Goal: Task Accomplishment & Management: Manage account settings

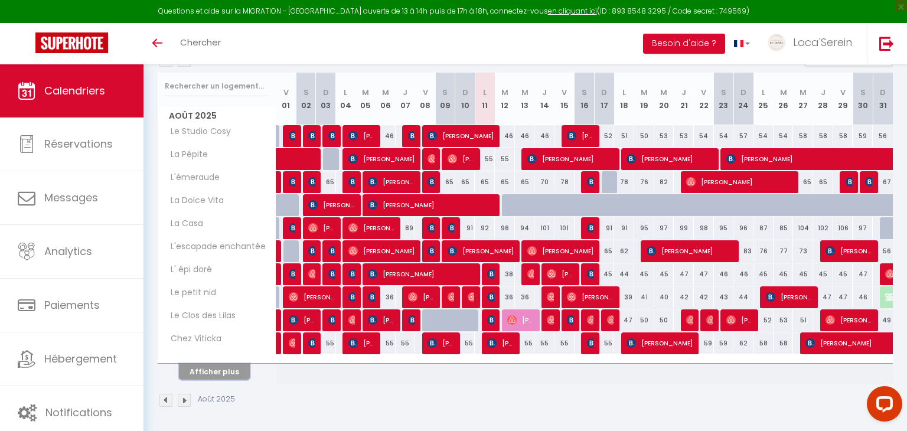
click at [216, 364] on button "Afficher plus" at bounding box center [214, 372] width 71 height 16
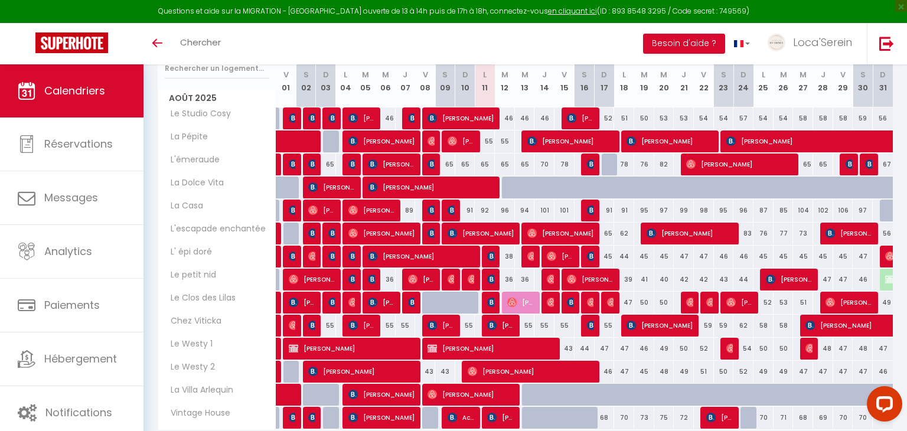
scroll to position [161, 0]
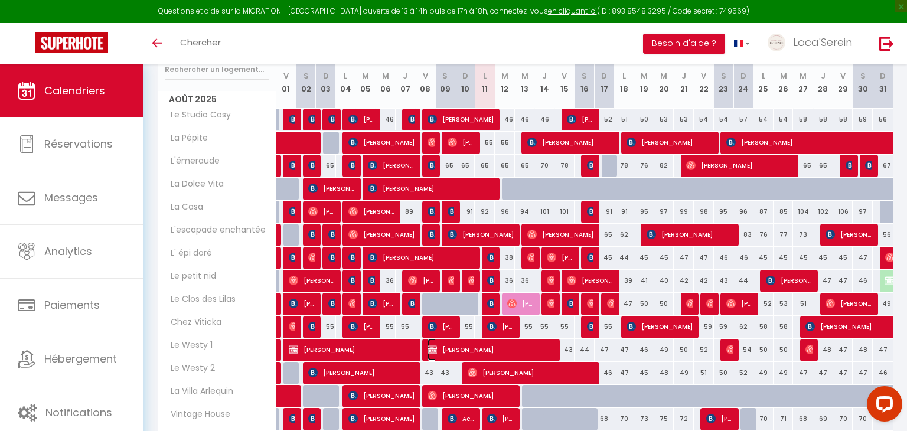
click at [541, 348] on span "[PERSON_NAME]" at bounding box center [491, 349] width 127 height 22
select select "45459"
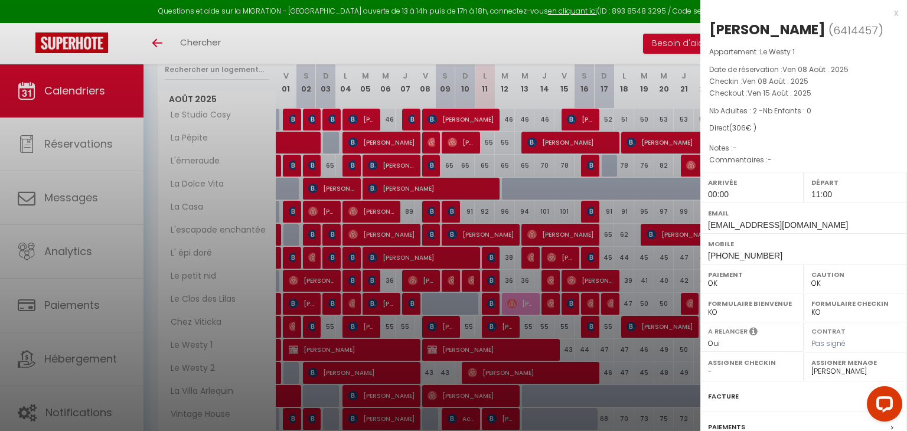
click at [588, 347] on div at bounding box center [453, 215] width 907 height 431
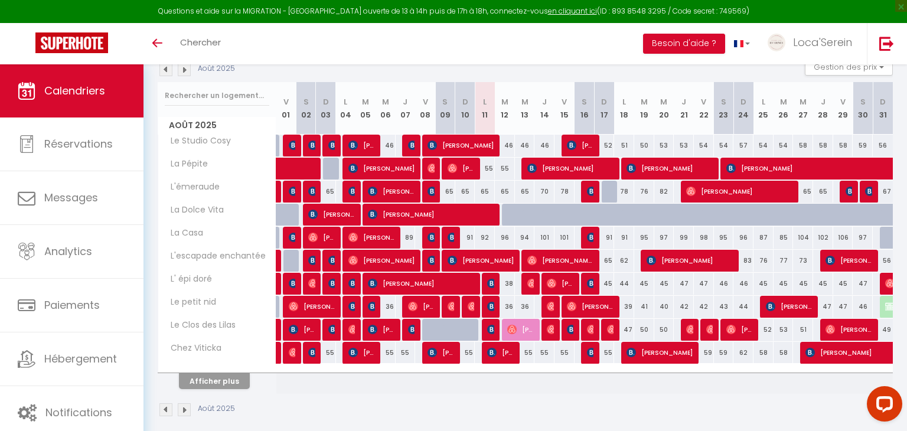
scroll to position [144, 0]
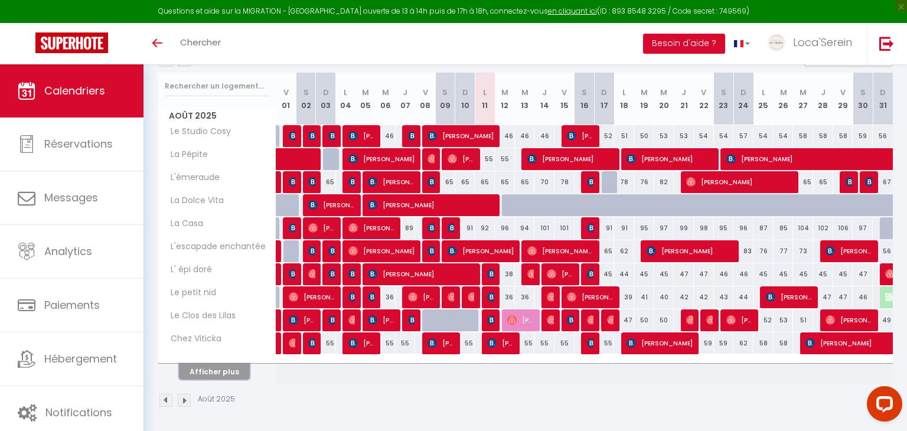
click at [219, 373] on button "Afficher plus" at bounding box center [214, 372] width 71 height 16
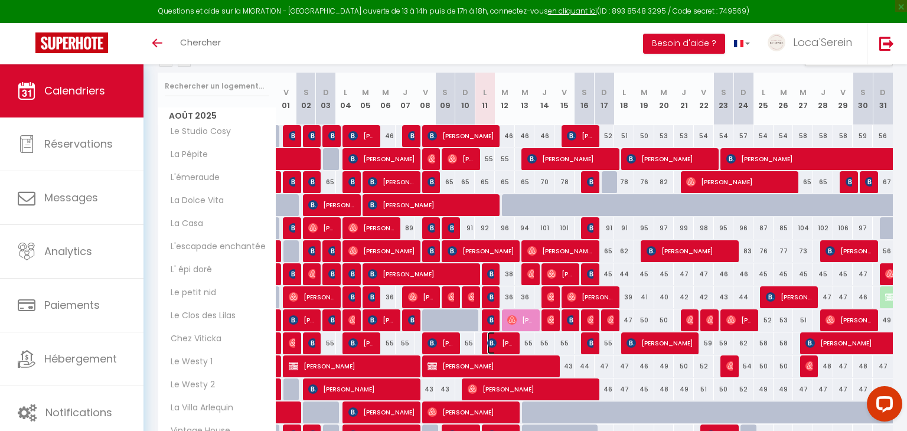
click at [500, 344] on span "[PERSON_NAME]" at bounding box center [500, 343] width 27 height 22
select select "OK"
select select "0"
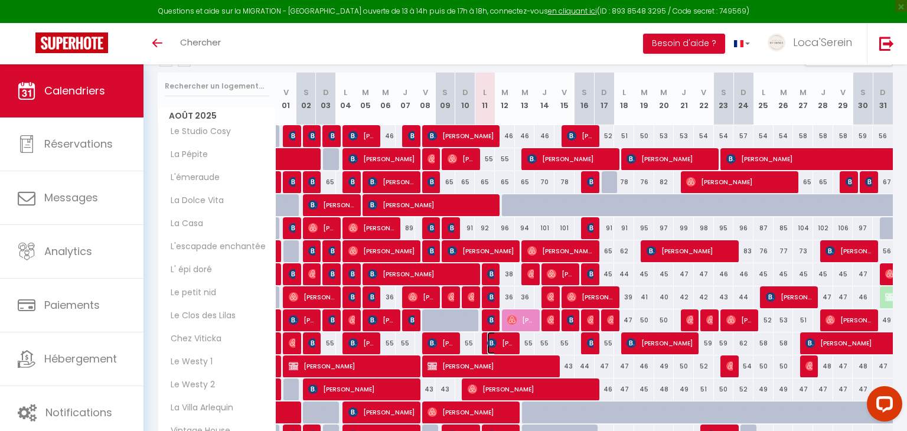
select select "1"
select select
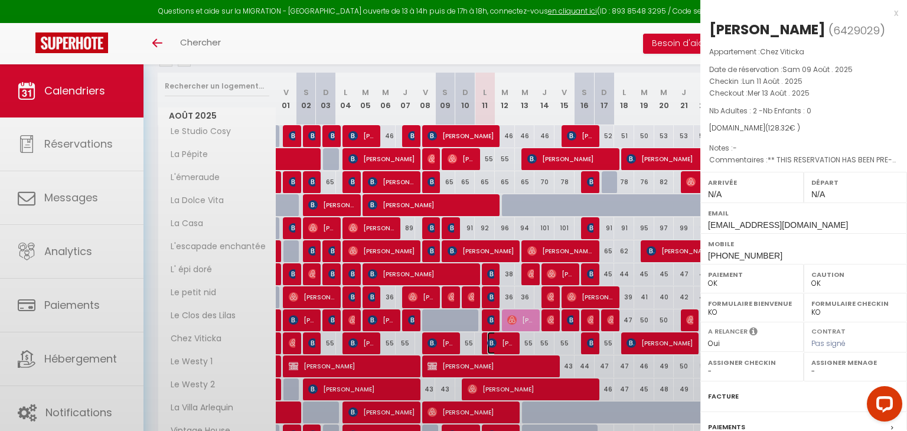
select select "45459"
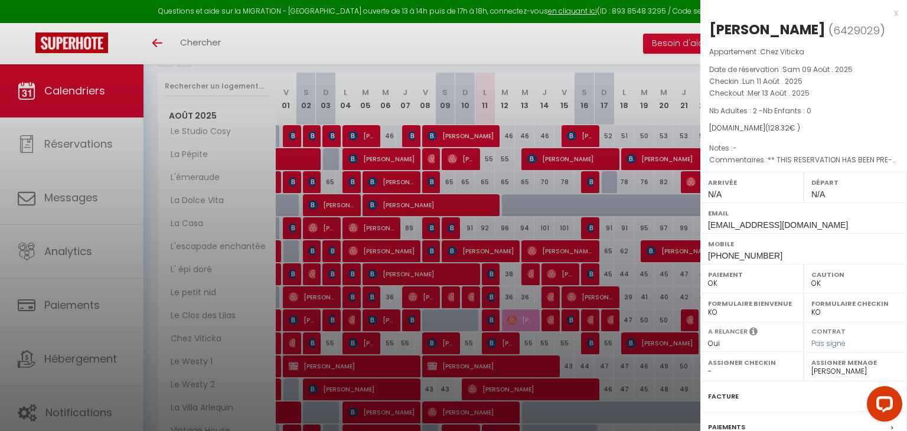
click at [500, 344] on div at bounding box center [453, 215] width 907 height 431
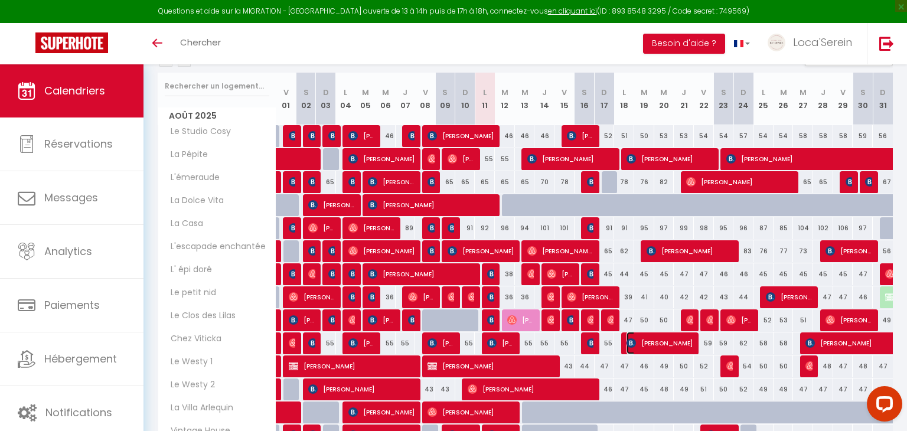
click at [663, 344] on span "[PERSON_NAME]" at bounding box center [660, 343] width 67 height 22
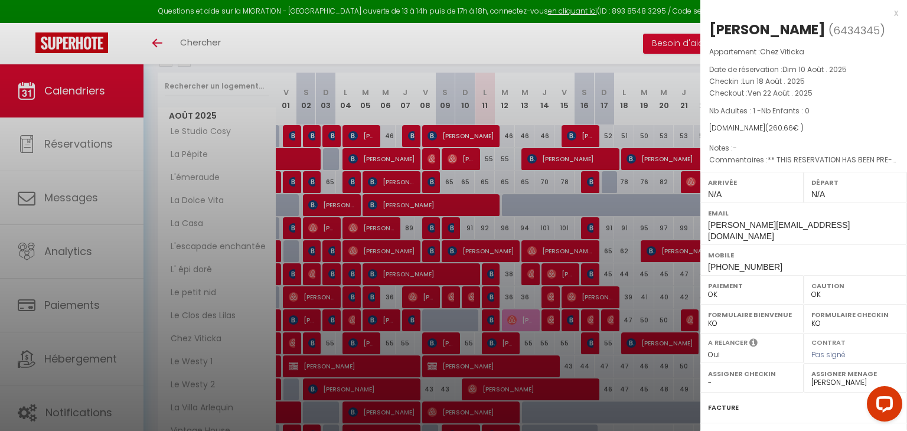
click at [647, 343] on div at bounding box center [453, 215] width 907 height 431
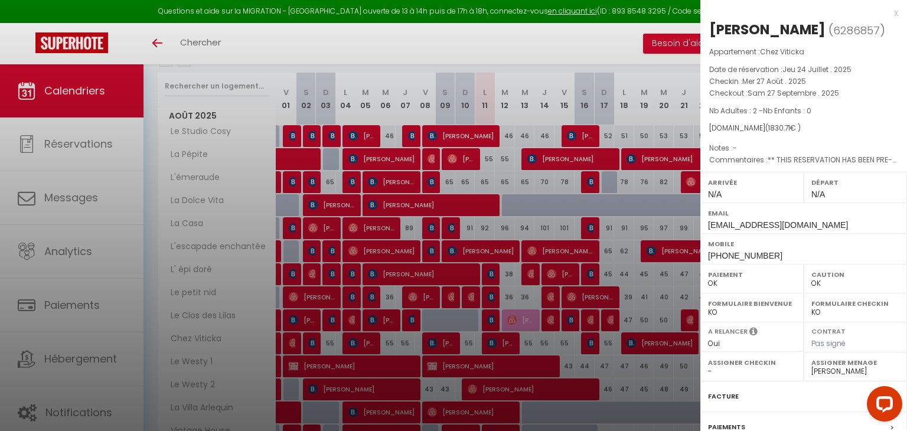
click at [630, 381] on div at bounding box center [453, 215] width 907 height 431
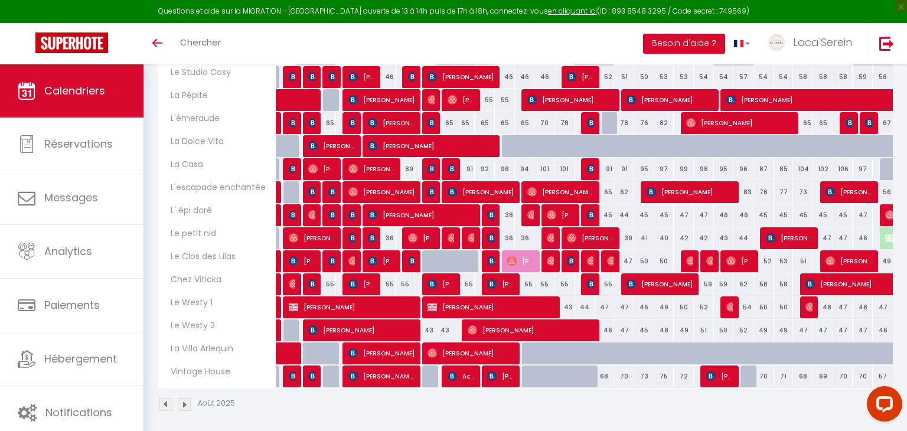
scroll to position [201, 0]
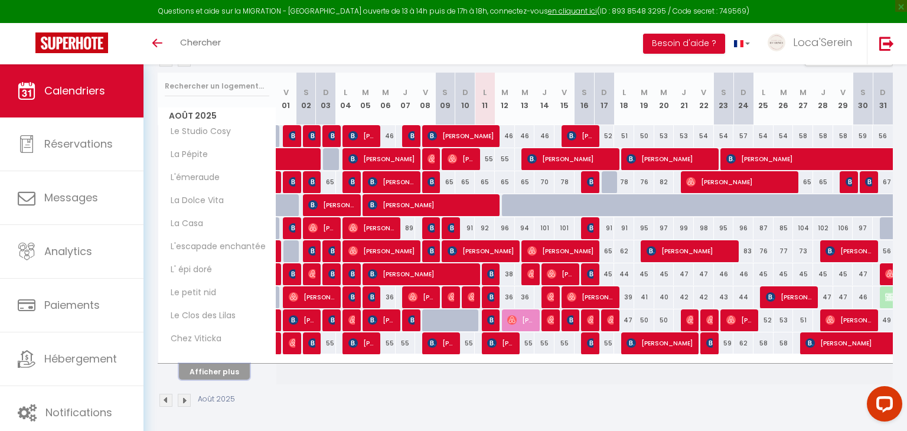
click at [221, 367] on button "Afficher plus" at bounding box center [214, 372] width 71 height 16
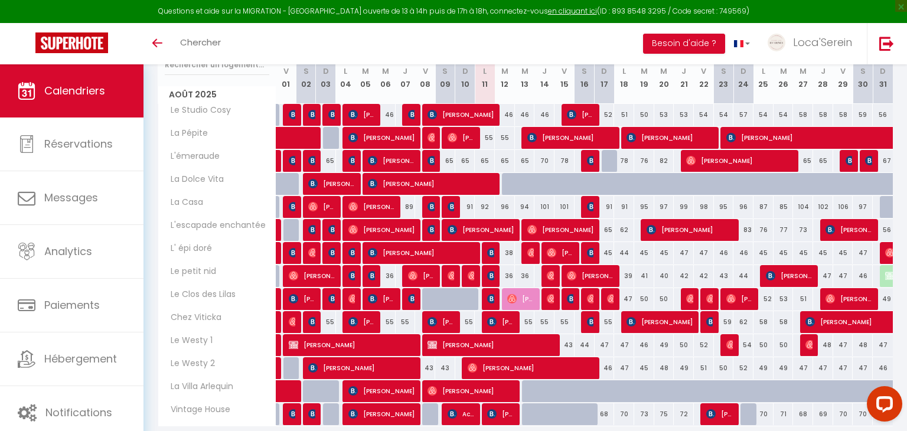
scroll to position [165, 0]
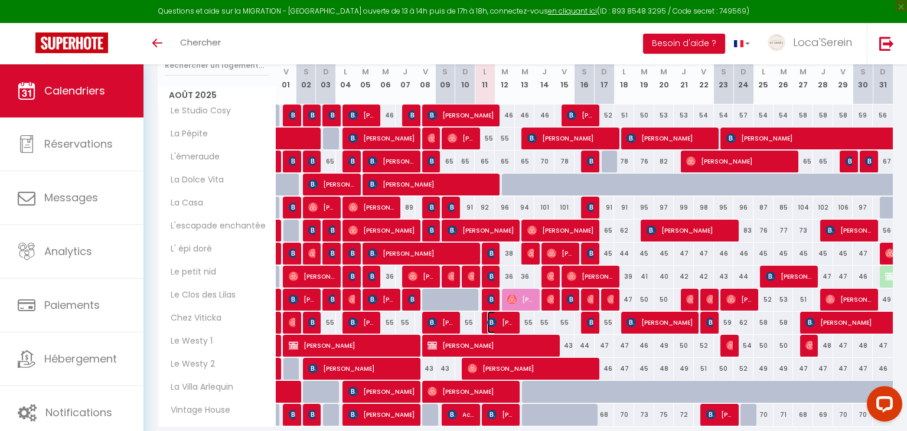
click at [503, 321] on span "[PERSON_NAME]" at bounding box center [500, 322] width 27 height 22
select select "OK"
select select "0"
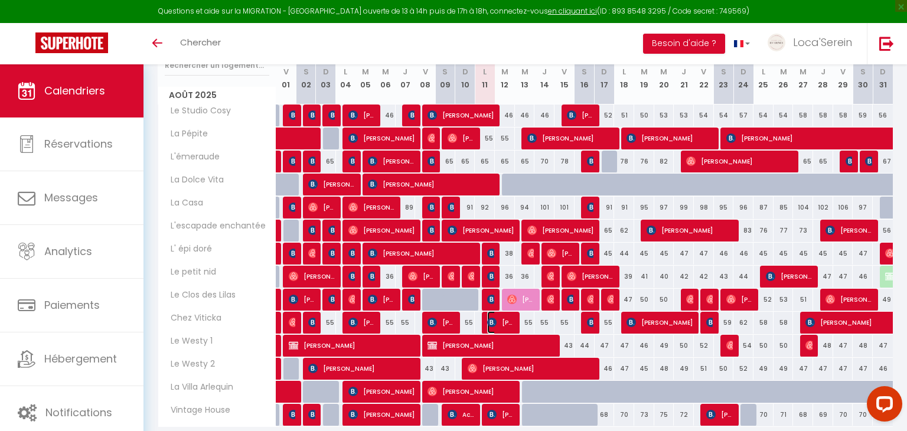
select select "1"
select select
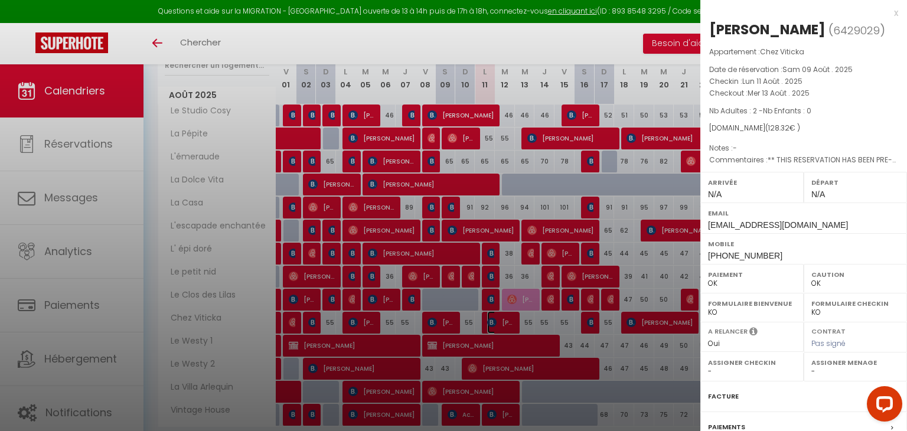
select select "45459"
click at [651, 194] on div at bounding box center [453, 215] width 907 height 431
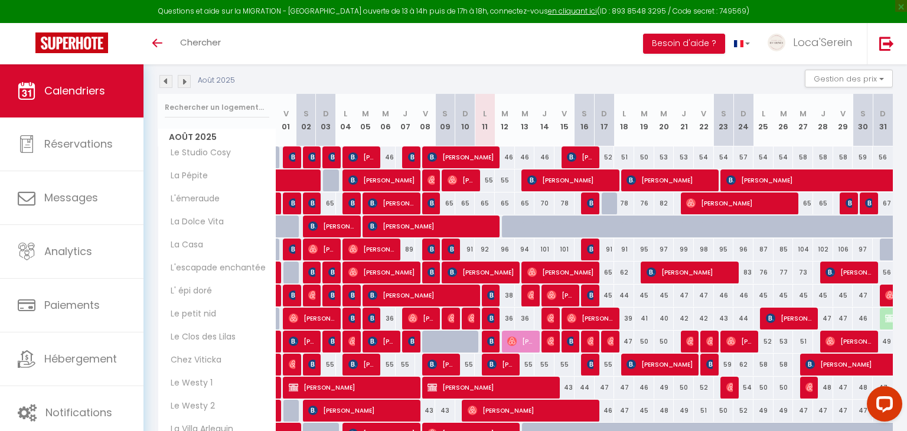
scroll to position [121, 0]
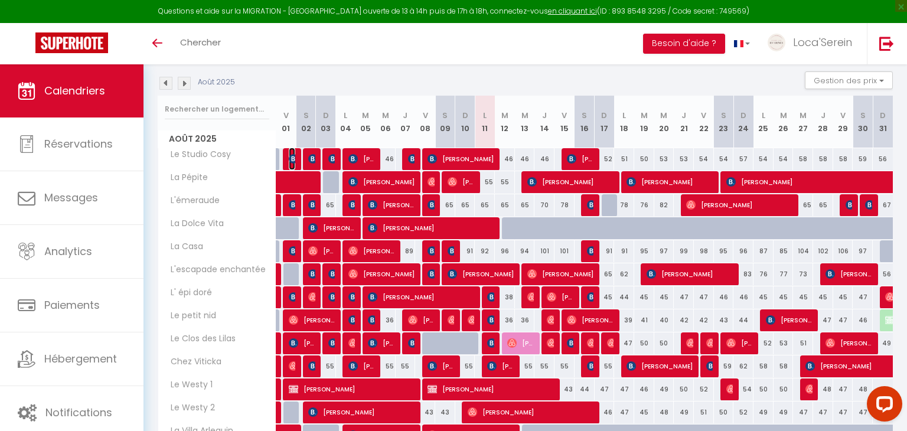
click at [293, 155] on img at bounding box center [293, 158] width 9 height 9
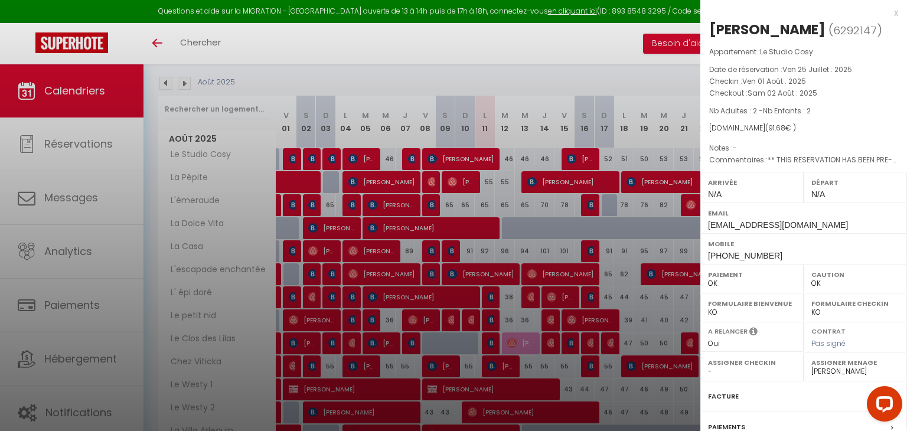
click at [294, 158] on div at bounding box center [453, 215] width 907 height 431
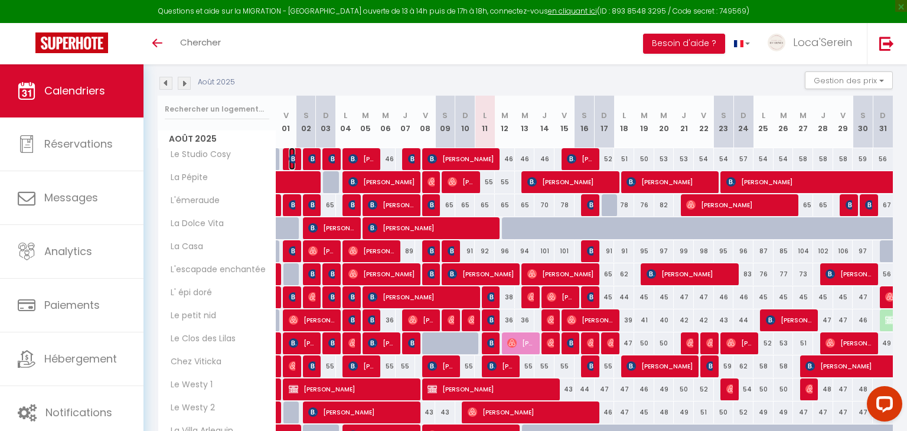
click at [289, 159] on img at bounding box center [293, 158] width 9 height 9
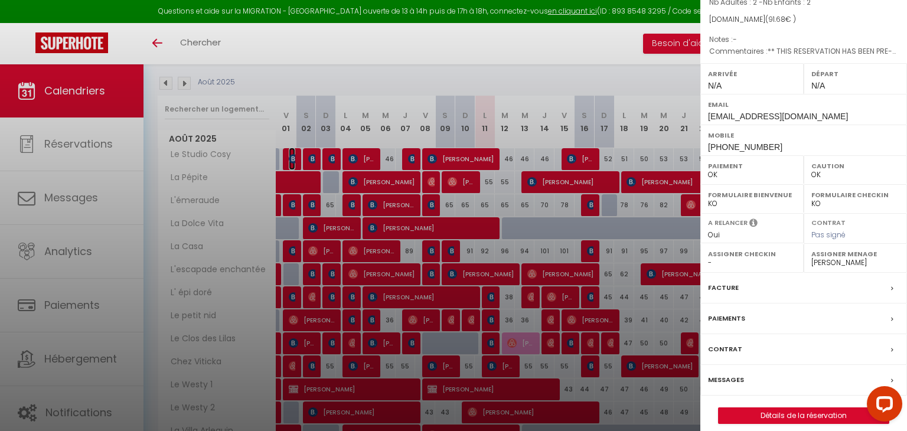
scroll to position [110, 0]
click at [734, 292] on label "Facture" at bounding box center [723, 286] width 31 height 12
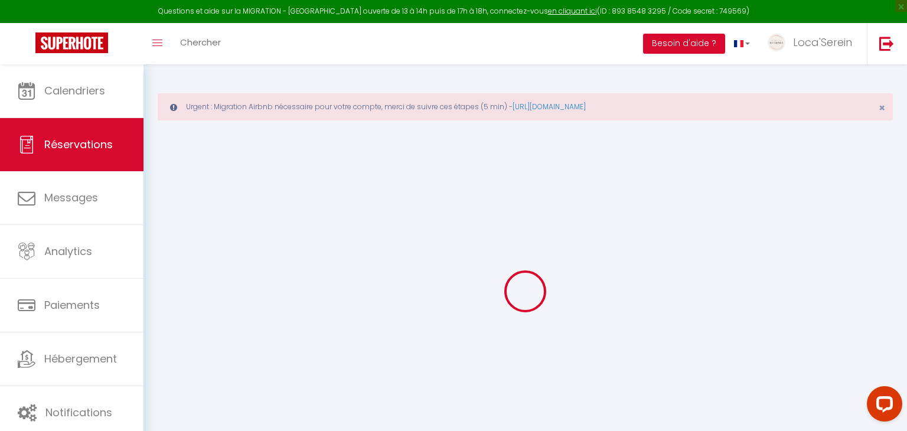
select select "cleaning"
select select "taxes"
select select
checkbox input "false"
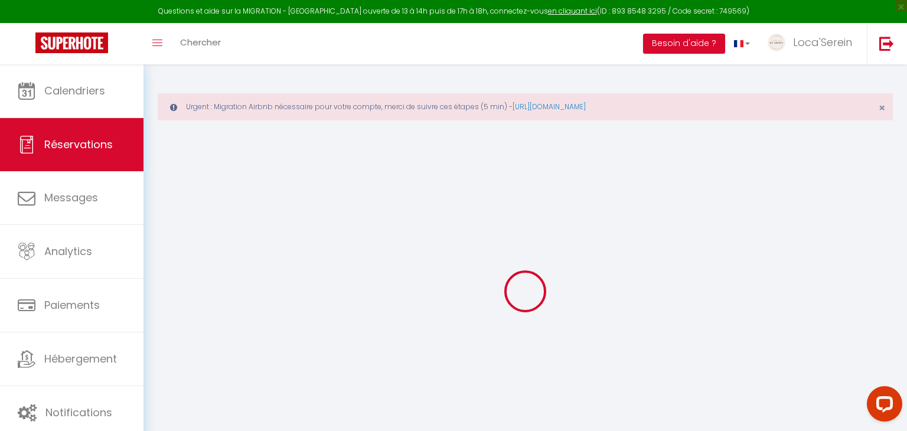
select select
checkbox input "false"
type textarea "** THIS RESERVATION HAS BEEN PRE-PAID ** Reservation has a cancellation grace p…"
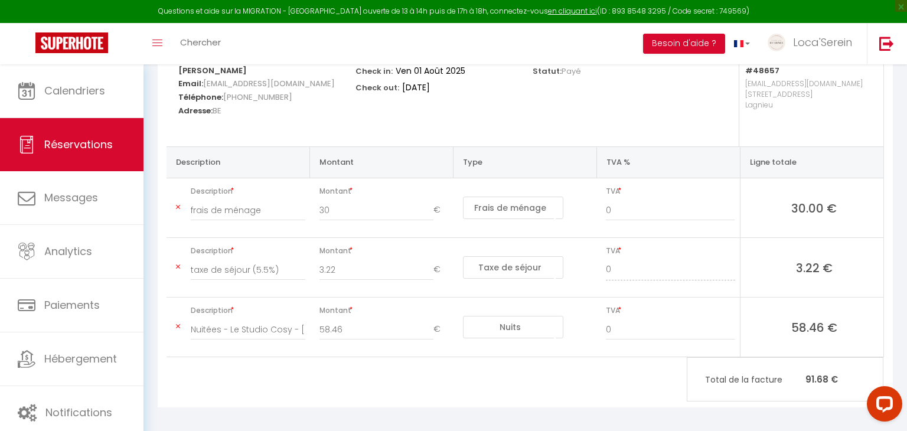
scroll to position [223, 0]
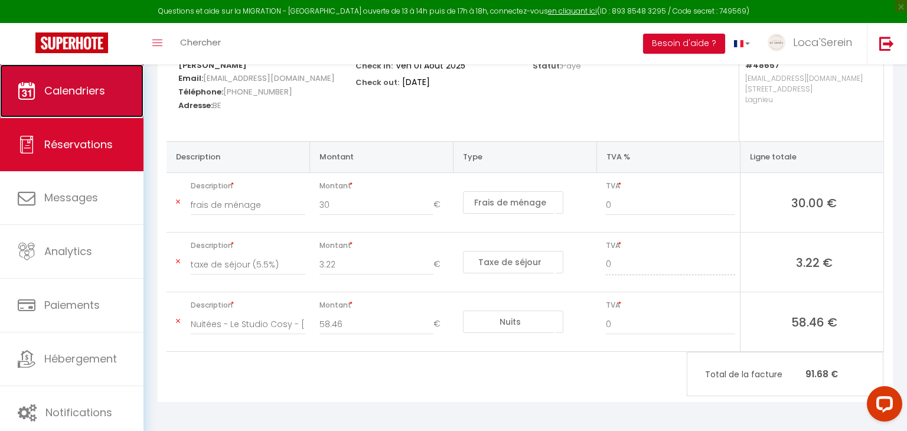
click at [126, 115] on link "Calendriers" at bounding box center [72, 90] width 144 height 53
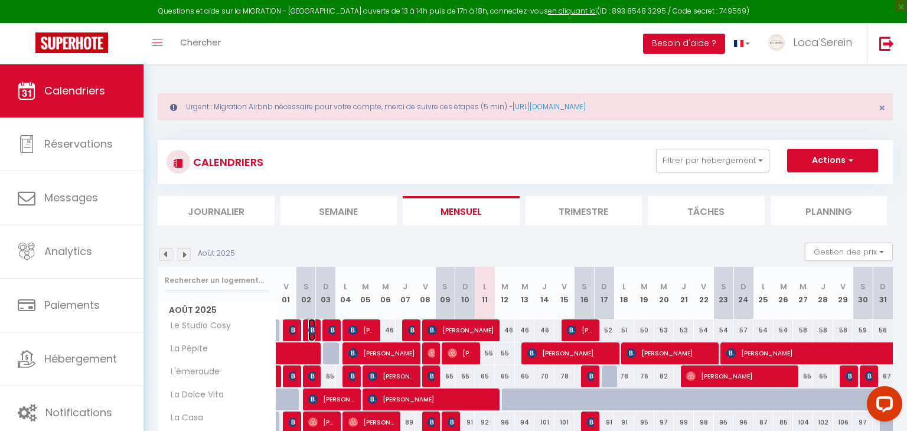
click at [312, 328] on img at bounding box center [312, 329] width 9 height 9
select select "OK"
select select "0"
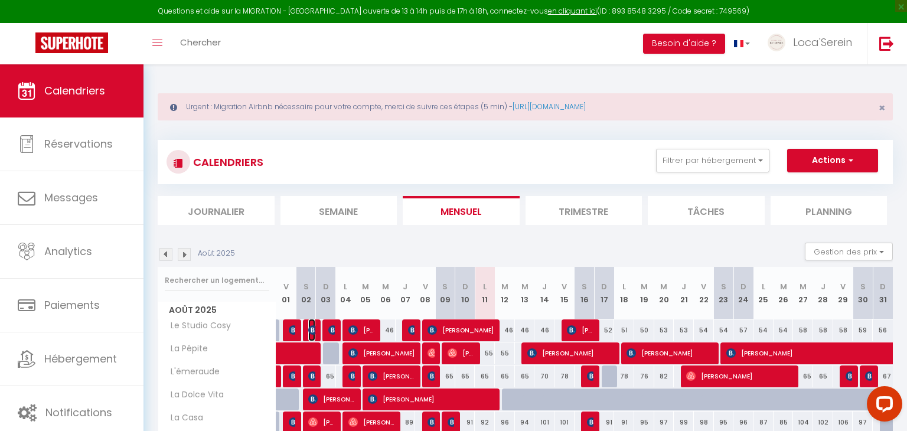
select select "1"
select select
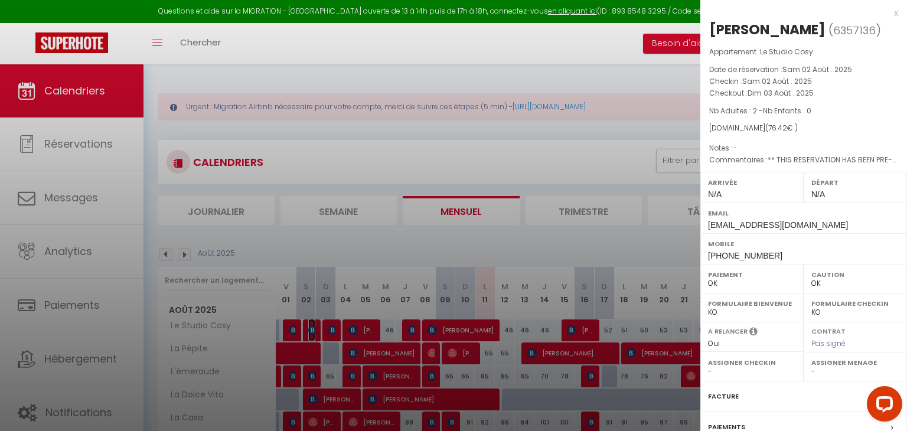
select select "31019"
click at [780, 386] on div "Facture" at bounding box center [804, 397] width 207 height 31
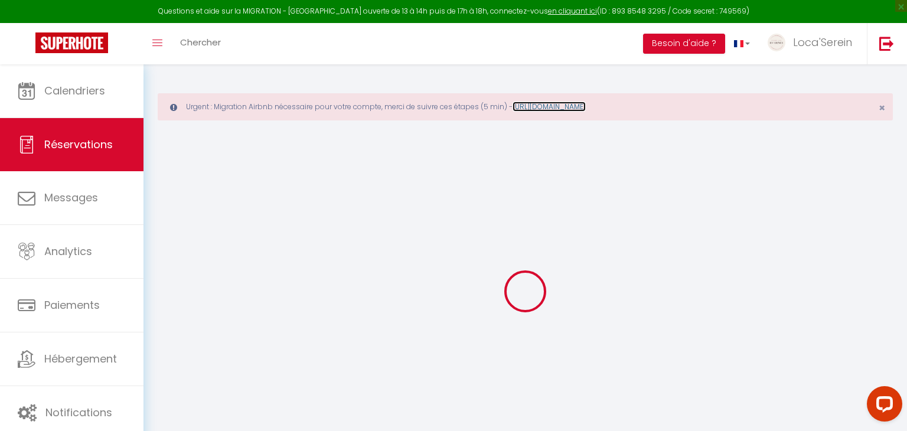
click at [586, 105] on link "[URL][DOMAIN_NAME]" at bounding box center [549, 107] width 73 height 10
select select "cleaning"
select select "taxes"
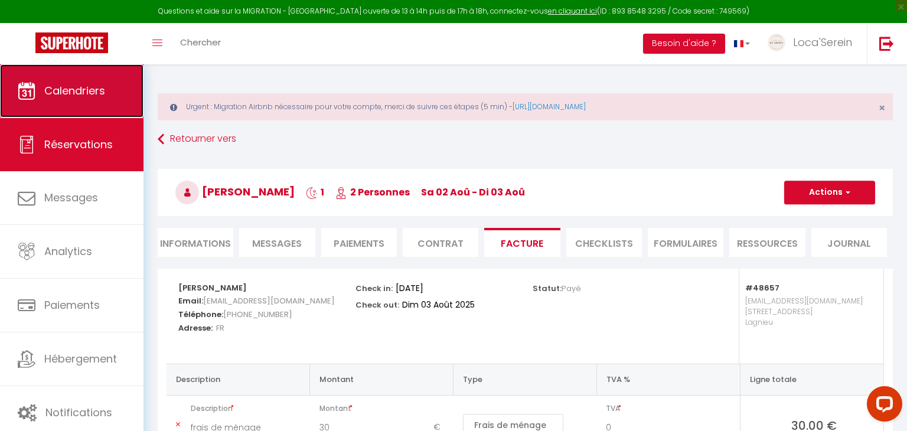
click at [58, 94] on span "Calendriers" at bounding box center [74, 90] width 61 height 15
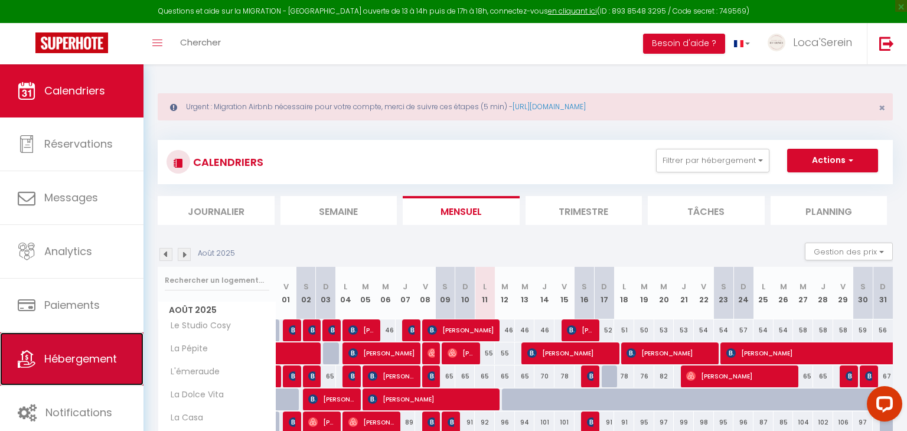
click at [84, 361] on span "Hébergement" at bounding box center [80, 358] width 73 height 15
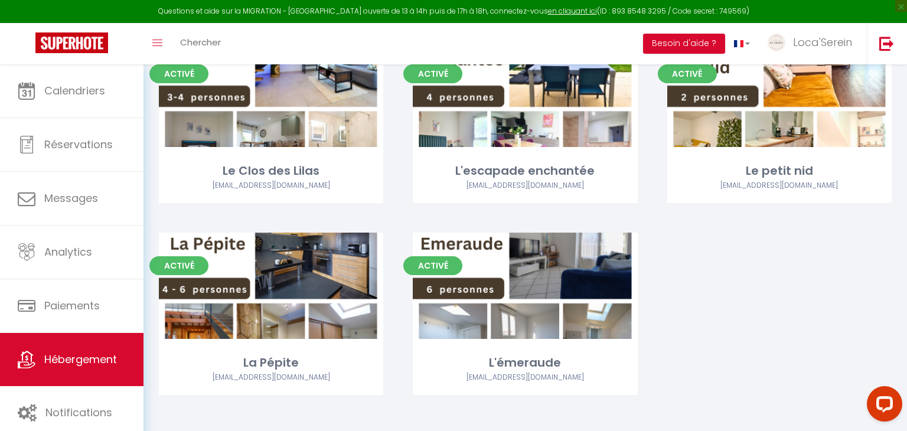
scroll to position [745, 0]
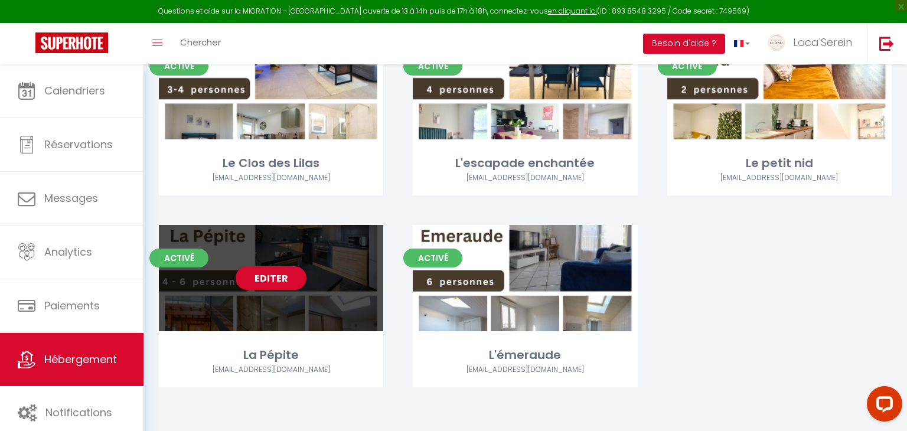
click at [299, 294] on div "Editer" at bounding box center [271, 278] width 224 height 106
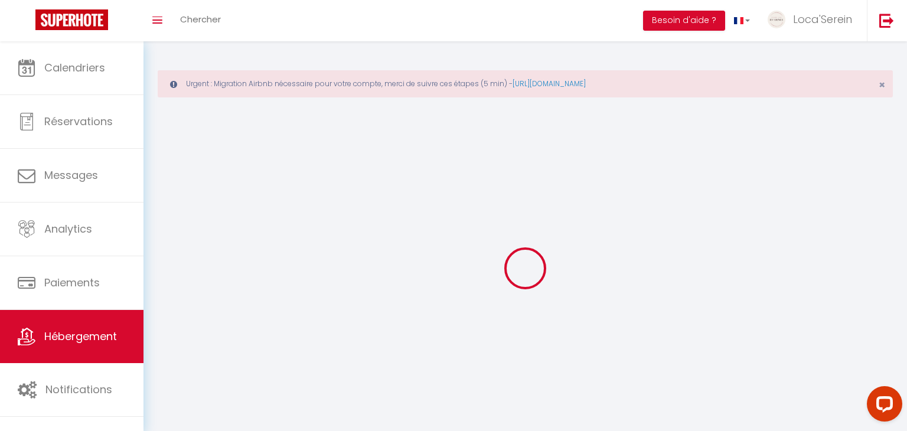
select select
select select "28"
select select
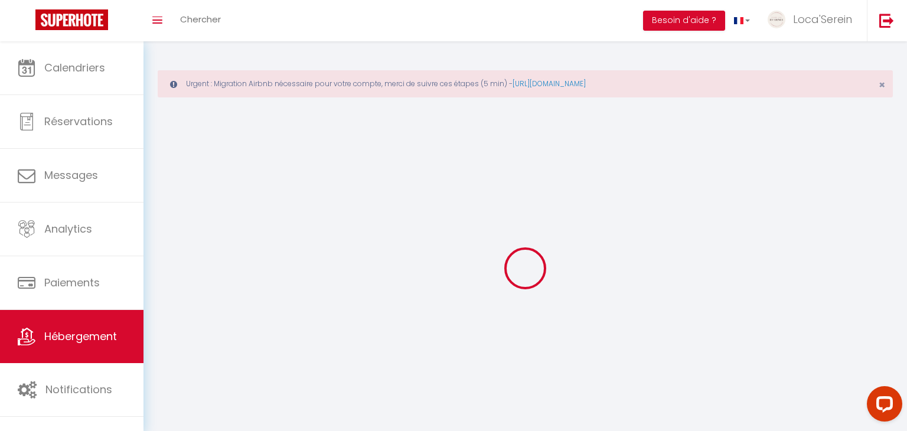
select select
checkbox input "false"
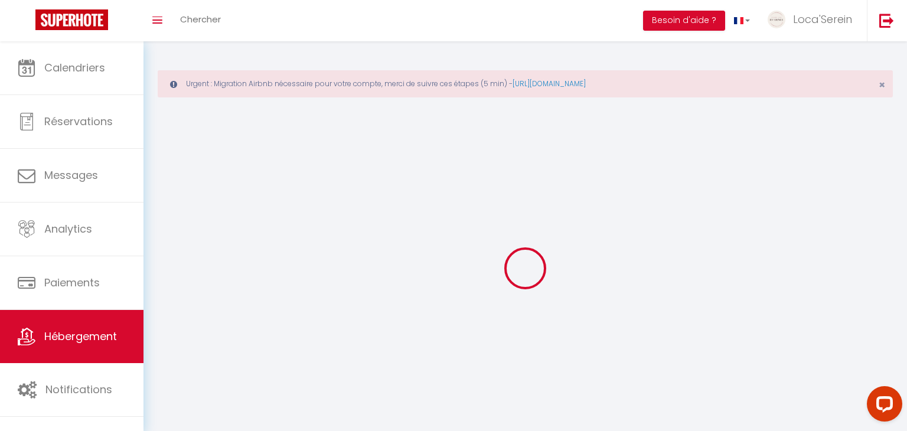
checkbox input "false"
select select
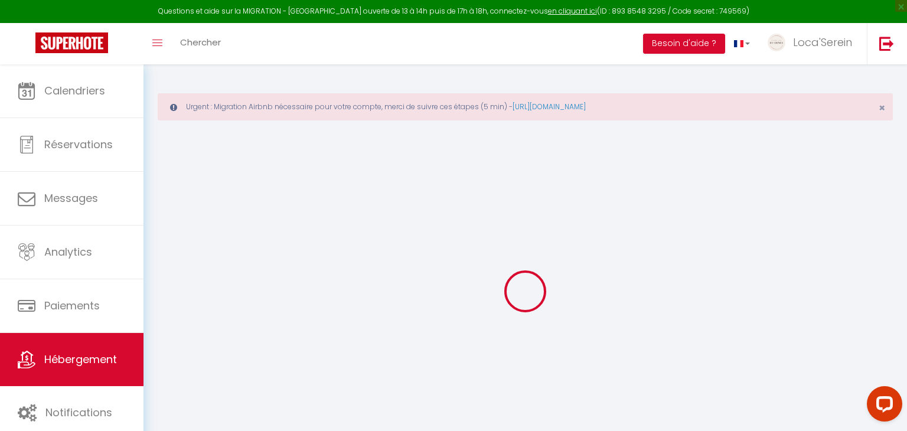
select select
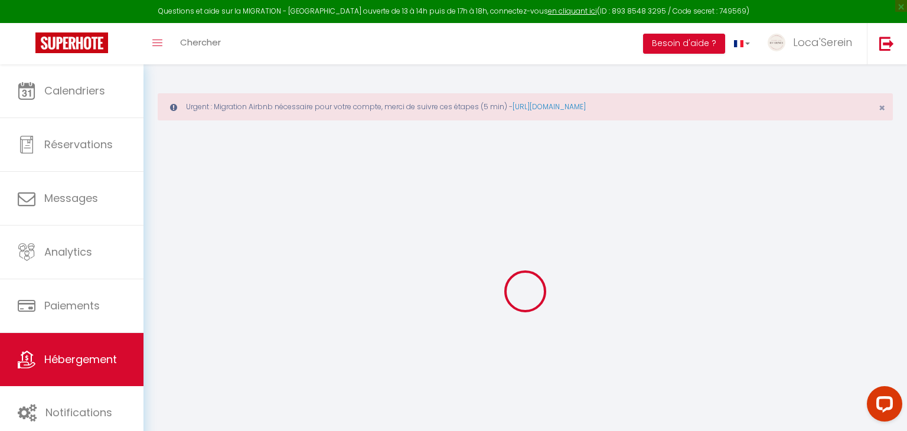
select select
checkbox input "false"
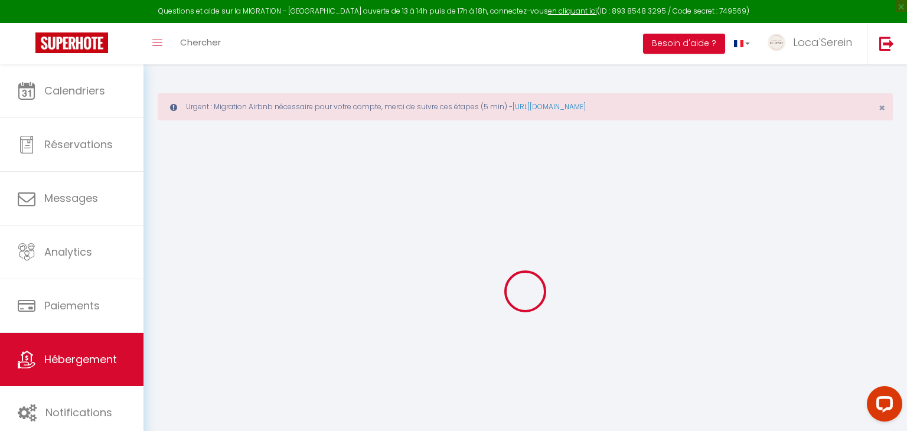
select select
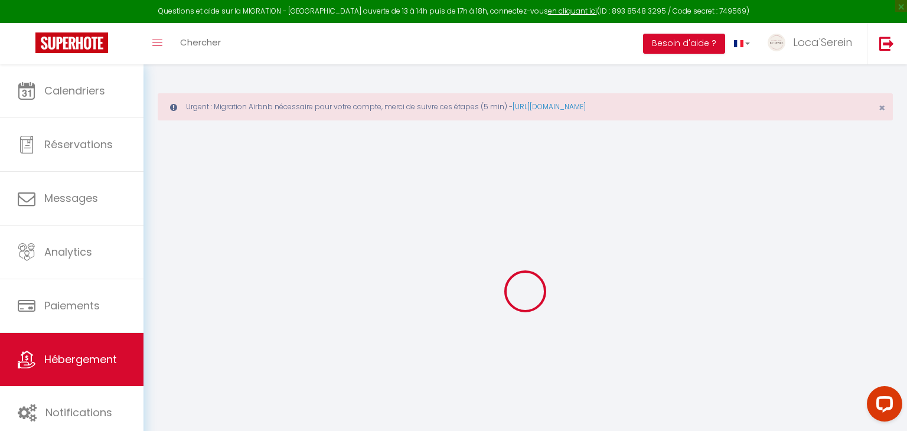
select select
checkbox input "false"
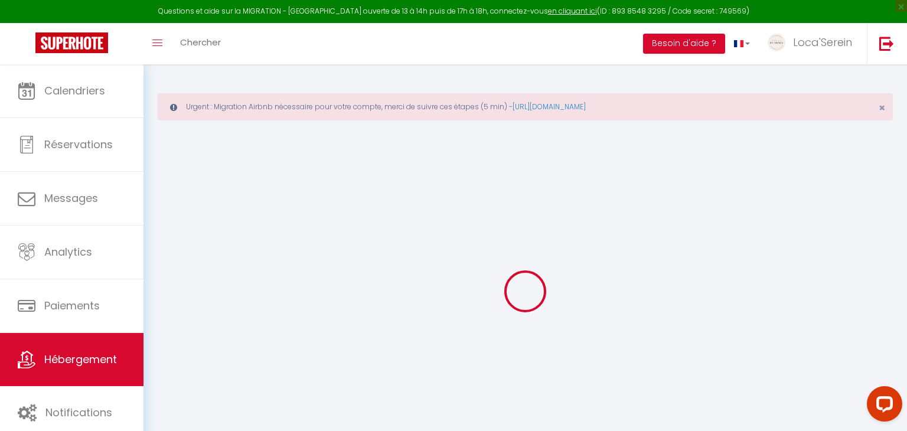
checkbox input "false"
select select
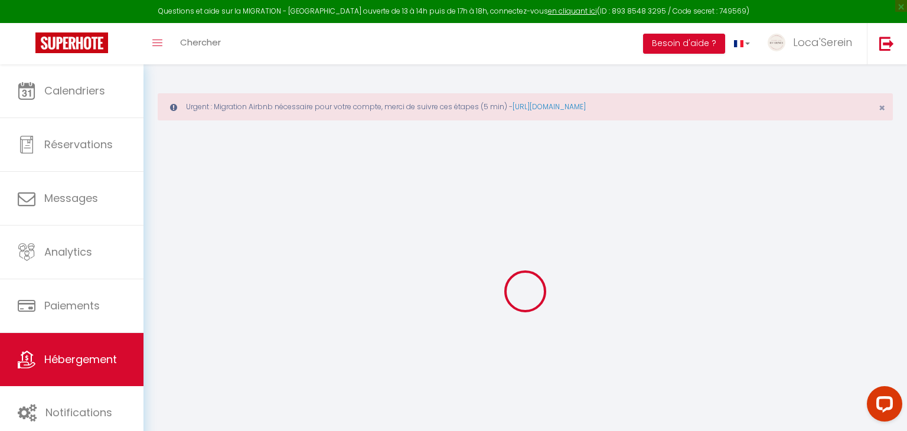
select select
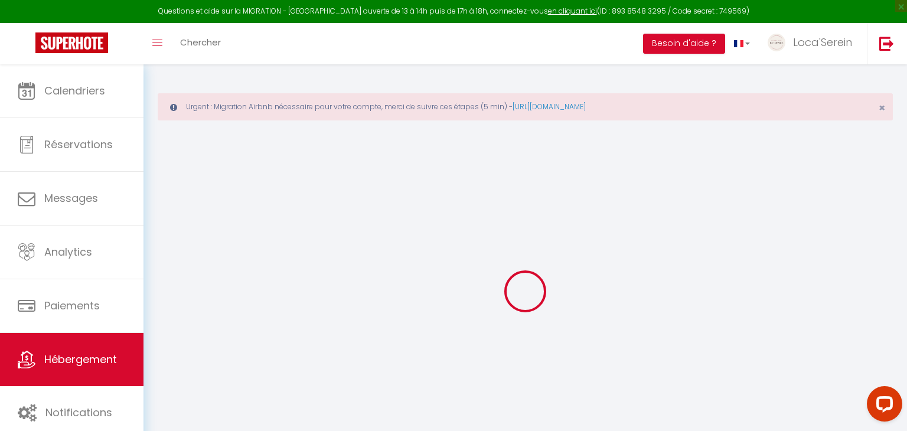
checkbox input "false"
select select
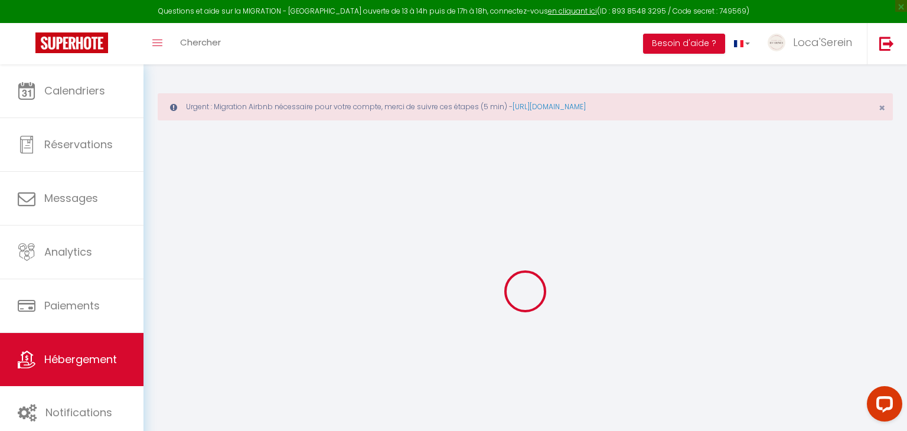
select select
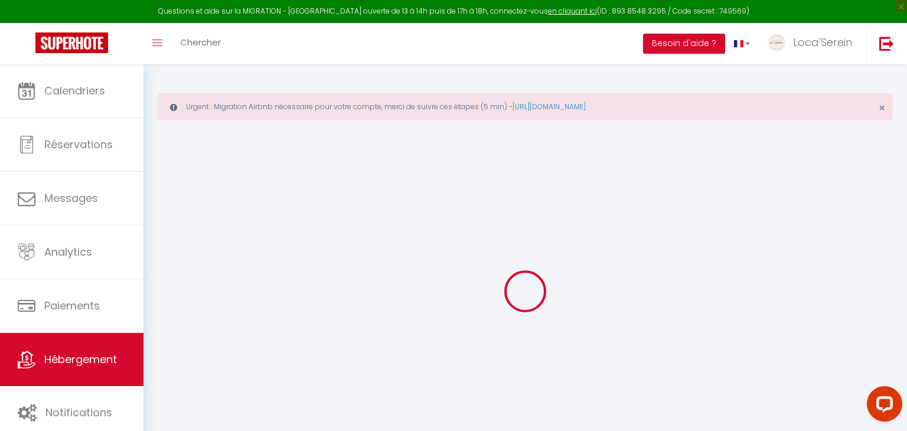
select select
checkbox input "false"
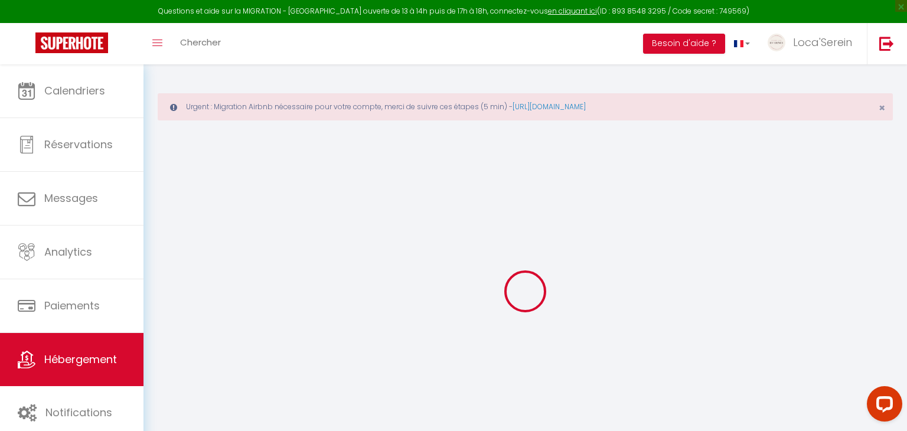
checkbox input "false"
select select
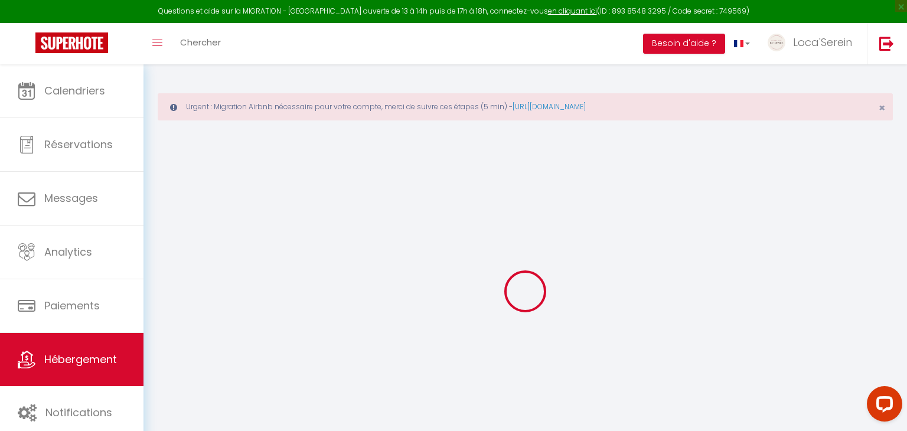
select select
checkbox input "false"
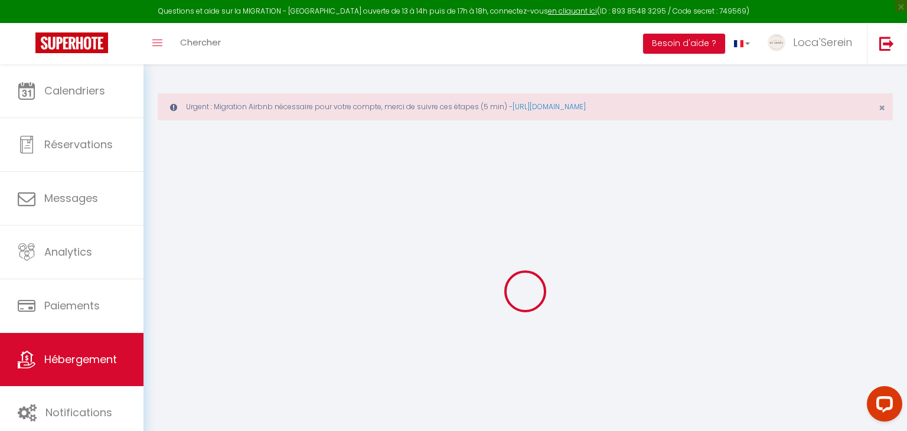
checkbox input "false"
select select
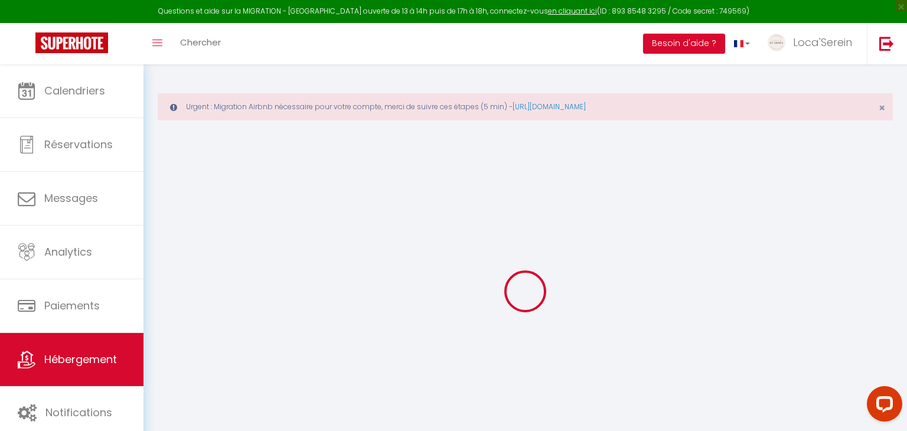
type input "La Pépite"
type input "LOCA"
type input "SEREIN"
type input "26 ruelle du pressoir"
type input "01160"
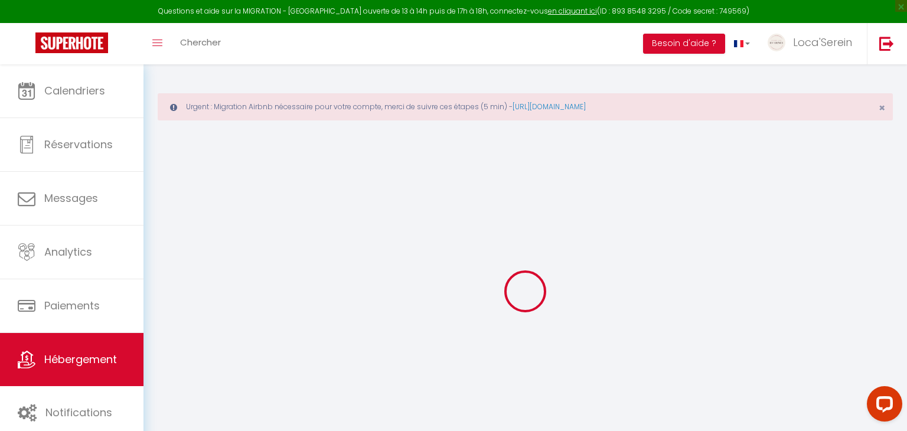
type input "Priay"
select select "6"
select select "4"
select select "2"
type input "64"
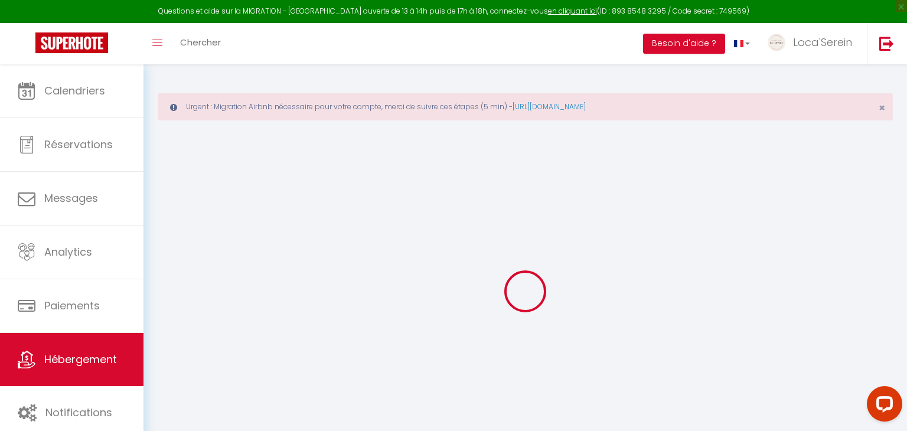
type input "15"
type input "40"
type input "5.50"
type input "2.59"
type input "200"
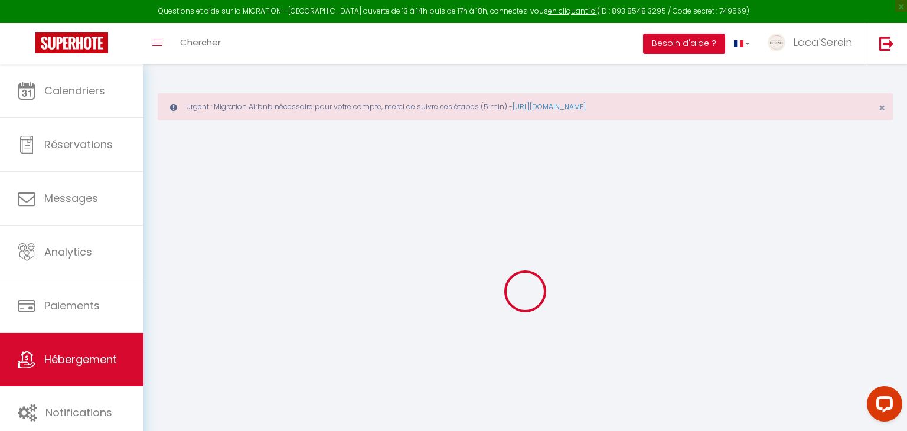
select select
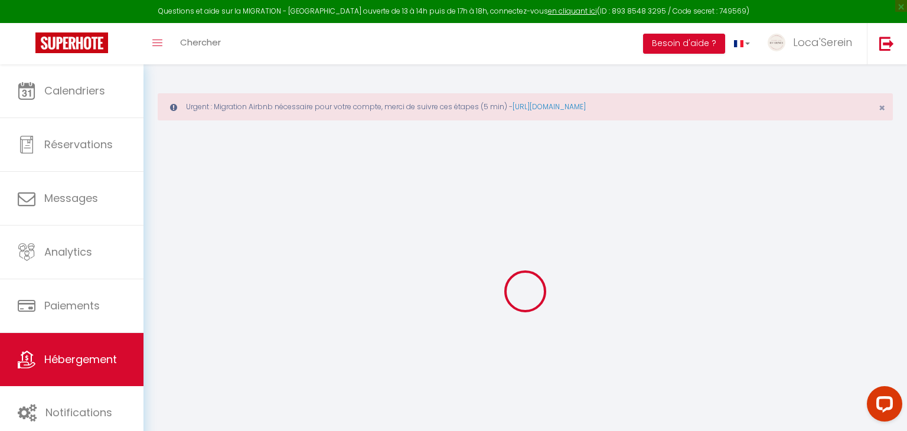
type input "3 Rue du tremollard"
type input "01500"
type input "Ambérieu en Bugey"
type input "[EMAIL_ADDRESS][DOMAIN_NAME]"
select select "11353"
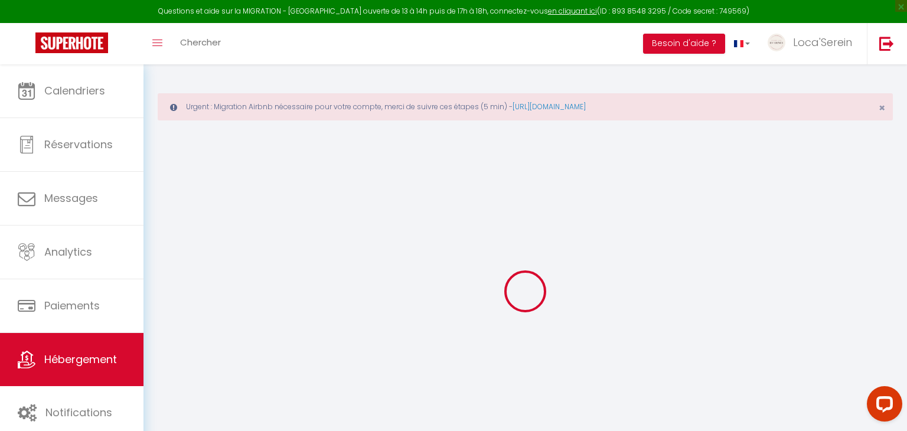
checkbox input "false"
radio input "true"
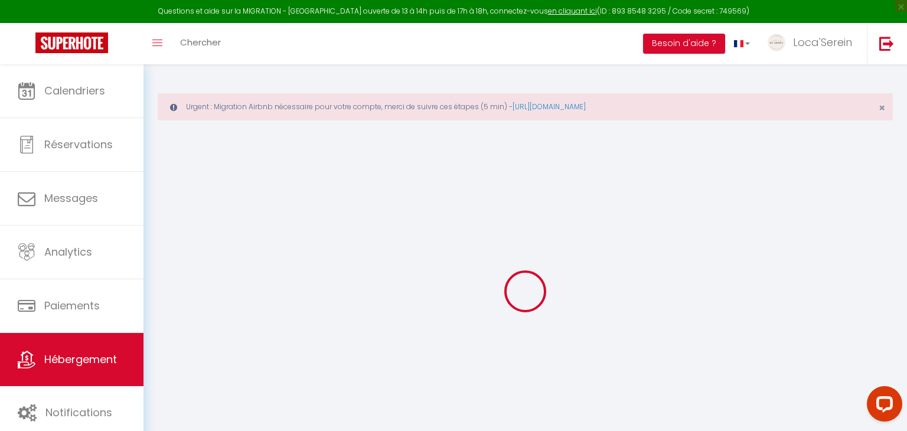
type input "0"
type input "40"
type input "0"
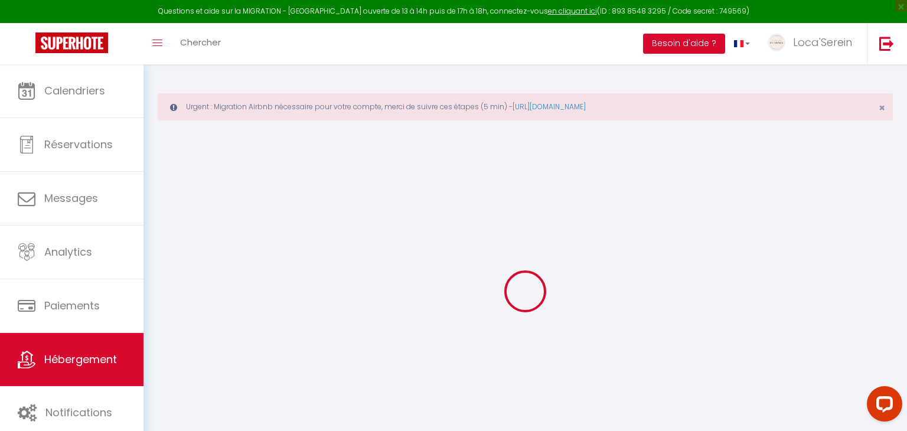
select select "+ 5 %"
select select "+ 22 %"
select select "+ 3 %"
select select "+ 15 %"
select select
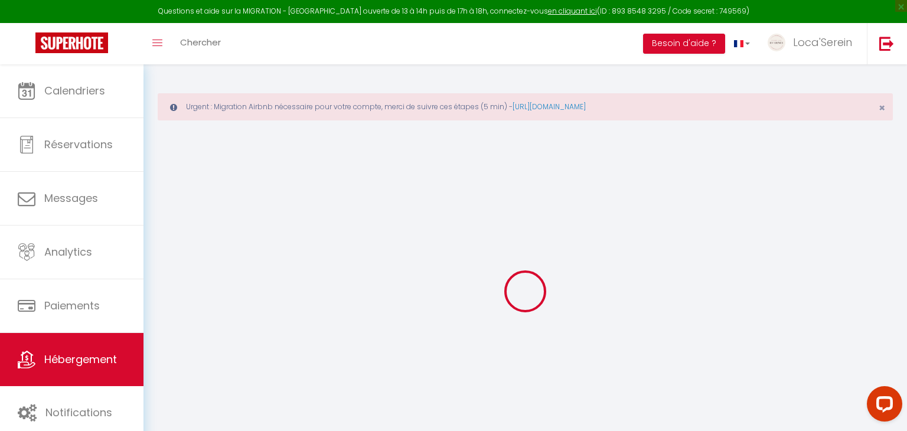
checkbox input "false"
select select "6078-1299121623778944287"
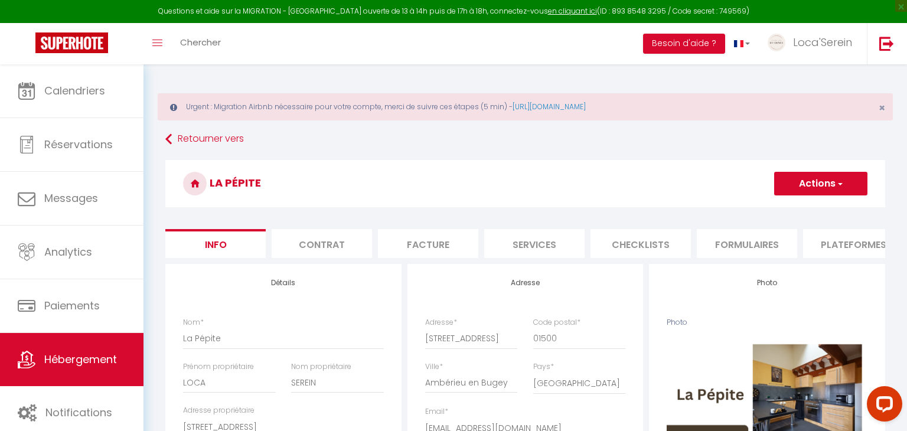
click at [825, 249] on li "Plateformes" at bounding box center [853, 243] width 100 height 29
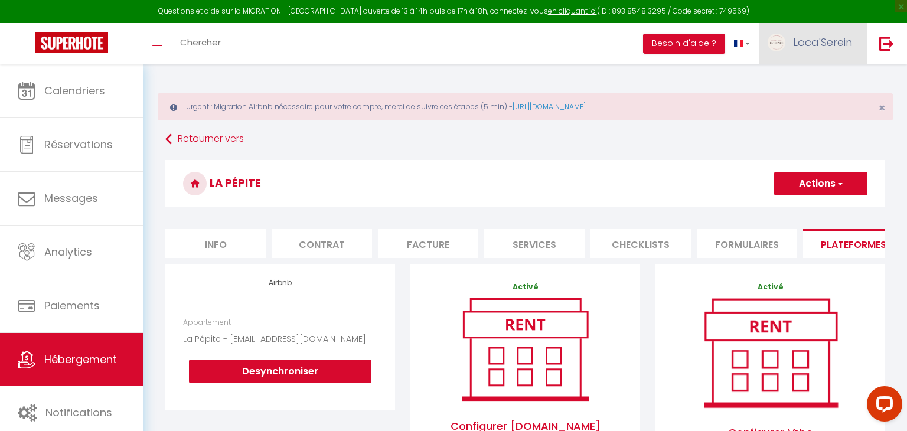
click at [810, 42] on span "Loca'Serein" at bounding box center [822, 42] width 59 height 15
click at [803, 83] on link "Paramètres" at bounding box center [819, 82] width 87 height 20
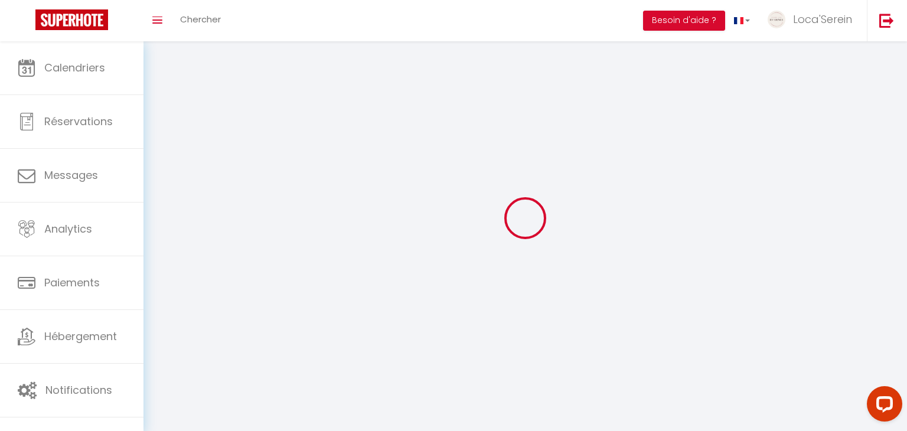
type input "Loca'Serein"
type input "0623875431"
type input "26 ruelle du pressoir"
type input "01160"
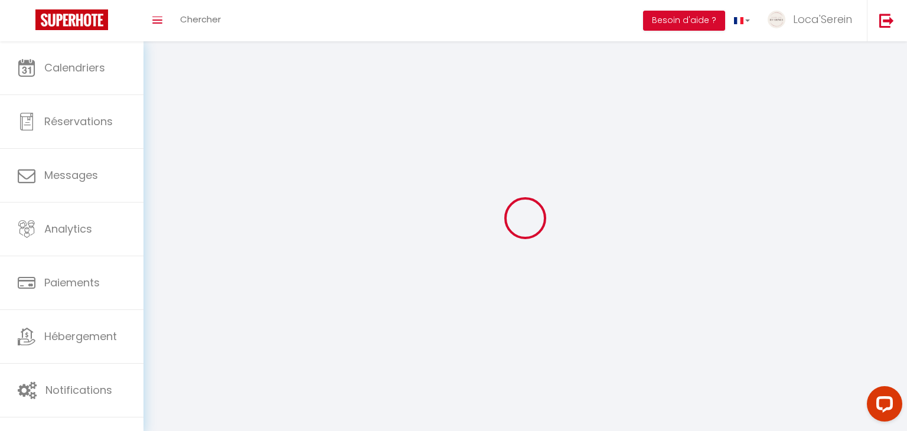
type input "priay"
type input "cYzkGqx6tucgHQLKgWjtXdbhp"
type input "ZjVucsUamiY1yQs1wSWVJMYx4"
type input "https://app.superhote.com/#/get-available-rentals/ZjVucsUamiY1yQs1wSWVJMYx4"
select select "28"
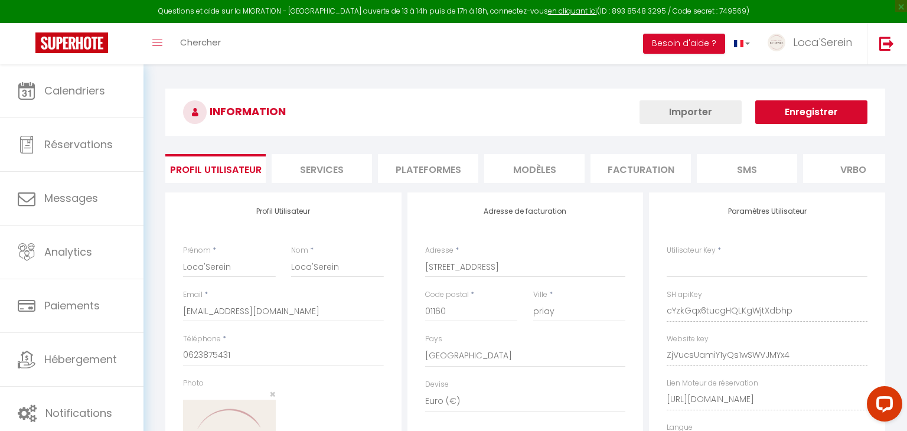
type input "cYzkGqx6tucgHQLKgWjtXdbhp"
type input "ZjVucsUamiY1yQs1wSWVJMYx4"
type input "https://app.superhote.com/#/get-available-rentals/ZjVucsUamiY1yQs1wSWVJMYx4"
select select "fr"
click at [439, 161] on li "Plateformes" at bounding box center [428, 168] width 100 height 29
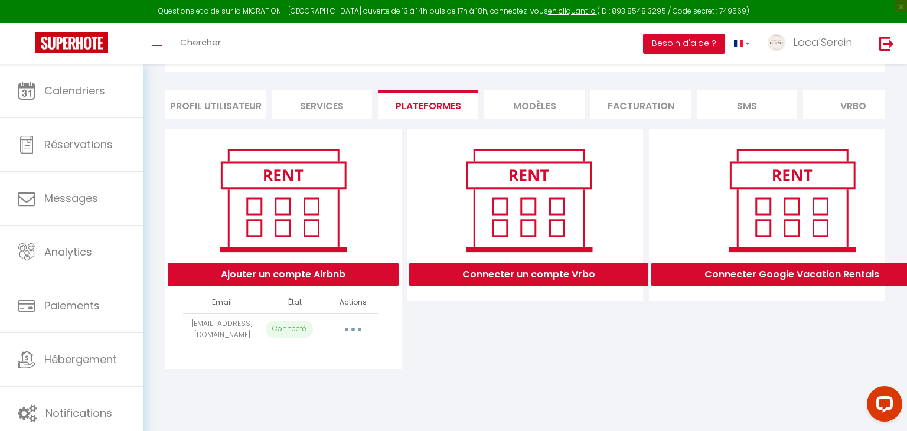
scroll to position [64, 0]
click at [265, 269] on button "Ajouter un compte Airbnb" at bounding box center [283, 275] width 231 height 24
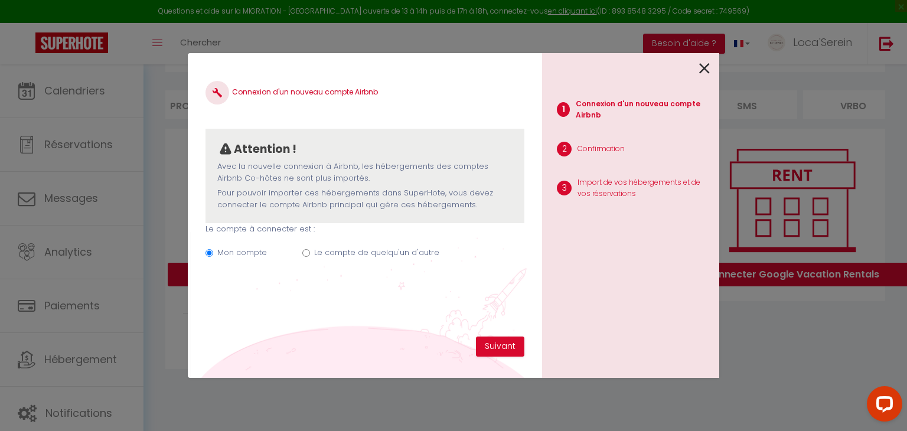
click at [328, 253] on label "Le compte de quelqu'un d'autre" at bounding box center [376, 253] width 125 height 12
click at [310, 253] on input "Le compte de quelqu'un d'autre" at bounding box center [306, 253] width 8 height 8
radio input "true"
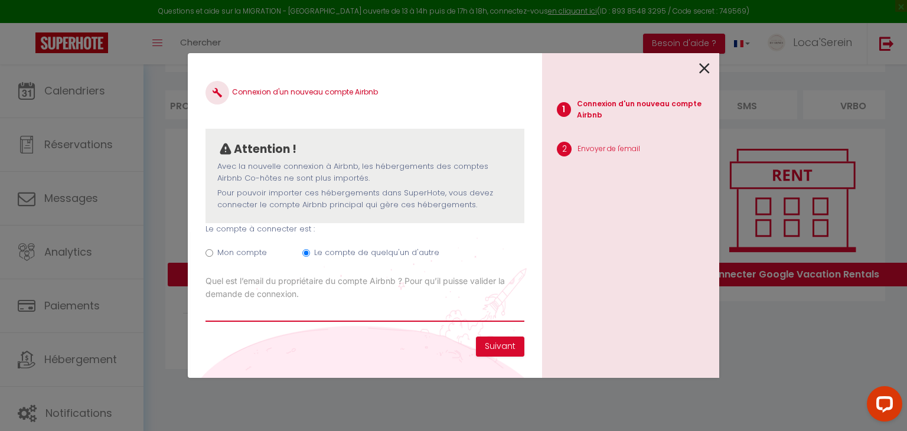
click at [311, 309] on input "Email connexion Airbnb" at bounding box center [365, 311] width 319 height 21
click at [242, 249] on label "Mon compte" at bounding box center [242, 253] width 50 height 12
click at [213, 249] on input "Mon compte" at bounding box center [210, 253] width 8 height 8
radio input "true"
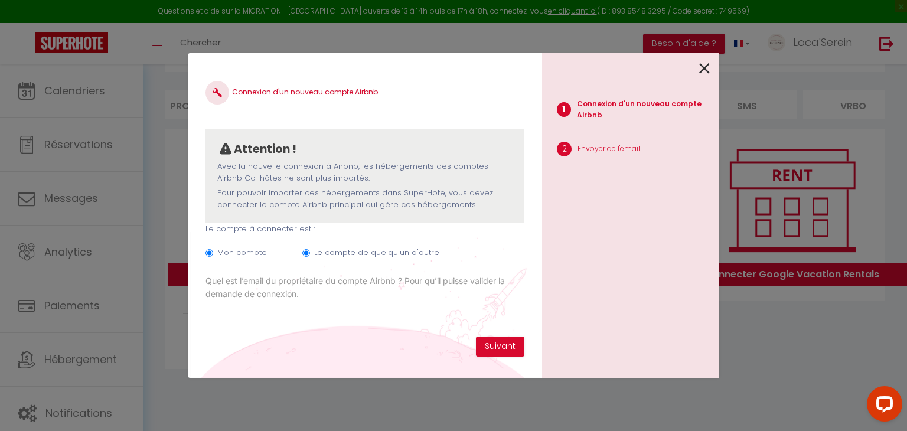
radio input "false"
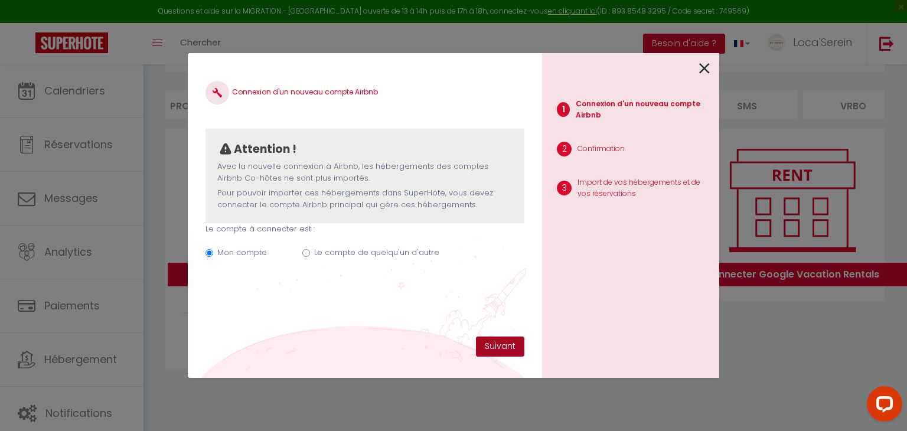
click at [512, 347] on button "Suivant" at bounding box center [500, 347] width 48 height 20
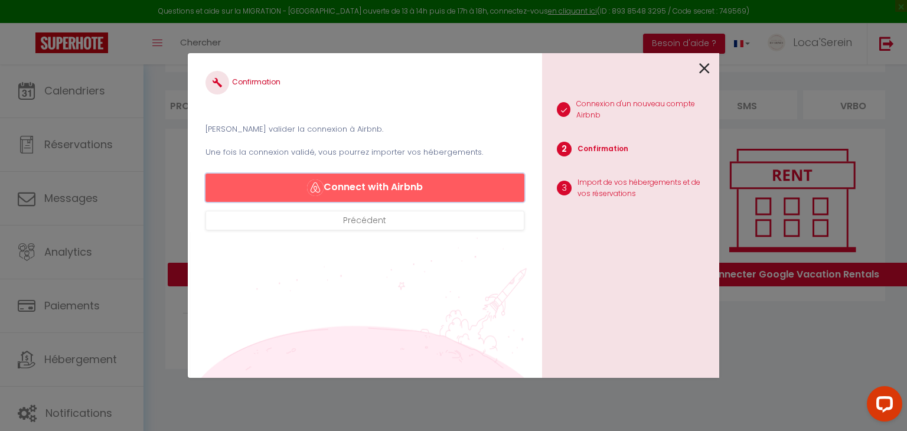
click at [403, 193] on button "Connect with Airbnb" at bounding box center [365, 188] width 319 height 28
click at [703, 67] on icon at bounding box center [704, 69] width 11 height 18
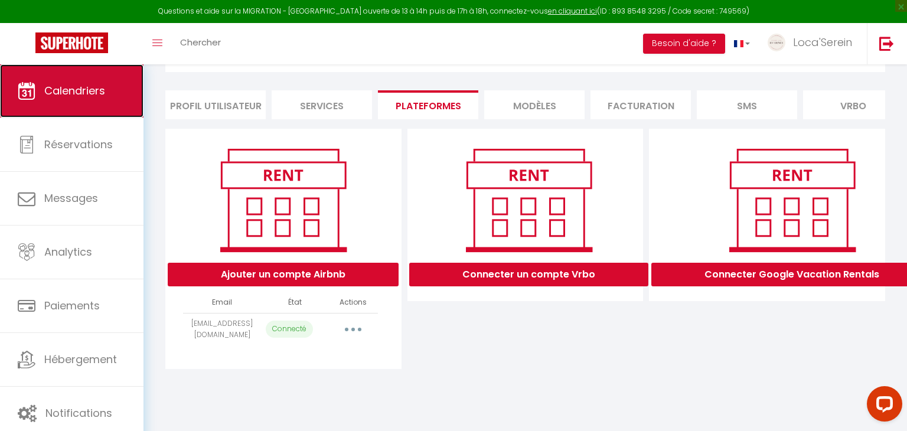
click at [60, 106] on link "Calendriers" at bounding box center [72, 90] width 144 height 53
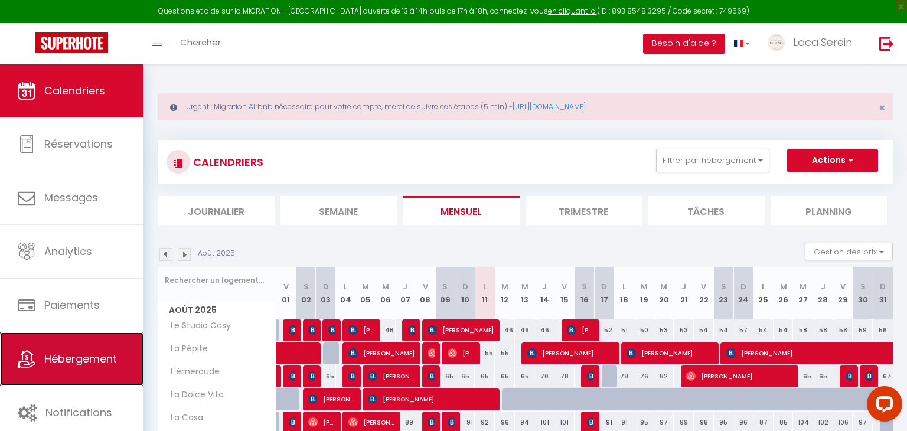
click at [87, 372] on link "Hébergement" at bounding box center [72, 359] width 144 height 53
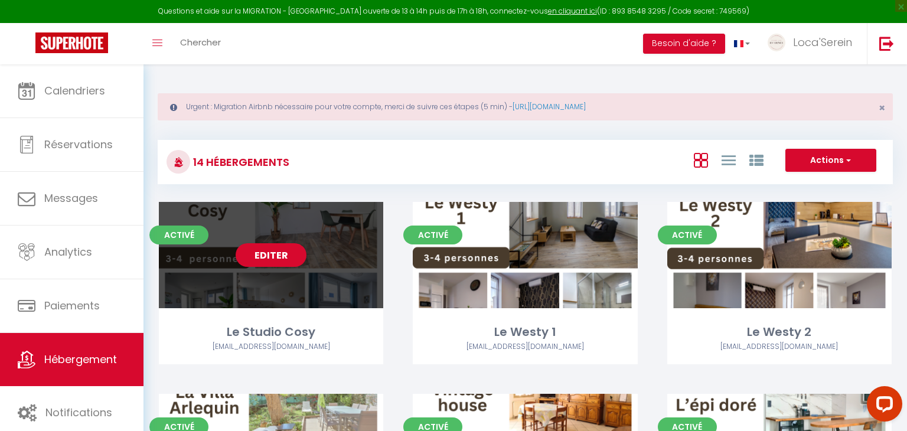
click at [329, 267] on div "Editer" at bounding box center [271, 255] width 224 height 106
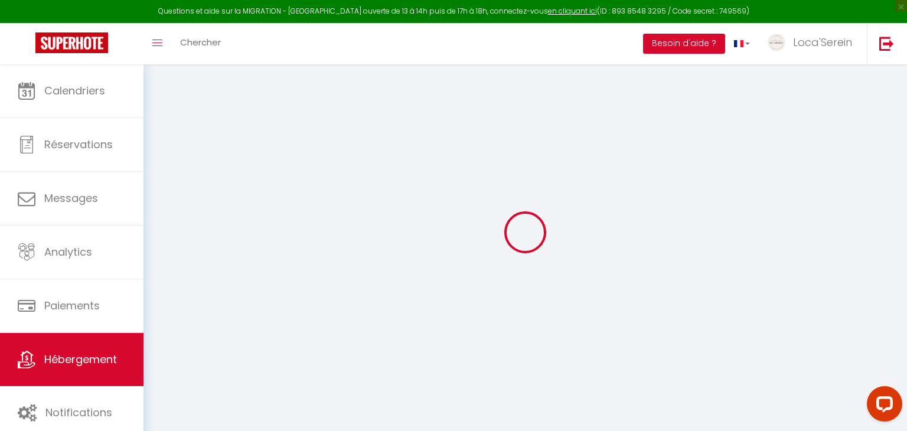
select select
checkbox input "false"
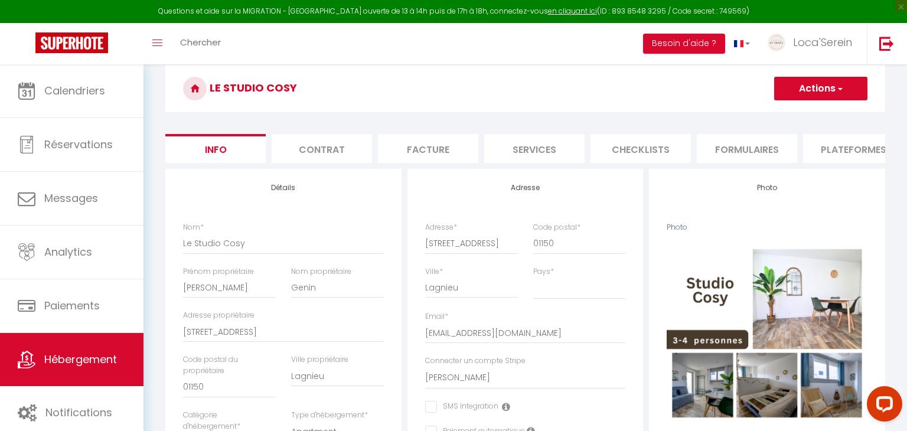
scroll to position [90, 0]
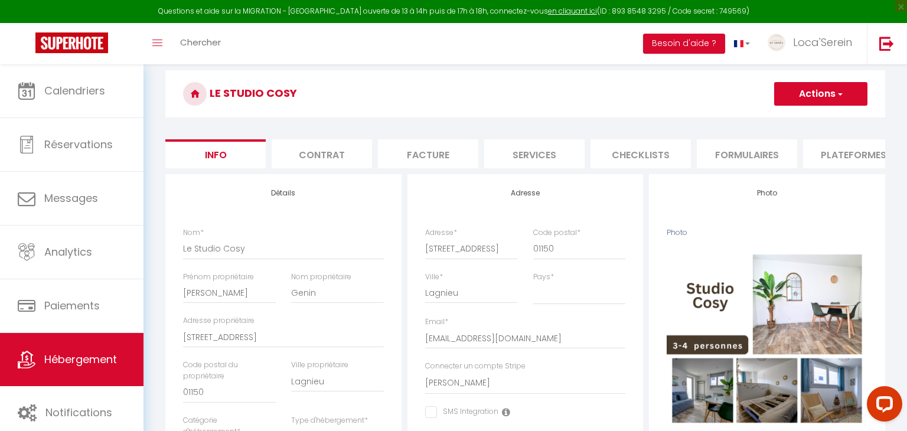
click at [838, 157] on li "Plateformes" at bounding box center [853, 153] width 100 height 29
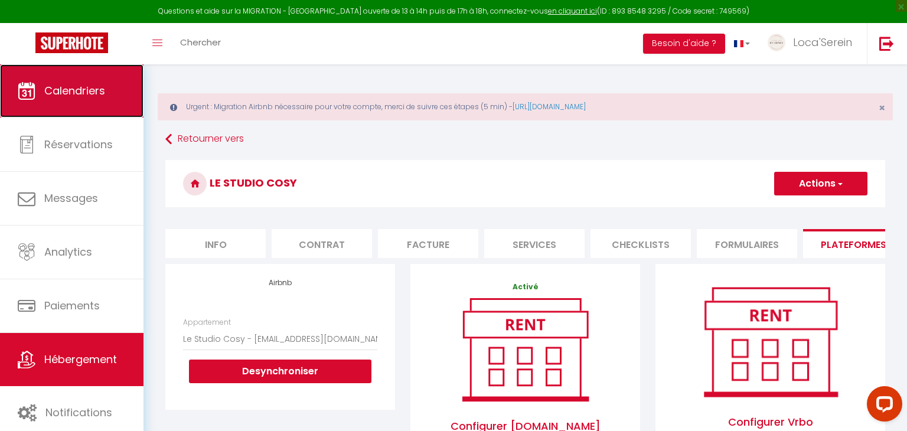
click at [58, 92] on span "Calendriers" at bounding box center [74, 90] width 61 height 15
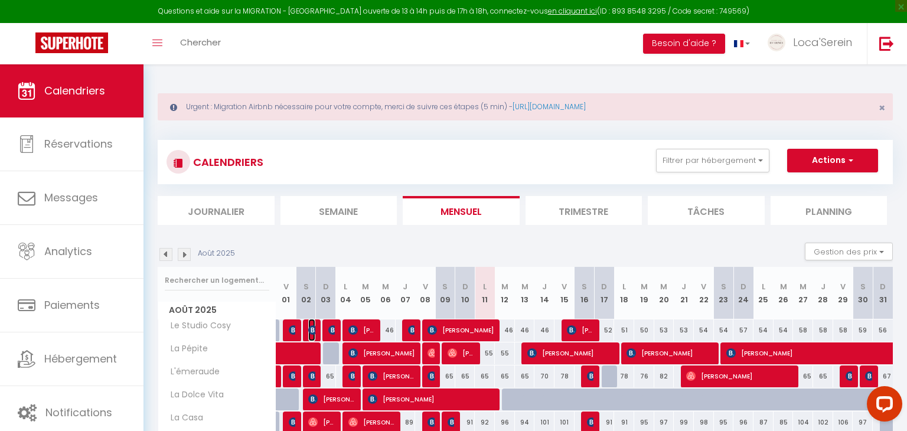
click at [311, 328] on img at bounding box center [312, 329] width 9 height 9
select select "OK"
select select "0"
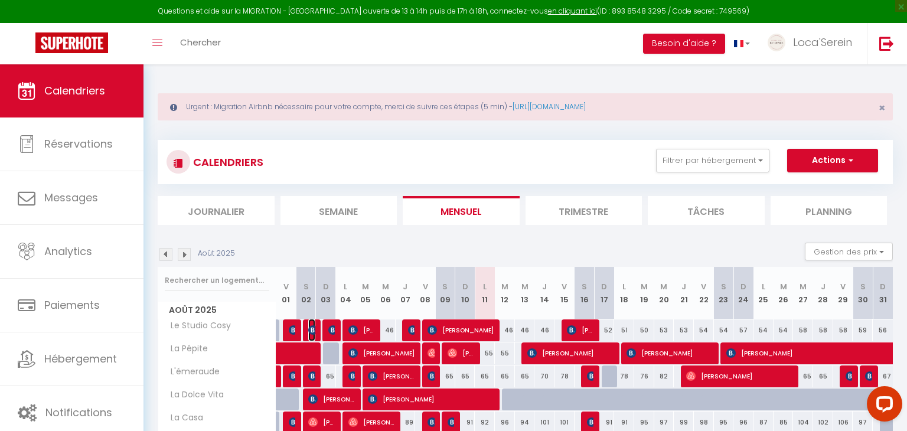
select select "1"
select select
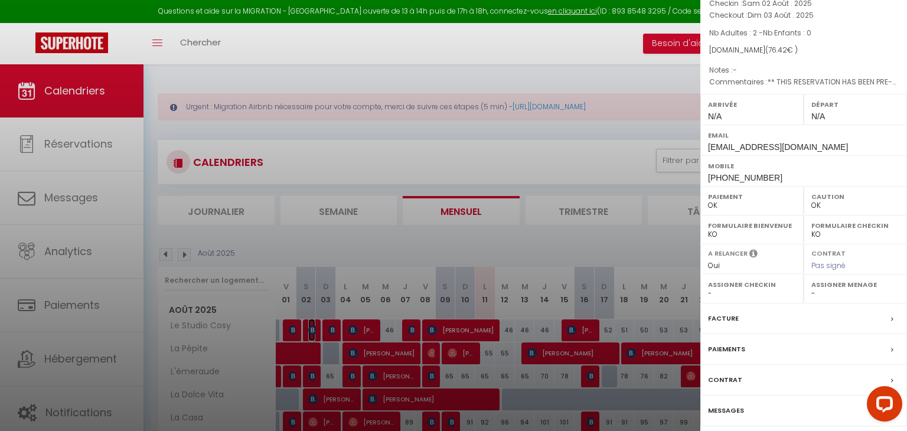
select select "31019"
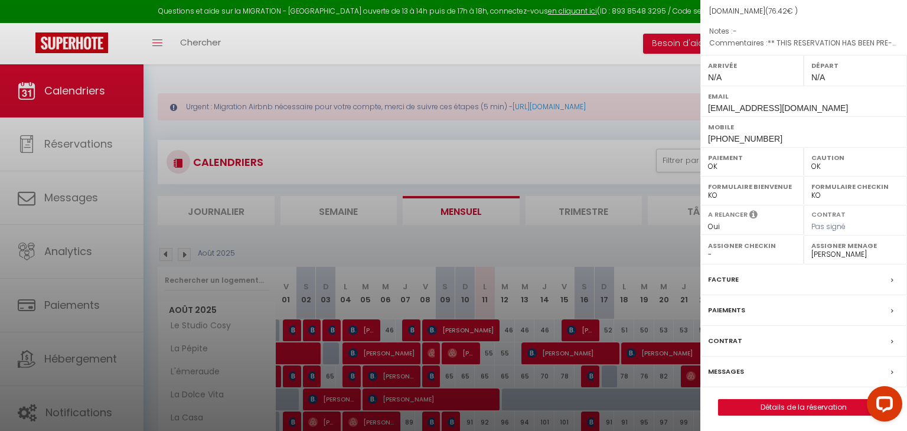
click at [763, 277] on div "Facture" at bounding box center [804, 280] width 207 height 31
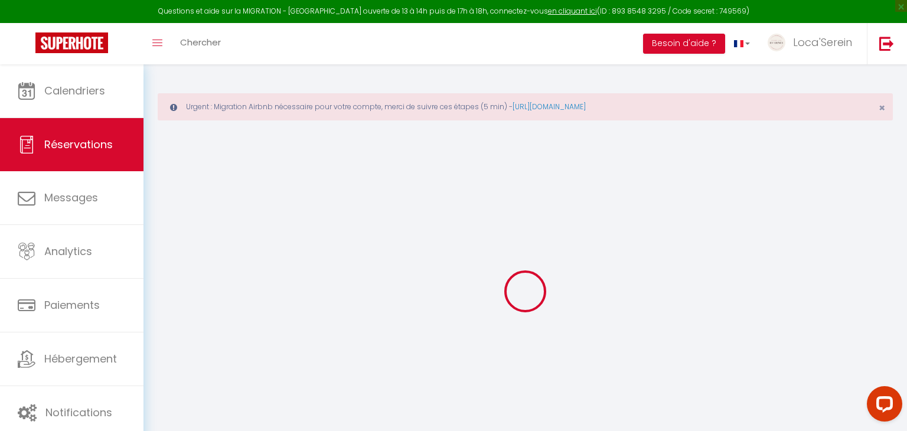
select select
checkbox input "false"
type textarea "** THIS RESERVATION HAS BEEN PRE-PAID ** BOOKING NOTE : Payment charge is EUR 1…"
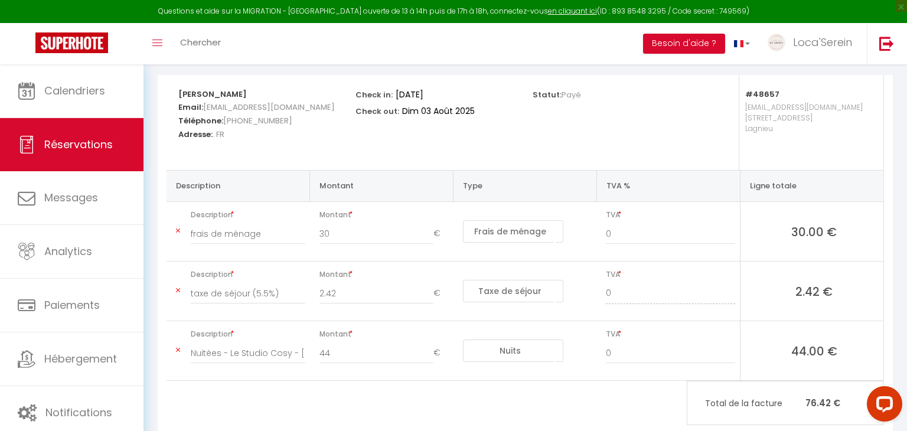
scroll to position [194, 0]
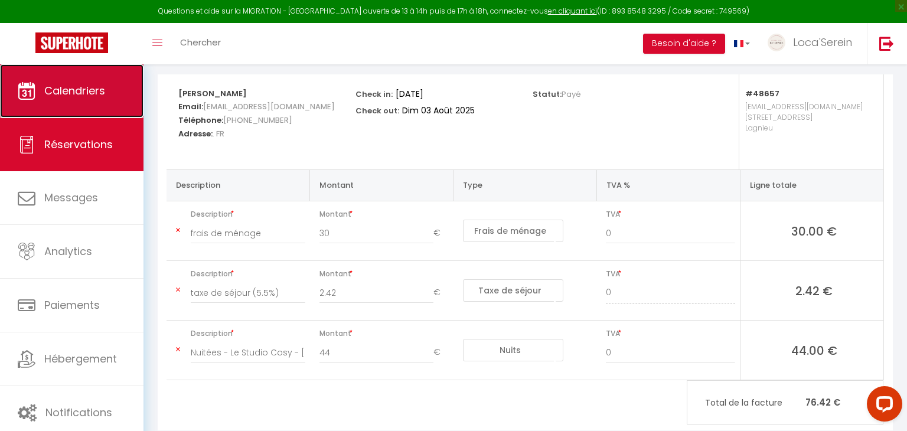
click at [73, 102] on link "Calendriers" at bounding box center [72, 90] width 144 height 53
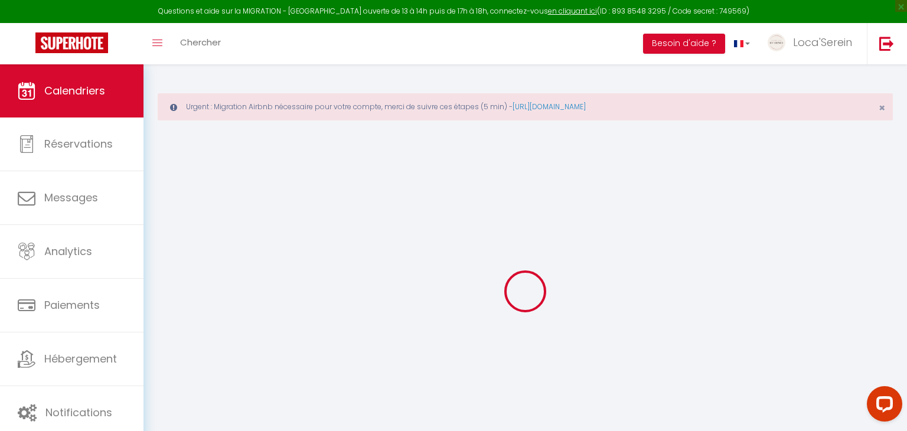
select select
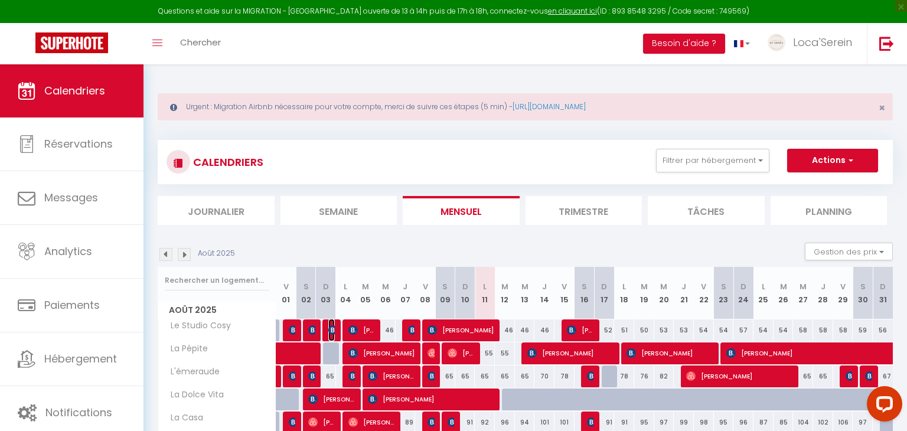
click at [334, 320] on span "[PERSON_NAME]" at bounding box center [331, 330] width 6 height 22
select select "OK"
select select "0"
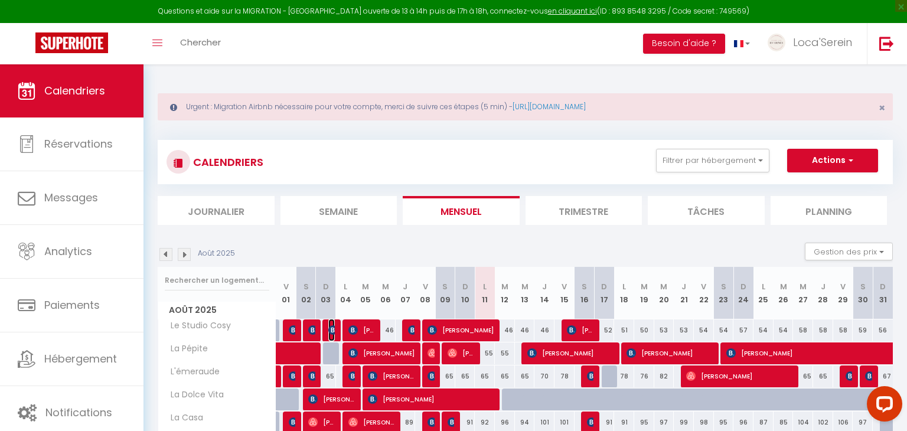
select select "1"
select select
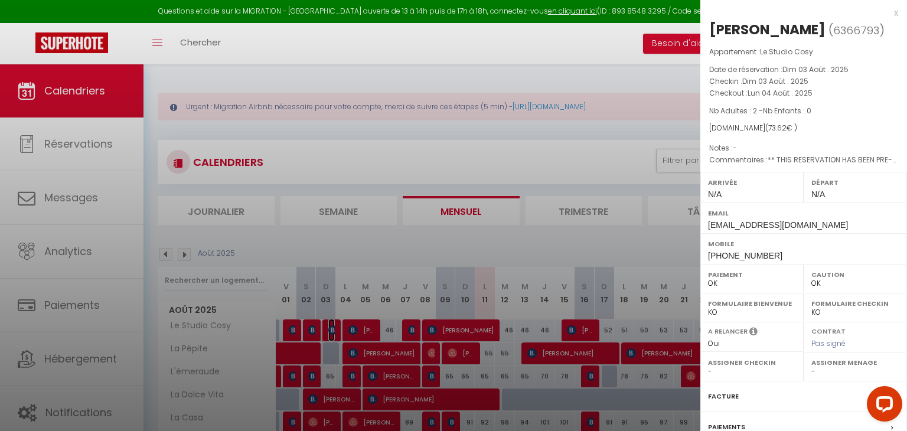
select select "31019"
click at [769, 397] on div "Facture" at bounding box center [804, 397] width 207 height 31
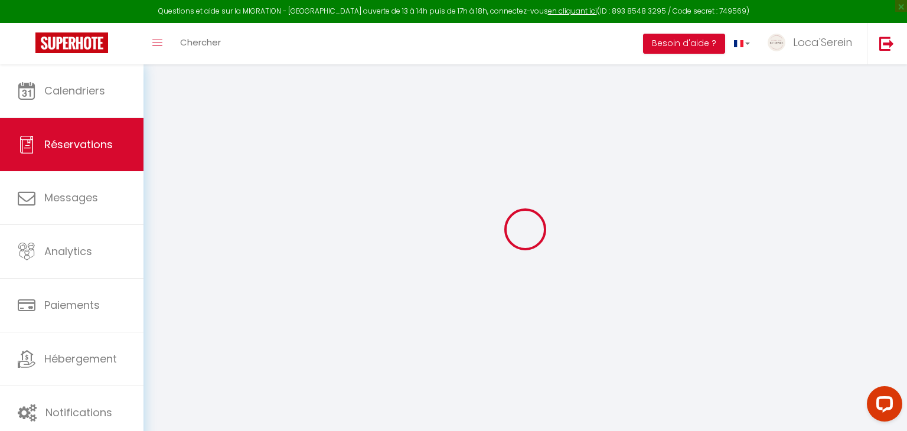
scroll to position [64, 0]
select select "cleaning"
select select "taxes"
select select
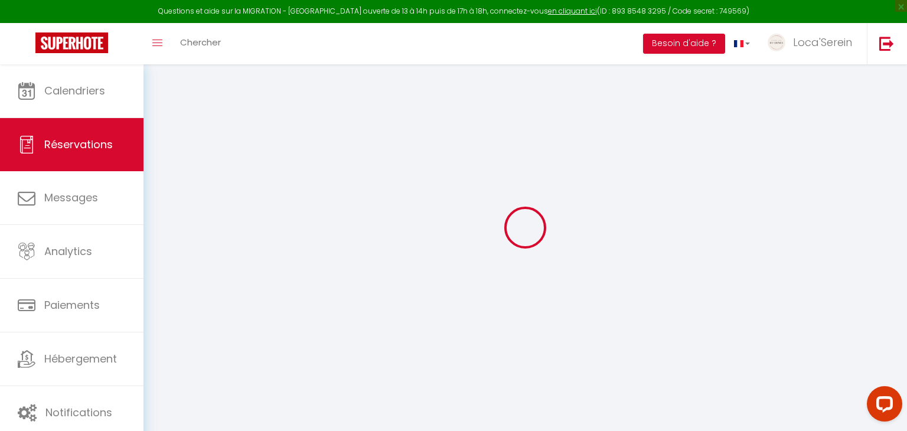
checkbox input "false"
type textarea "** THIS RESERVATION HAS BEEN PRE-PAID ** BOOKING NOTE : Payment charge is EUR 1…"
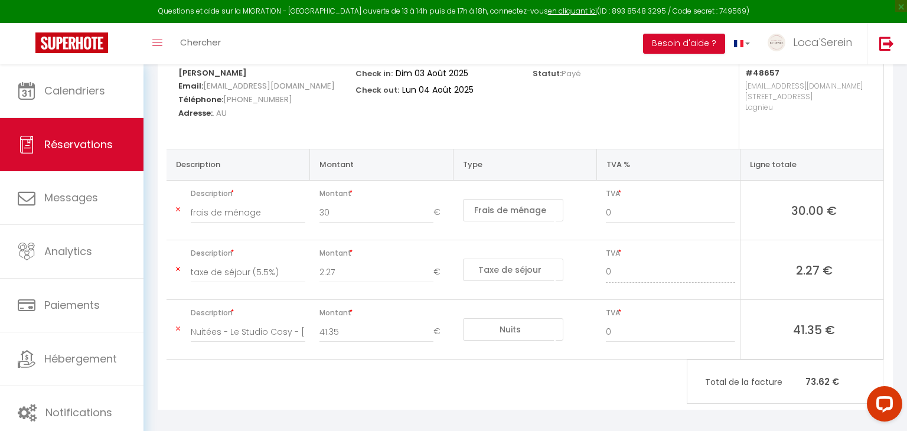
scroll to position [223, 0]
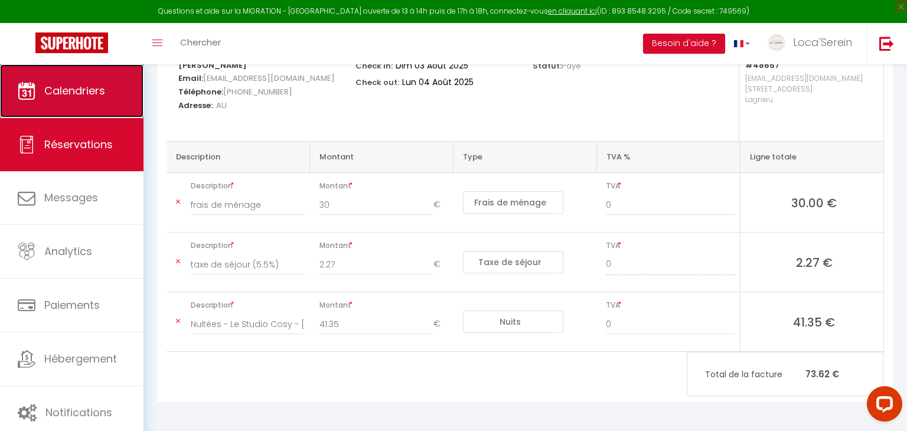
click at [84, 93] on span "Calendriers" at bounding box center [74, 90] width 61 height 15
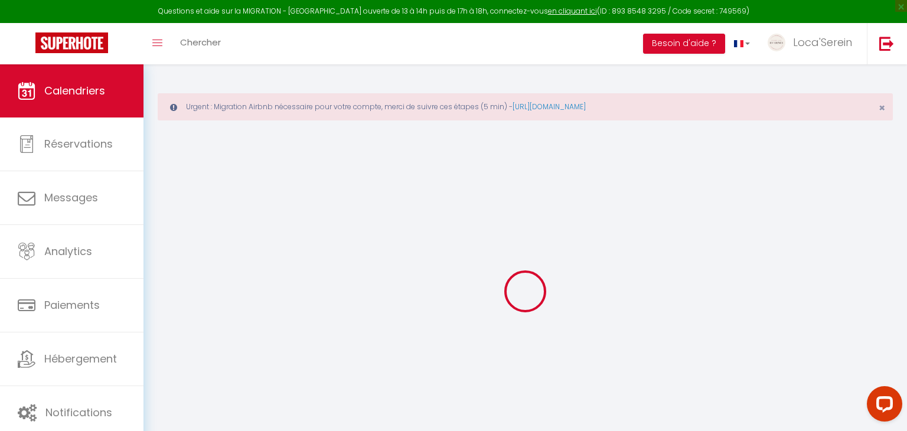
select select
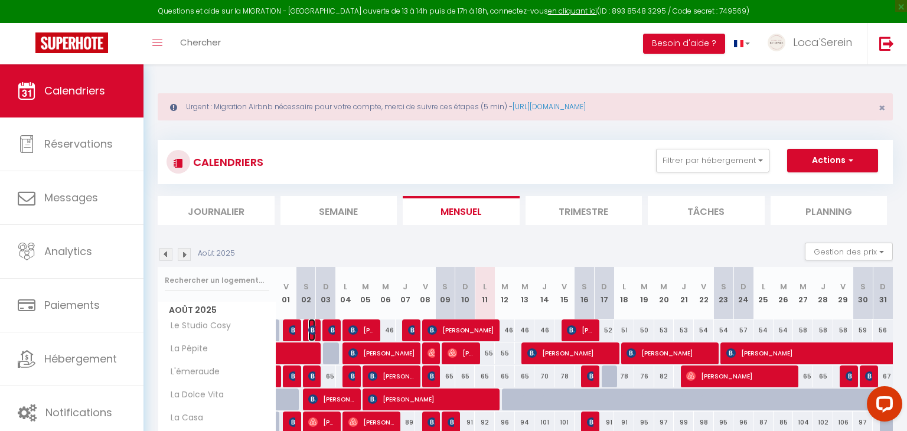
click at [310, 327] on img at bounding box center [312, 329] width 9 height 9
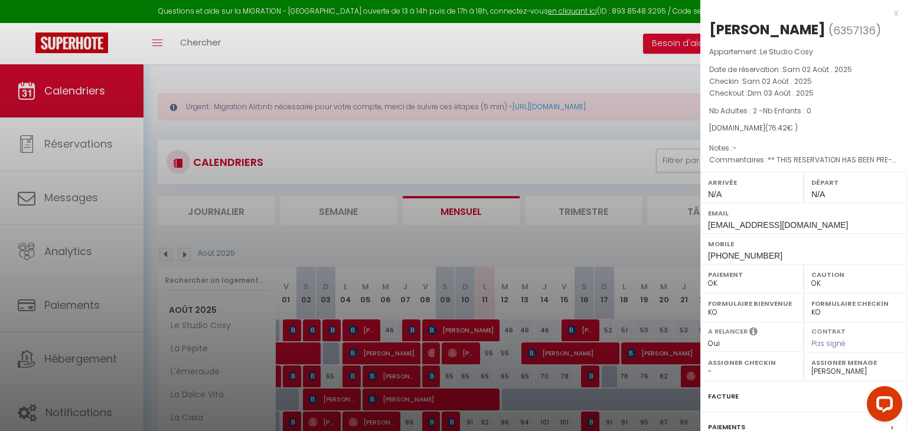
click at [752, 397] on div "Facture" at bounding box center [804, 397] width 207 height 31
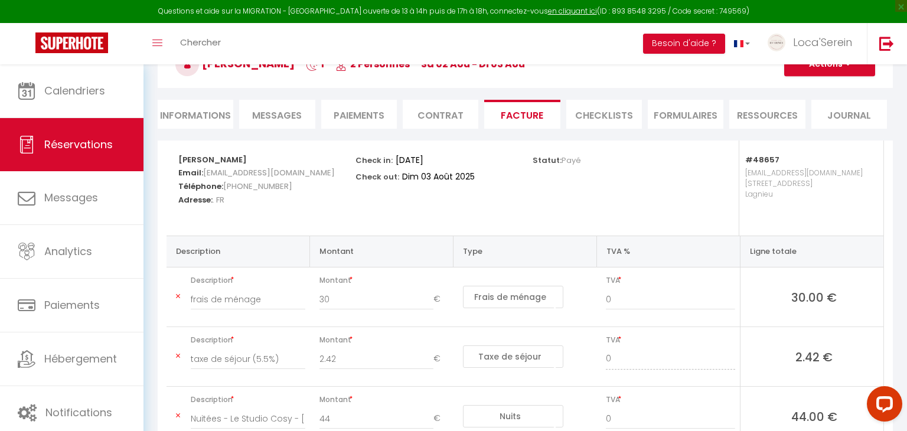
scroll to position [129, 0]
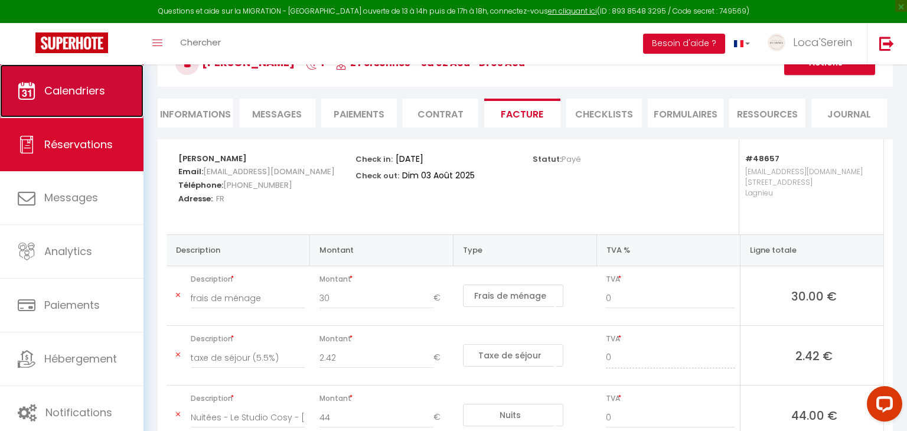
click at [101, 89] on span "Calendriers" at bounding box center [74, 90] width 61 height 15
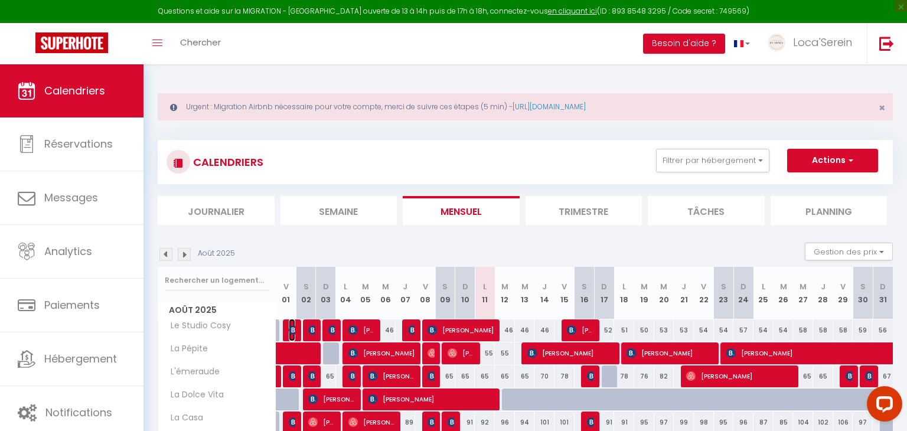
click at [293, 330] on img at bounding box center [293, 329] width 9 height 9
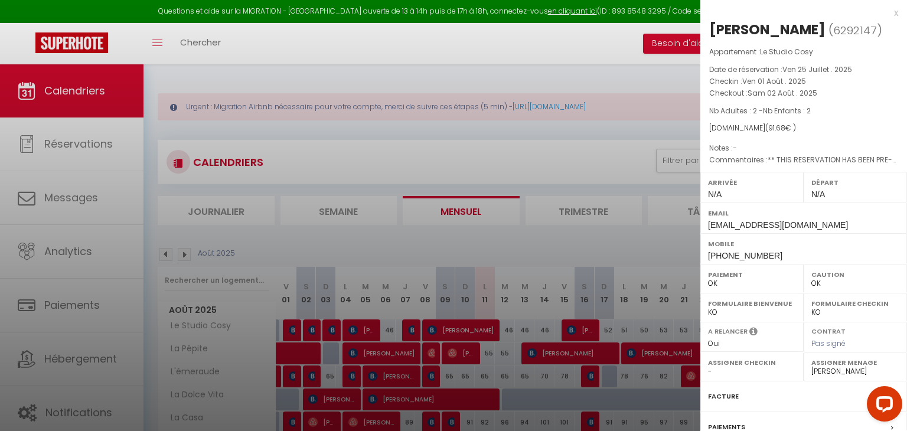
click at [734, 403] on label "Facture" at bounding box center [723, 396] width 31 height 12
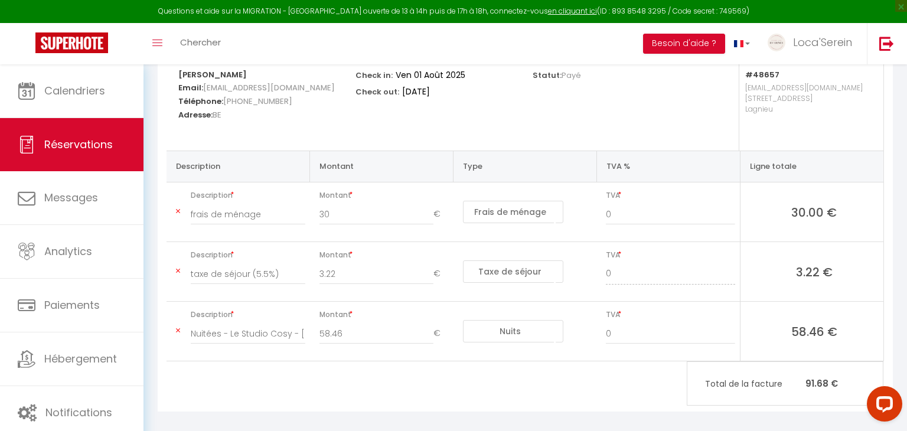
scroll to position [214, 0]
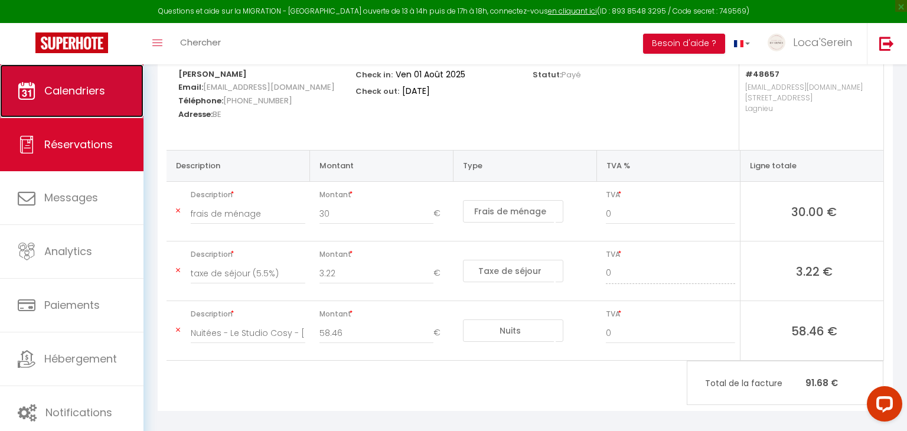
click at [61, 86] on span "Calendriers" at bounding box center [74, 90] width 61 height 15
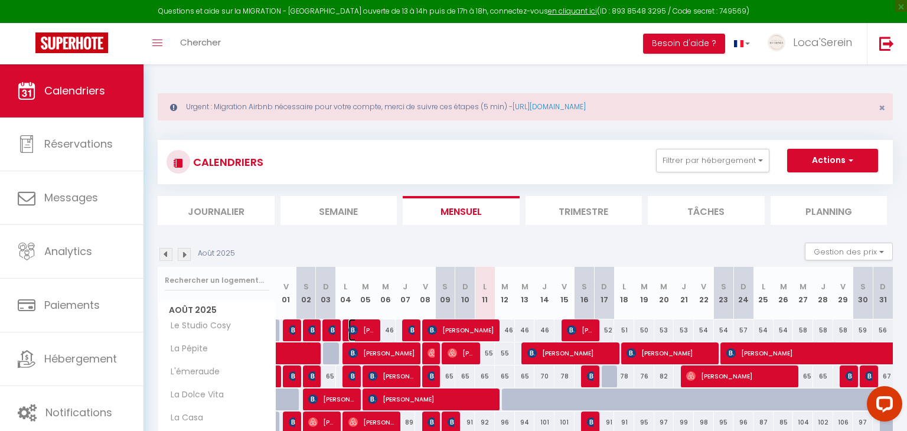
click at [361, 327] on span "[PERSON_NAME]" at bounding box center [361, 330] width 27 height 22
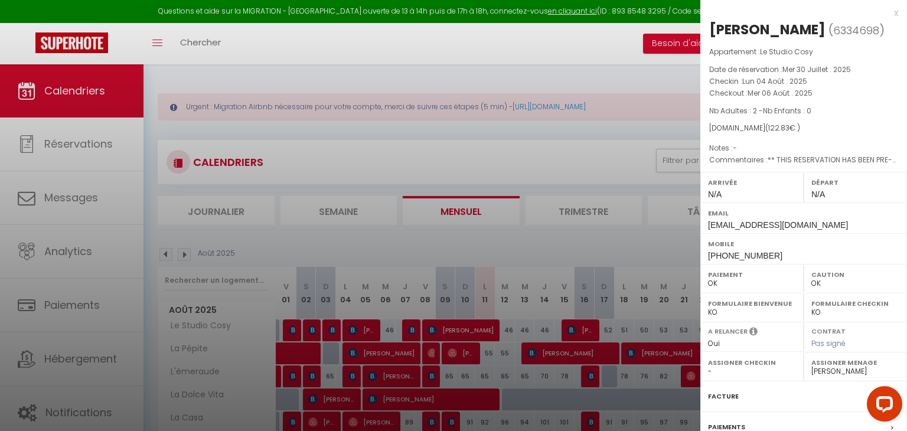
click at [748, 394] on div "Facture" at bounding box center [804, 397] width 207 height 31
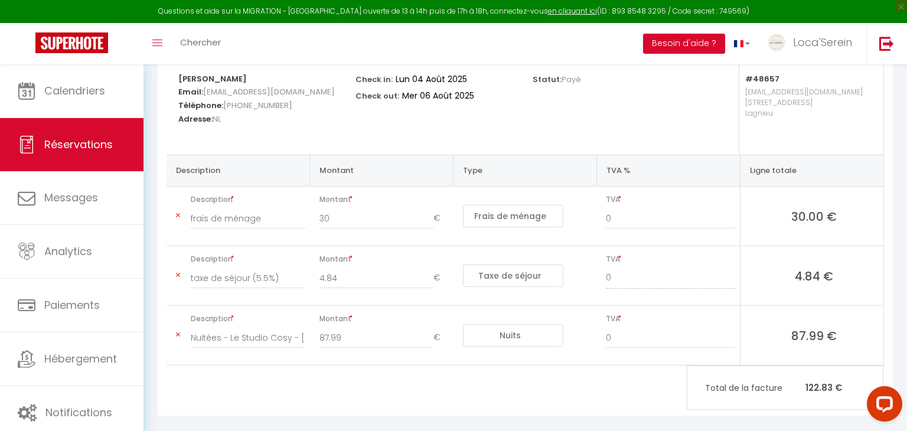
scroll to position [223, 0]
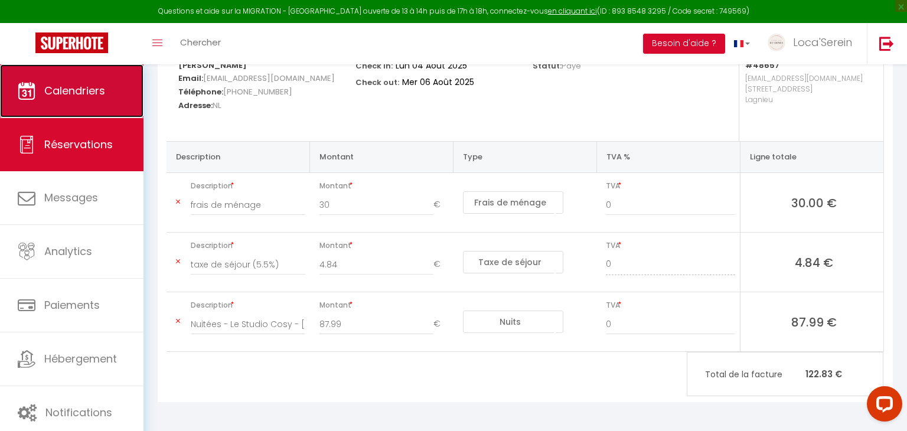
click at [113, 101] on link "Calendriers" at bounding box center [72, 90] width 144 height 53
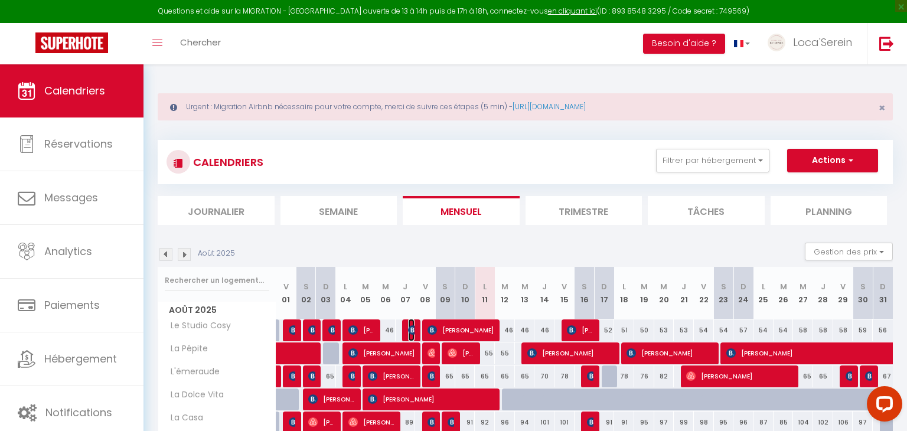
click at [412, 328] on img at bounding box center [412, 329] width 9 height 9
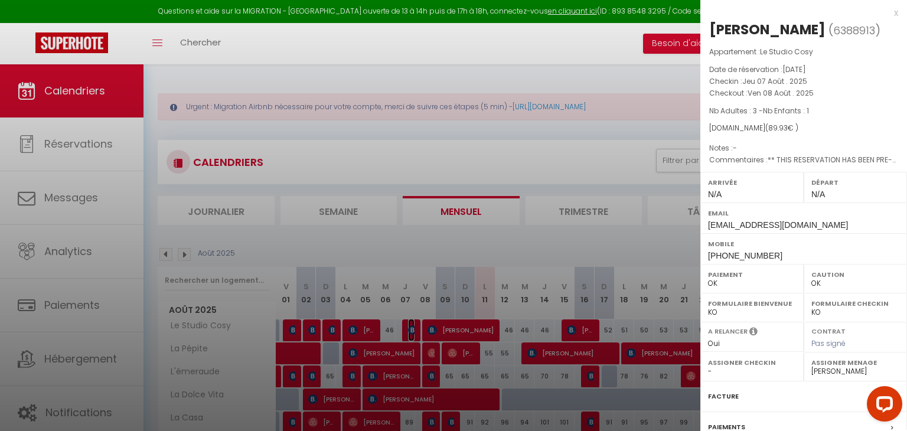
scroll to position [117, 0]
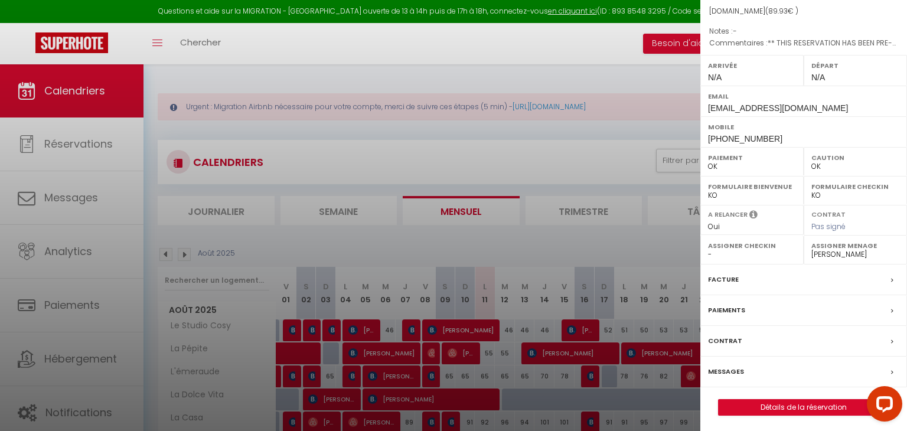
click at [763, 281] on div "Facture" at bounding box center [804, 280] width 207 height 31
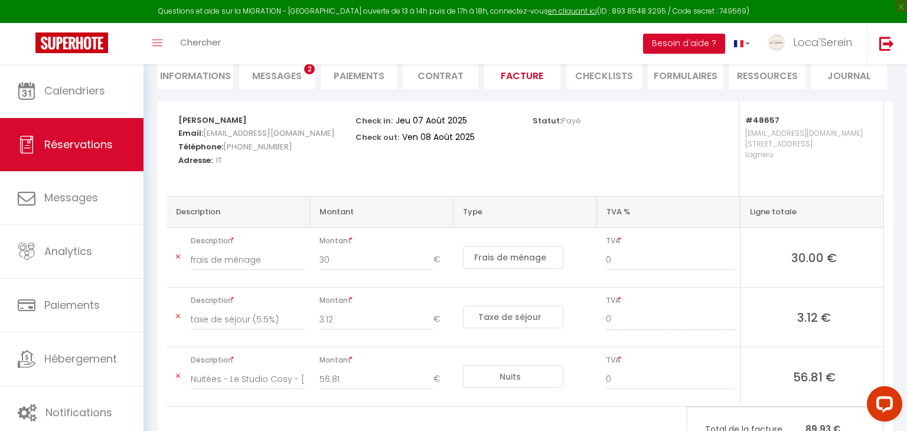
scroll to position [168, 0]
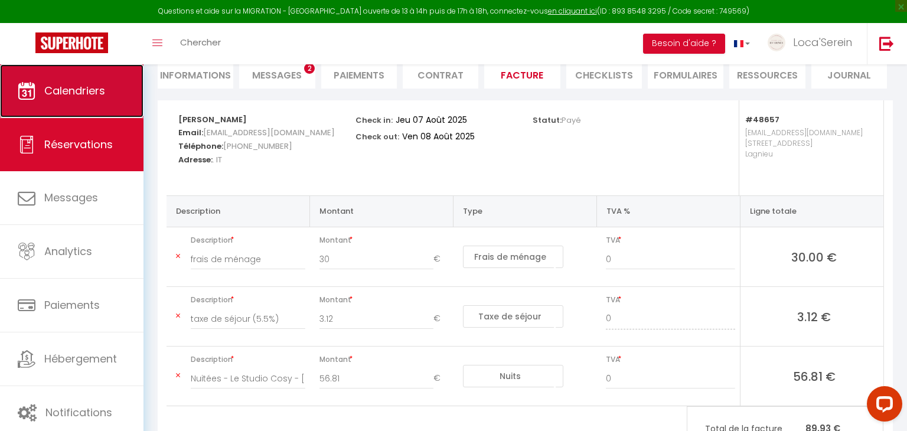
click at [66, 80] on link "Calendriers" at bounding box center [72, 90] width 144 height 53
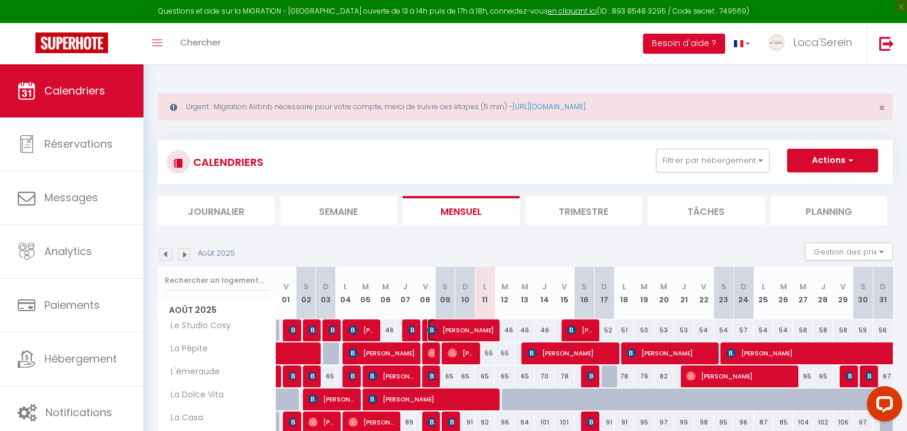
click at [472, 330] on span "[PERSON_NAME]" at bounding box center [461, 330] width 67 height 22
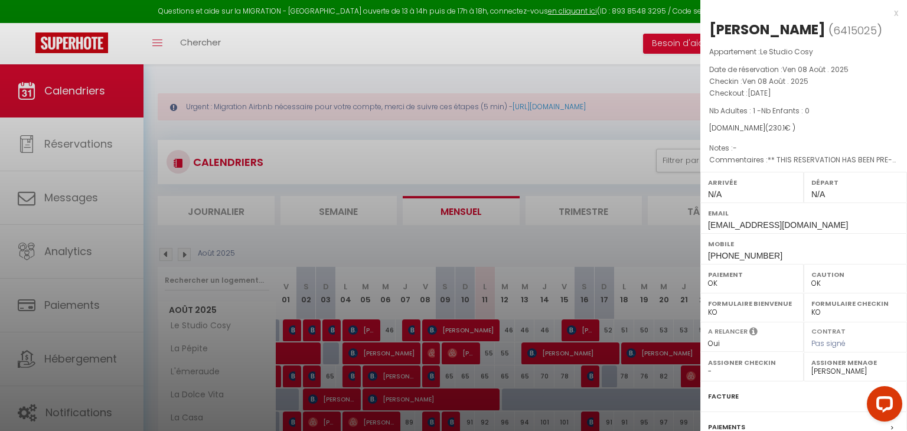
click at [769, 393] on div "Facture" at bounding box center [804, 397] width 207 height 31
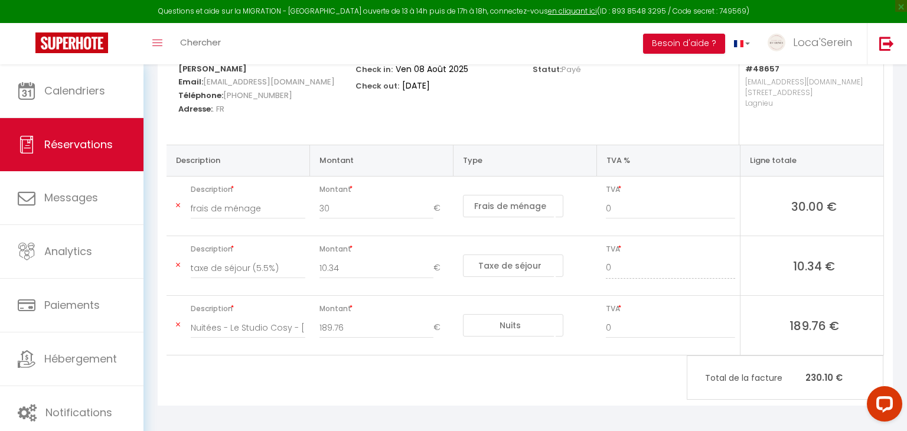
scroll to position [220, 0]
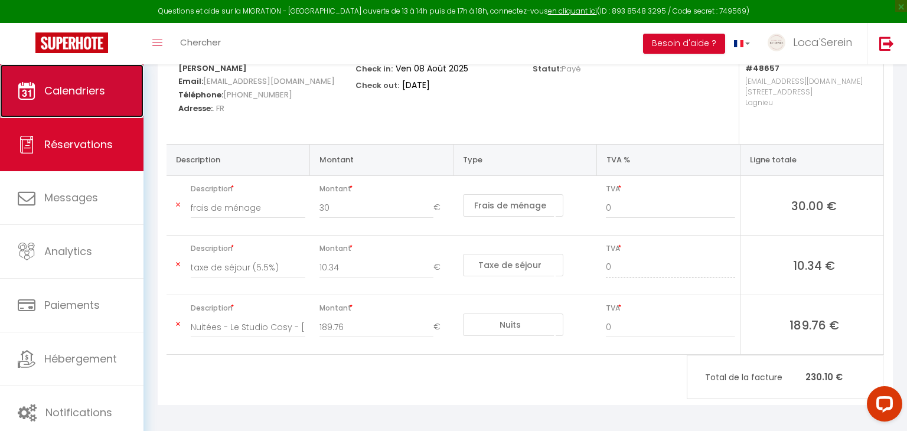
click at [85, 87] on span "Calendriers" at bounding box center [74, 90] width 61 height 15
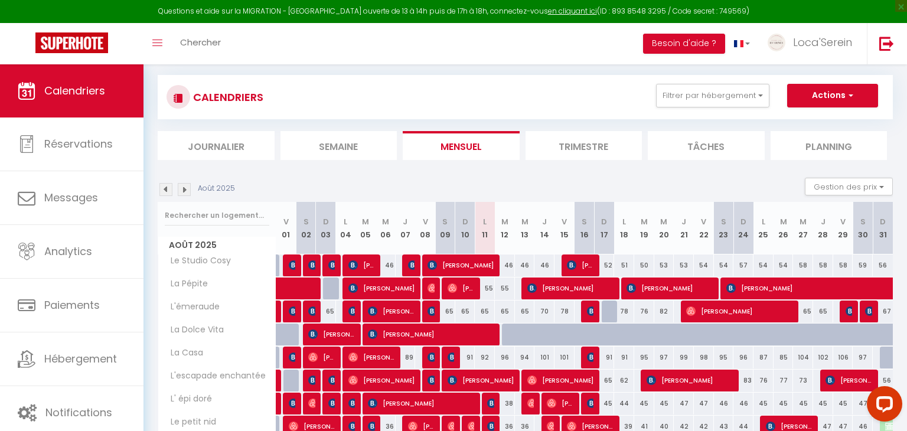
scroll to position [70, 0]
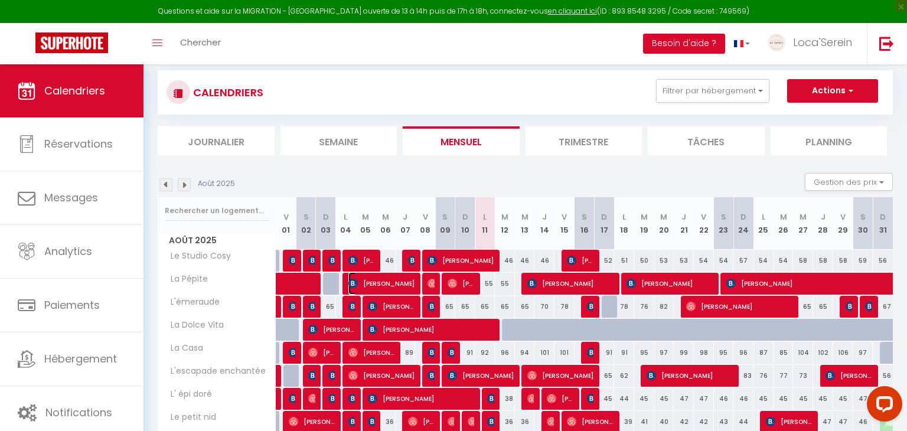
click at [385, 285] on span "[PERSON_NAME]" at bounding box center [381, 283] width 67 height 22
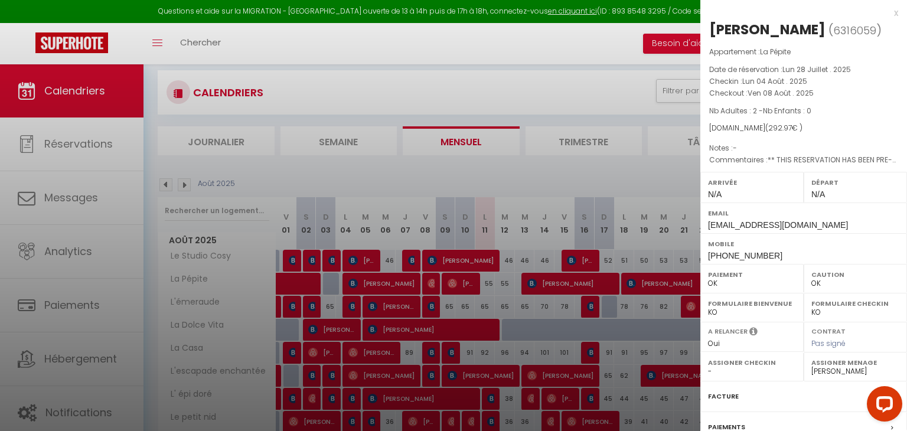
click at [385, 285] on div at bounding box center [453, 215] width 907 height 431
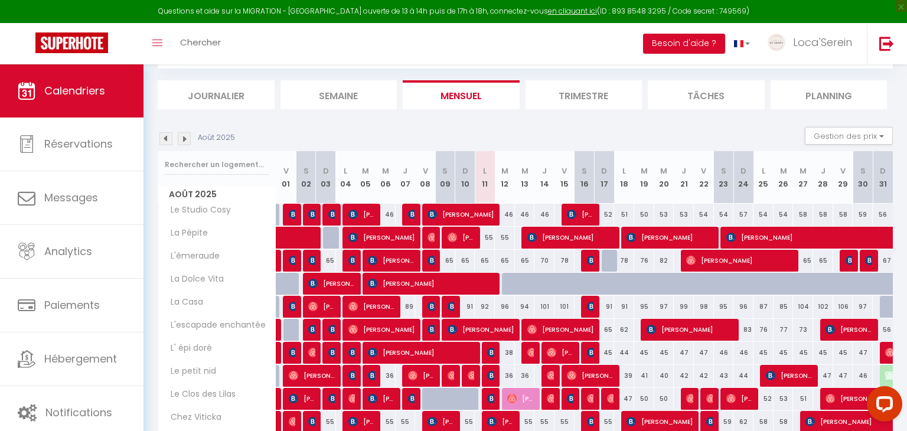
scroll to position [113, 0]
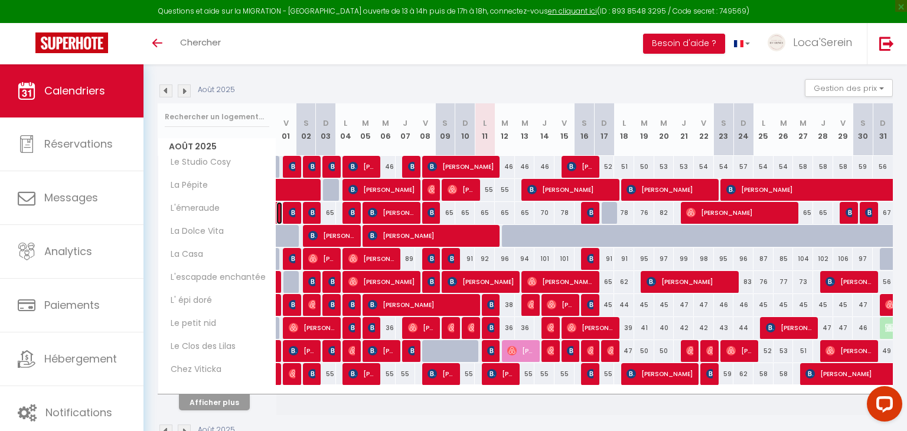
click at [278, 210] on link at bounding box center [279, 213] width 6 height 22
select select "OK"
select select "0"
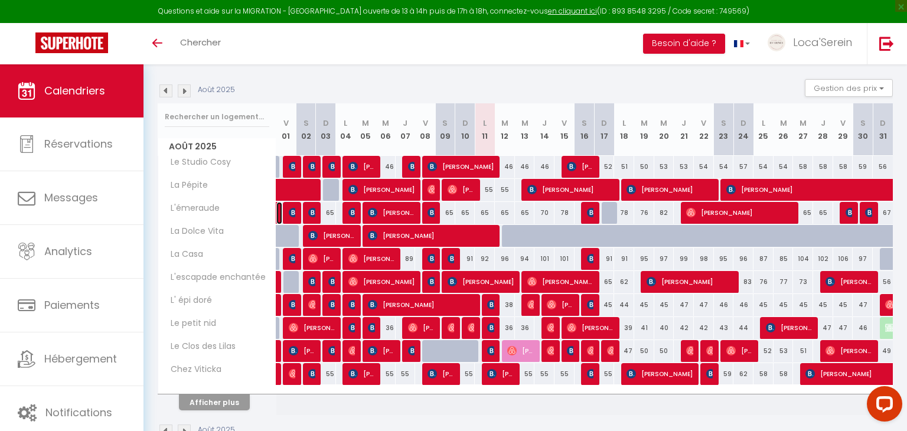
select select "1"
select select
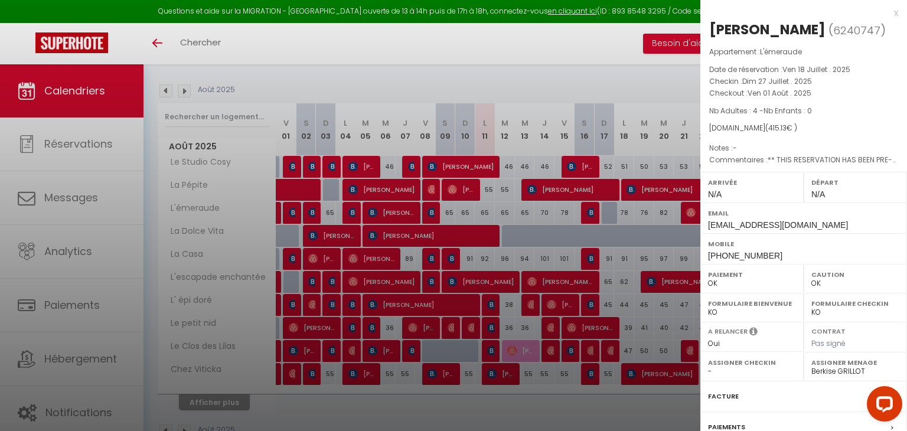
click at [278, 212] on div at bounding box center [453, 215] width 907 height 431
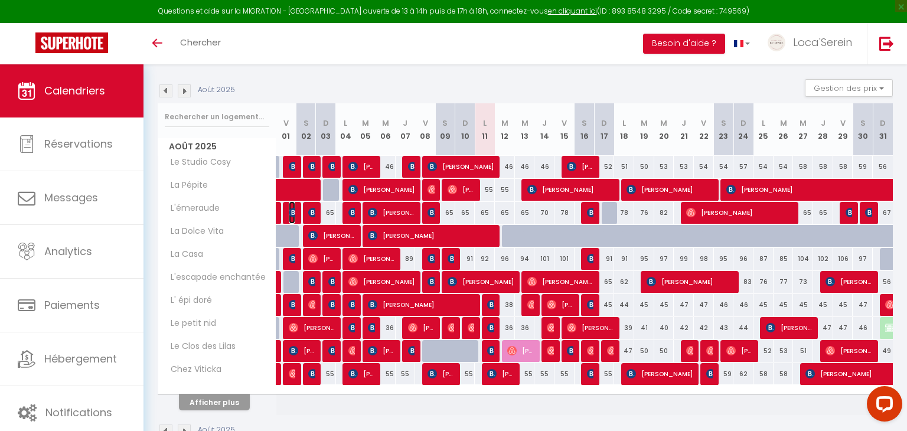
click at [291, 214] on img at bounding box center [293, 212] width 9 height 9
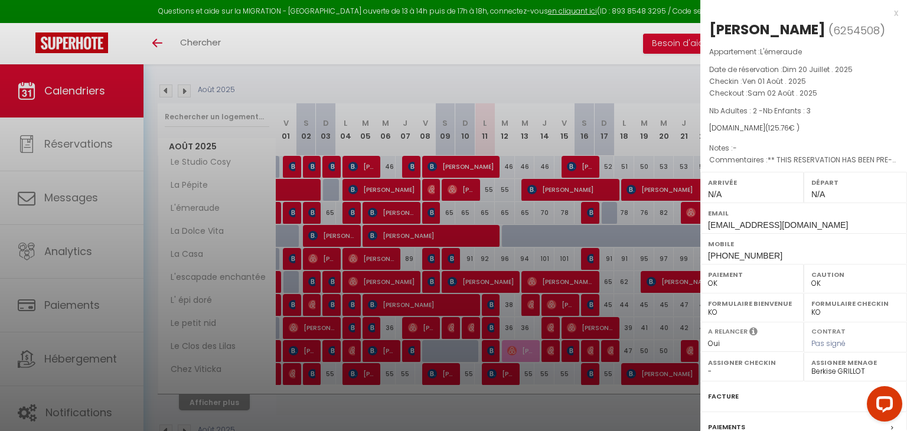
click at [308, 216] on div at bounding box center [453, 215] width 907 height 431
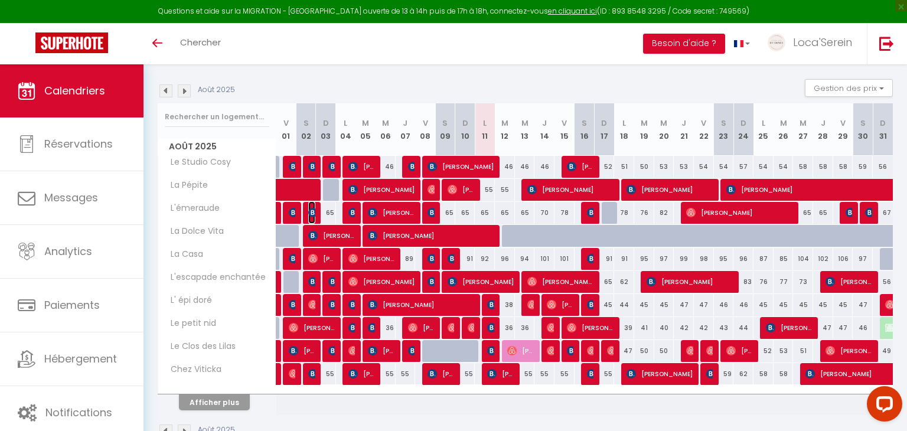
click at [309, 216] on img at bounding box center [312, 212] width 9 height 9
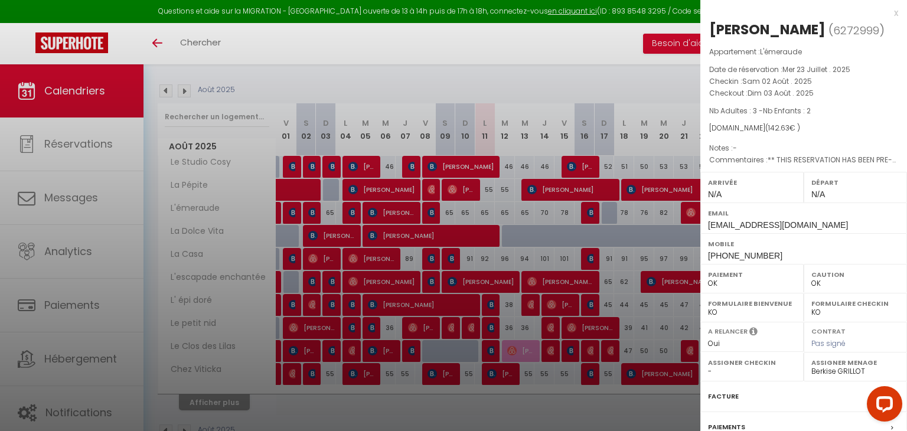
click at [351, 211] on div at bounding box center [453, 215] width 907 height 431
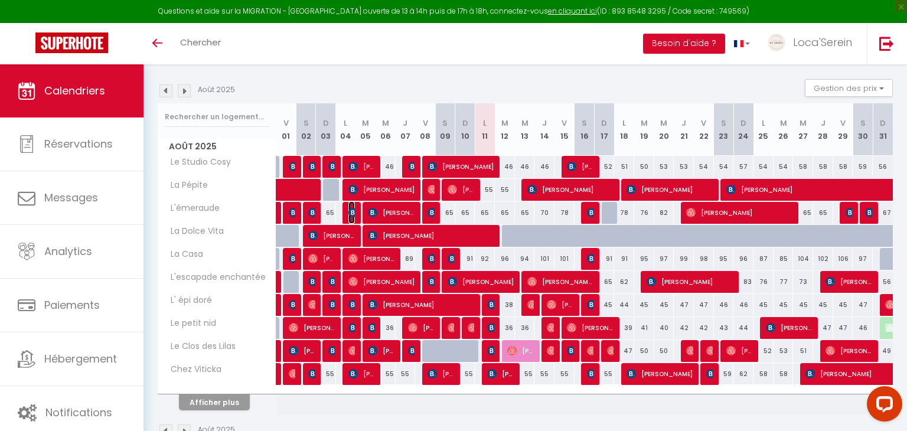
click at [351, 211] on img at bounding box center [352, 212] width 9 height 9
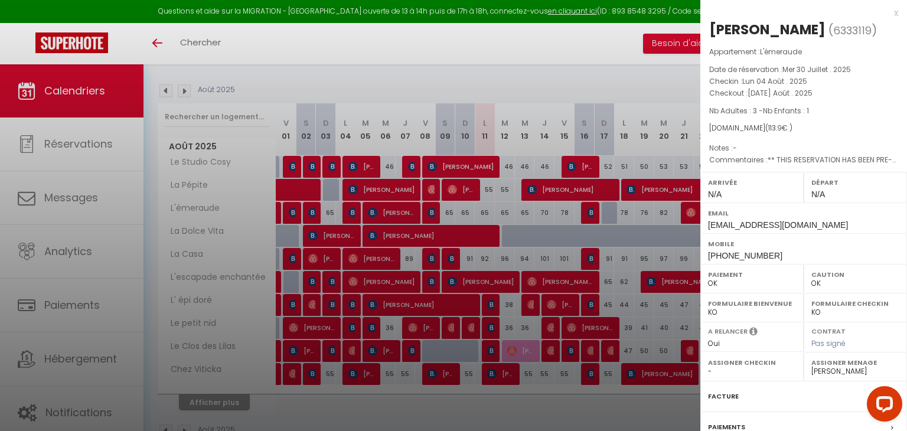
click at [381, 211] on div at bounding box center [453, 215] width 907 height 431
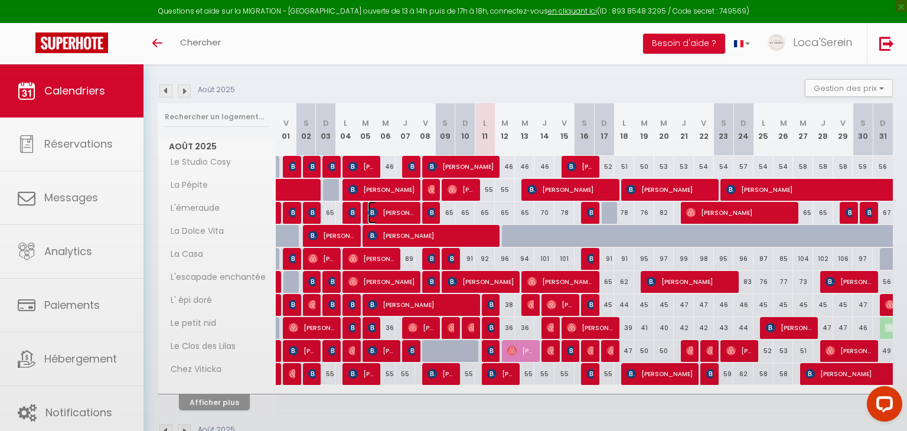
click at [381, 211] on span "[PERSON_NAME]" at bounding box center [391, 212] width 47 height 22
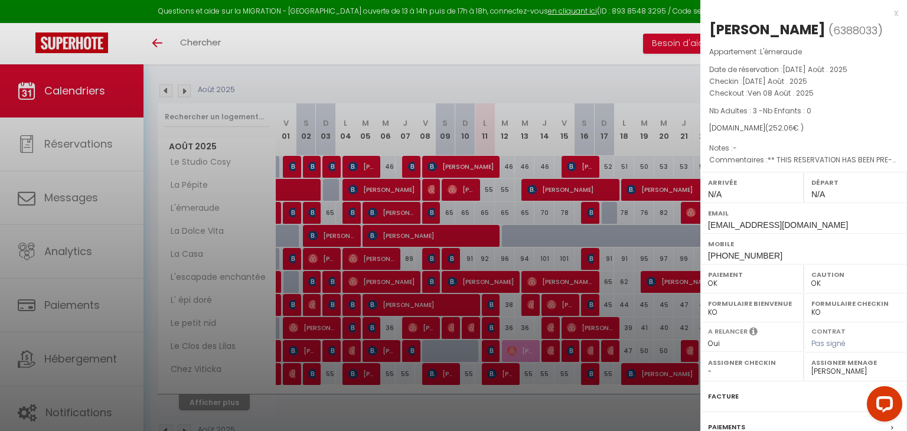
click at [427, 211] on div at bounding box center [453, 215] width 907 height 431
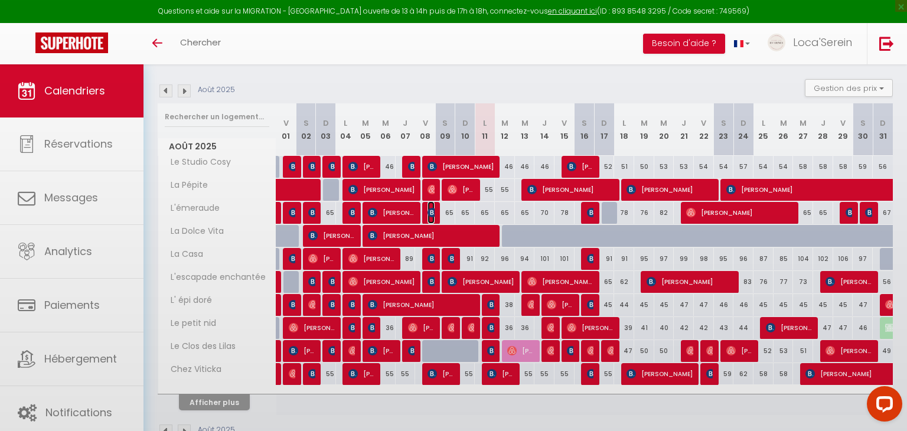
click at [428, 211] on img at bounding box center [432, 212] width 9 height 9
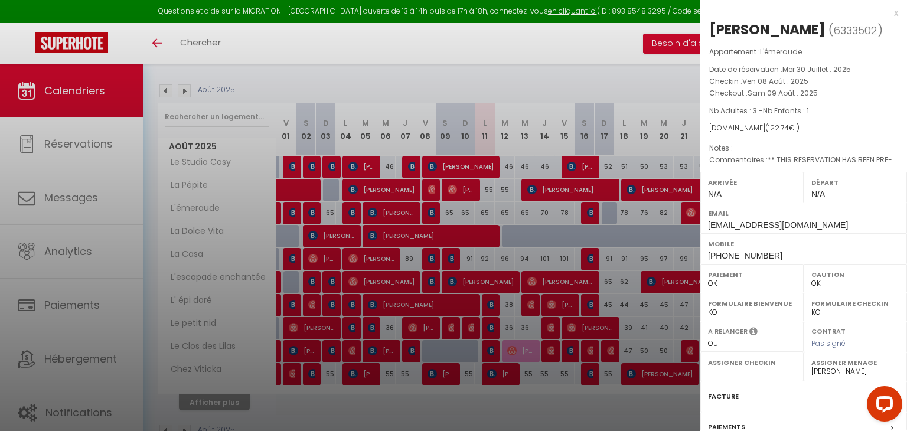
click at [453, 214] on div at bounding box center [453, 215] width 907 height 431
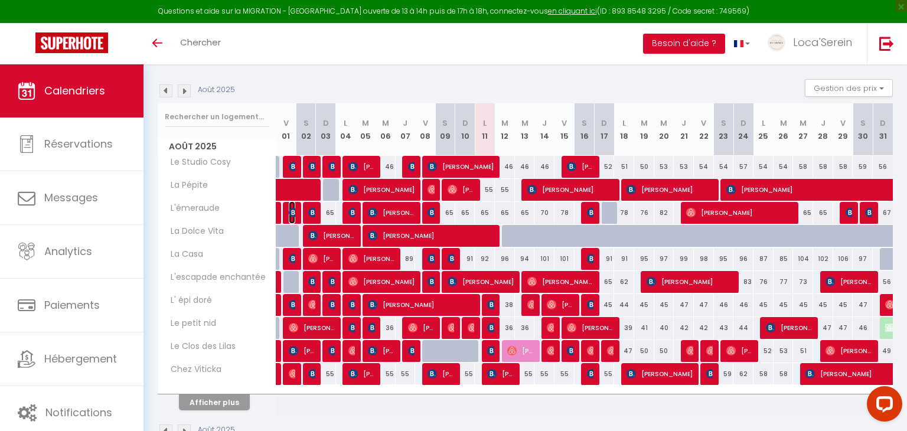
click at [291, 211] on img at bounding box center [293, 212] width 9 height 9
select select "48287"
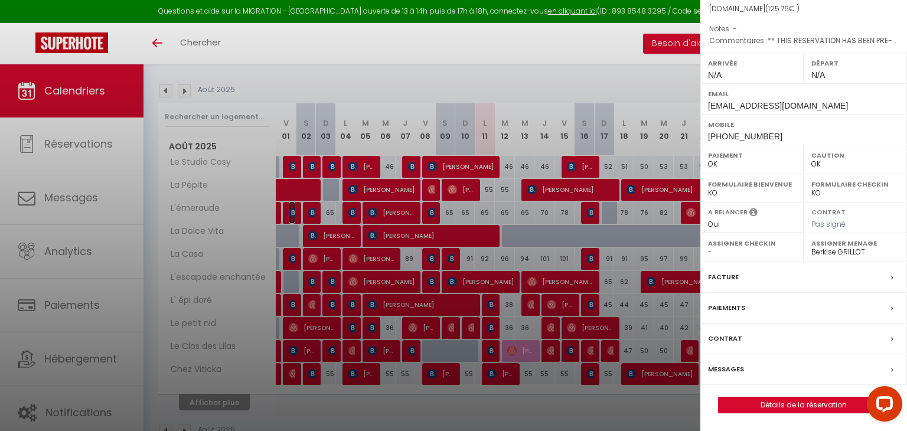
scroll to position [136, 0]
click at [752, 276] on div "Facture" at bounding box center [804, 277] width 207 height 31
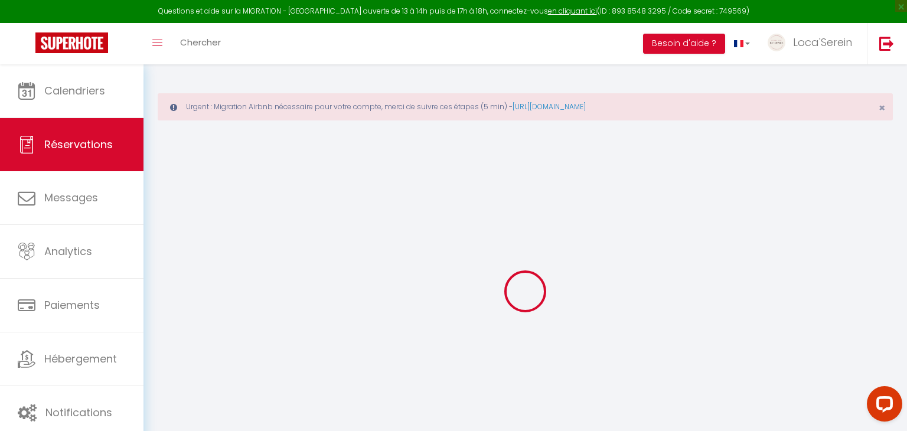
select select "cleaning"
select select "taxes"
select select
checkbox input "false"
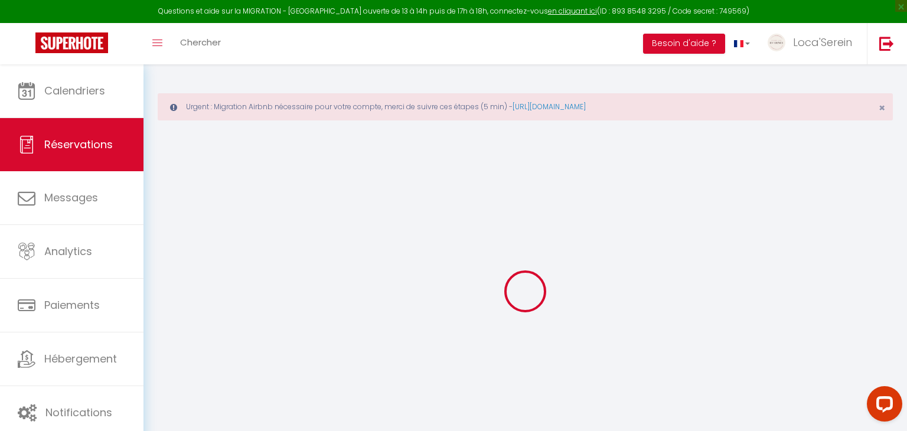
type textarea "** THIS RESERVATION HAS BEEN PRE-PAID ** BOOKING NOTE : Payment charge is EUR 1…"
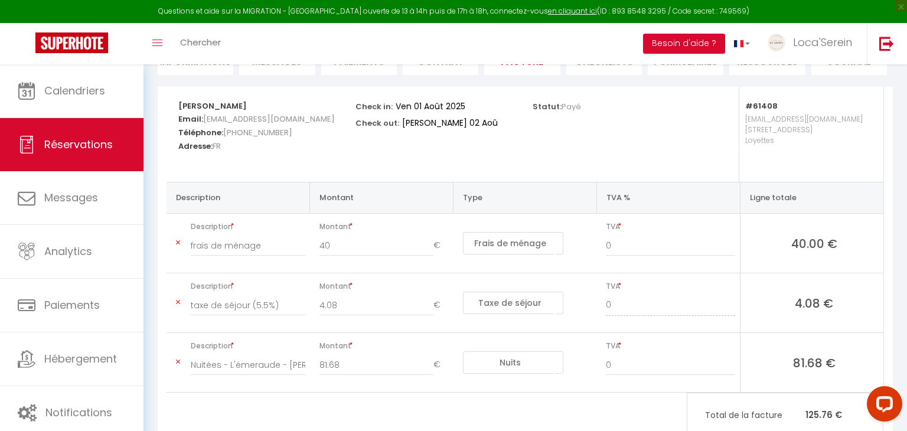
scroll to position [183, 0]
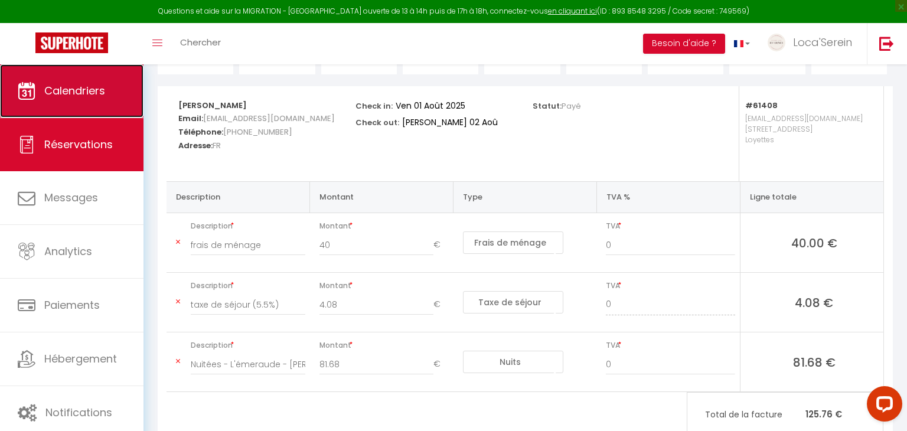
click at [80, 87] on span "Calendriers" at bounding box center [74, 90] width 61 height 15
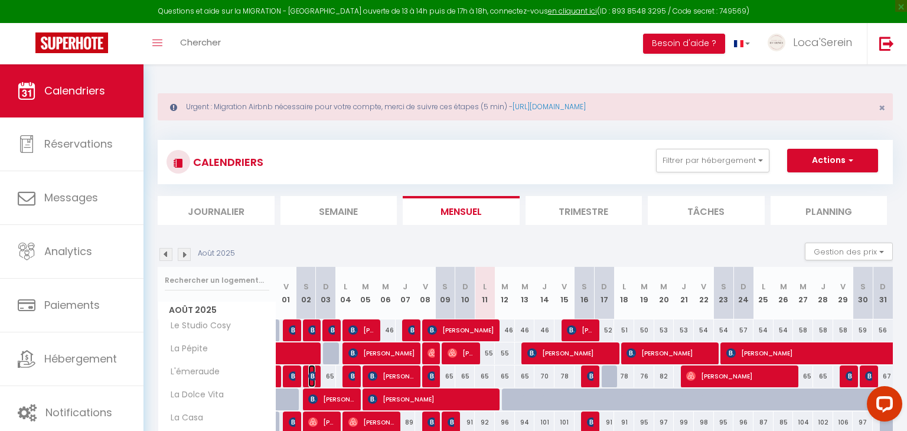
click at [314, 374] on img at bounding box center [312, 376] width 9 height 9
select select "OK"
select select "0"
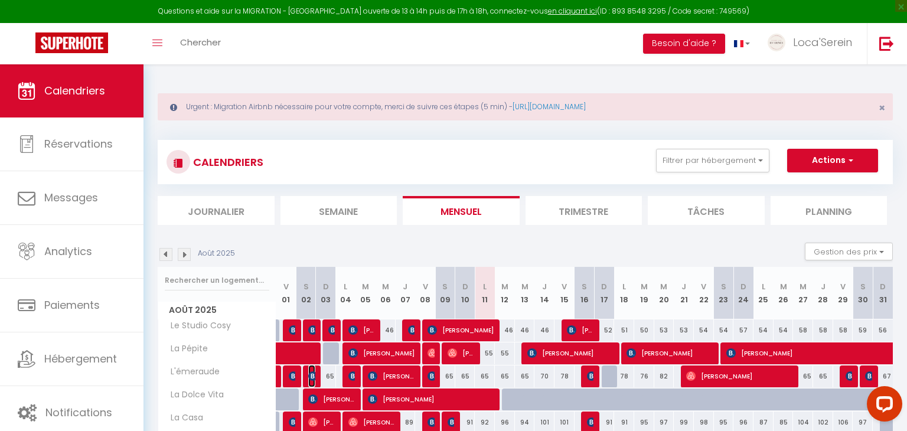
select select "1"
select select
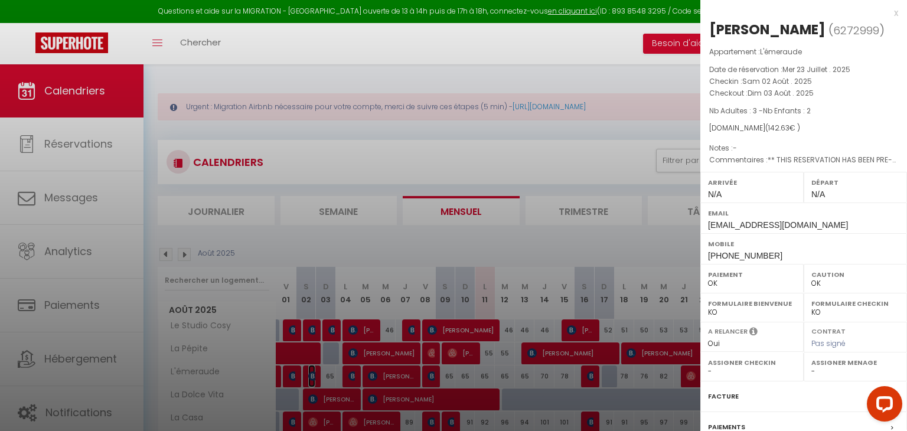
select select "48287"
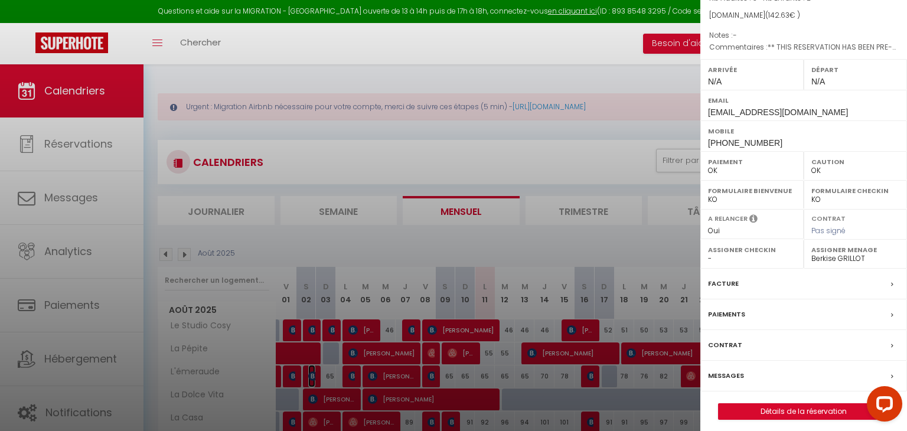
scroll to position [117, 0]
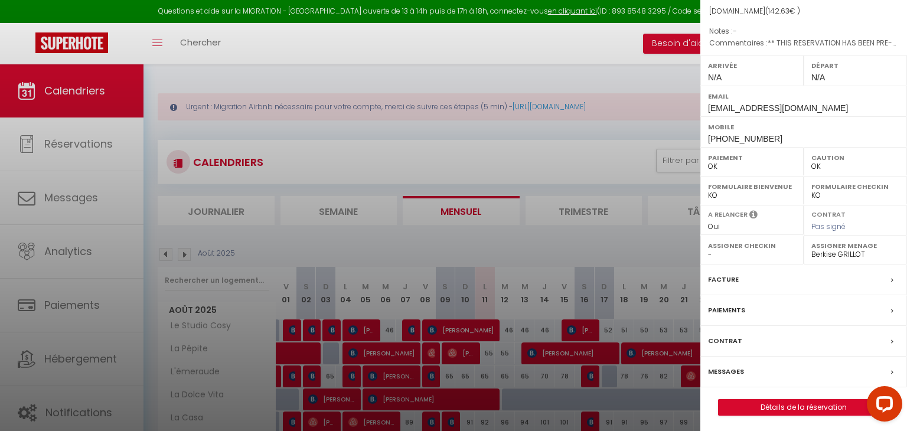
click at [776, 279] on div "Facture" at bounding box center [804, 280] width 207 height 31
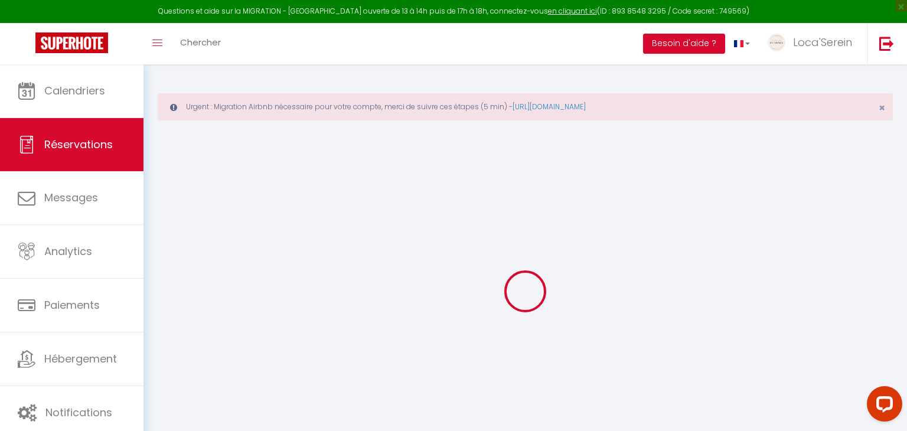
select select
checkbox input "false"
type textarea "** THIS RESERVATION HAS BEEN PRE-PAID ** BOOKING NOTE : Payment charge is EUR 1…"
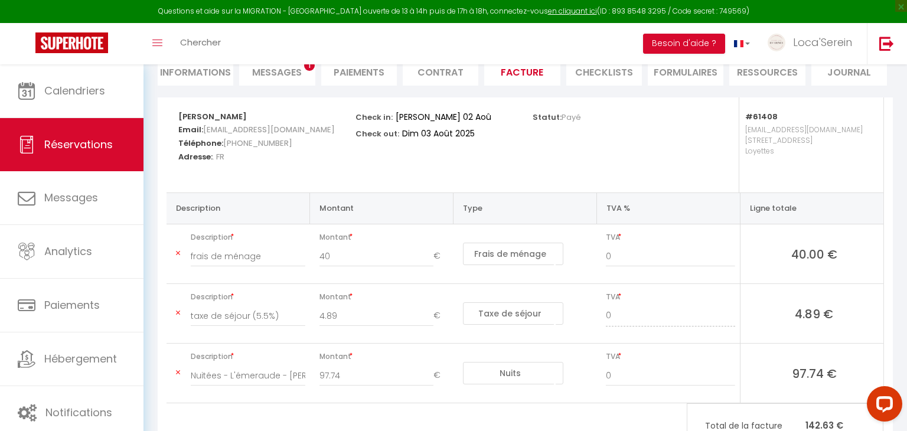
scroll to position [223, 0]
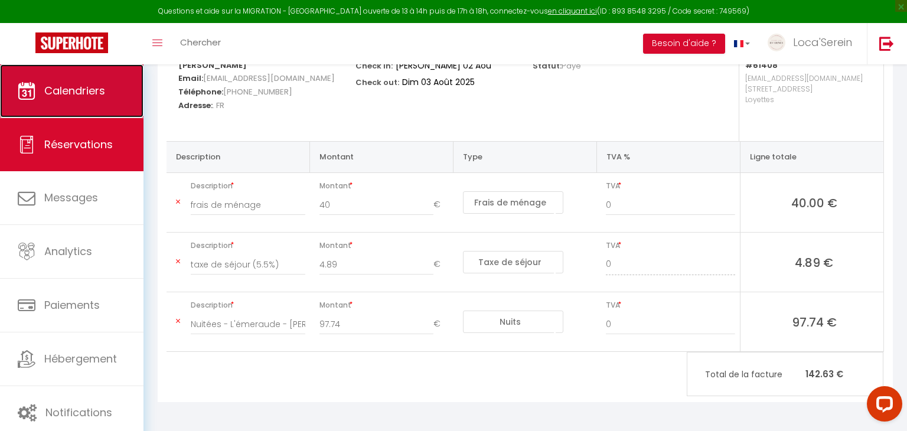
click at [116, 102] on link "Calendriers" at bounding box center [72, 90] width 144 height 53
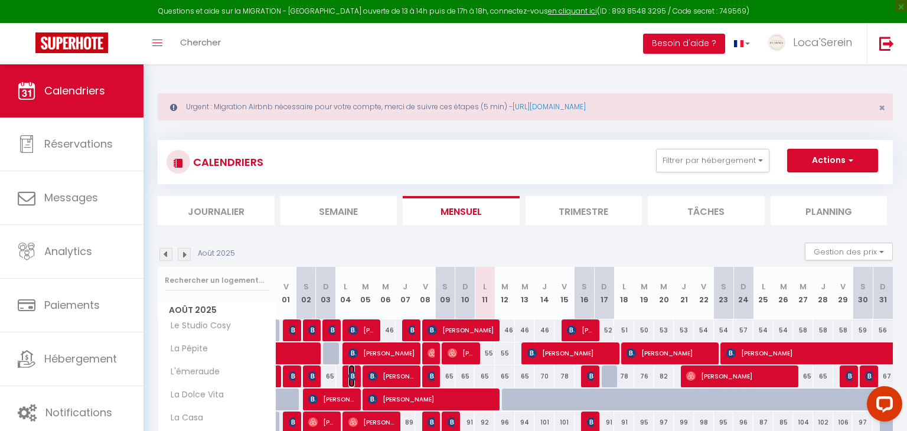
click at [351, 376] on img at bounding box center [352, 376] width 9 height 9
select select "OK"
select select "0"
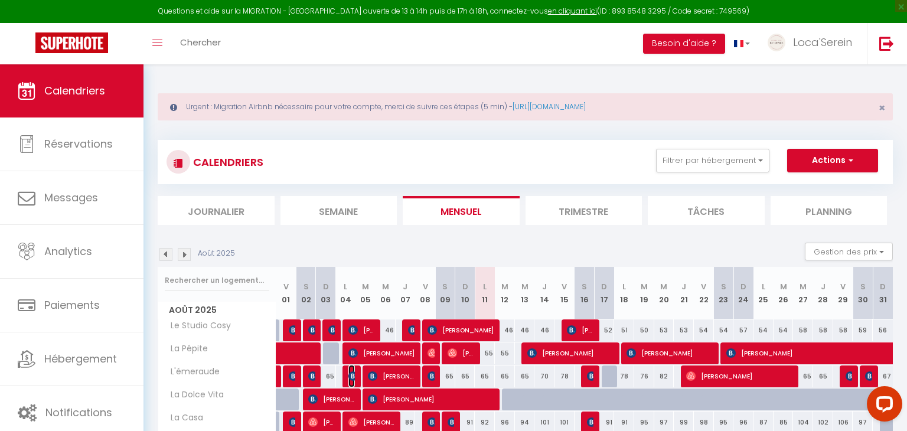
select select "1"
select select
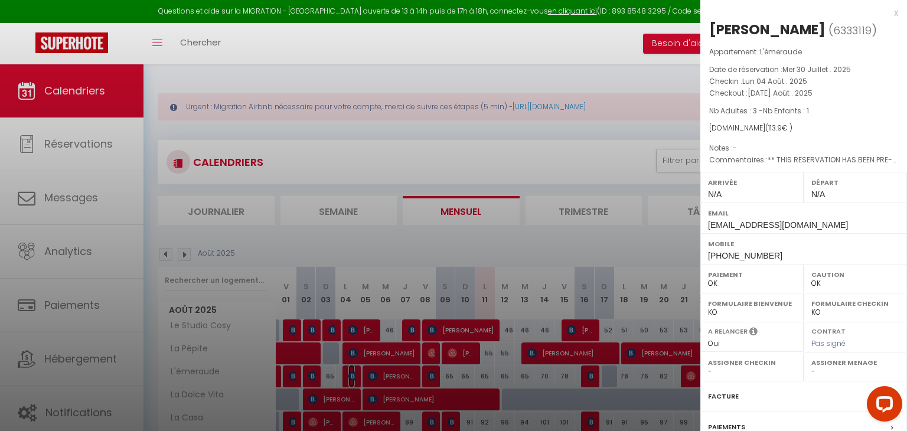
select select "31034"
click at [772, 396] on div "Facture" at bounding box center [804, 397] width 207 height 31
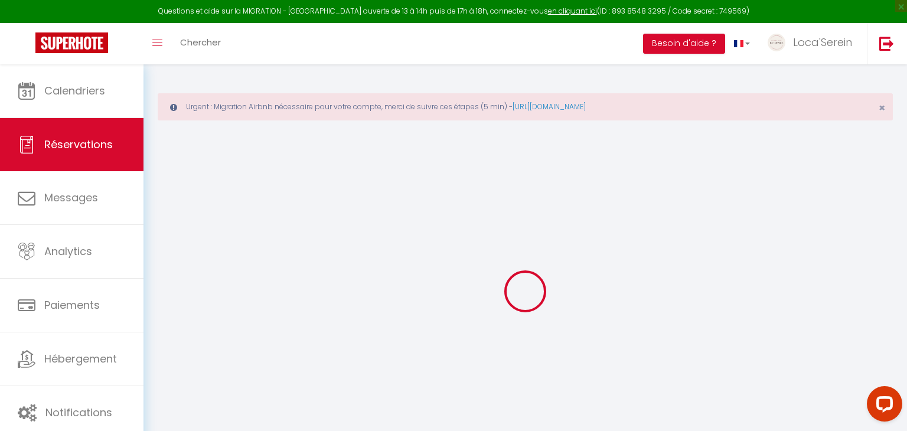
select select "cleaning"
select select "taxes"
select select
checkbox input "false"
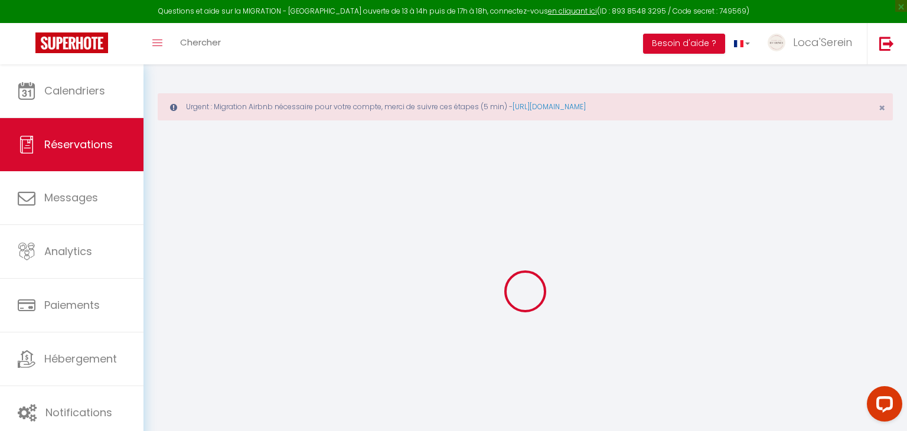
type textarea "** THIS RESERVATION HAS BEEN PRE-PAID ** BOOKING NOTE : Payment charge is EUR 1…"
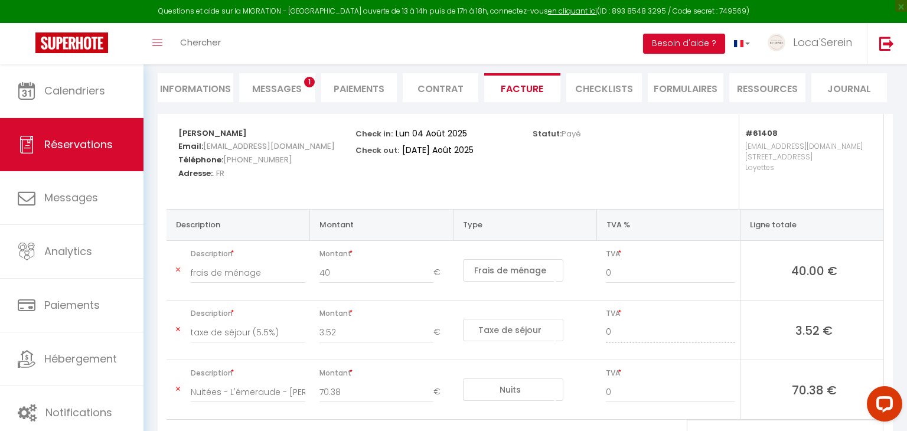
scroll to position [155, 0]
click at [67, 64] on link at bounding box center [72, 43] width 144 height 41
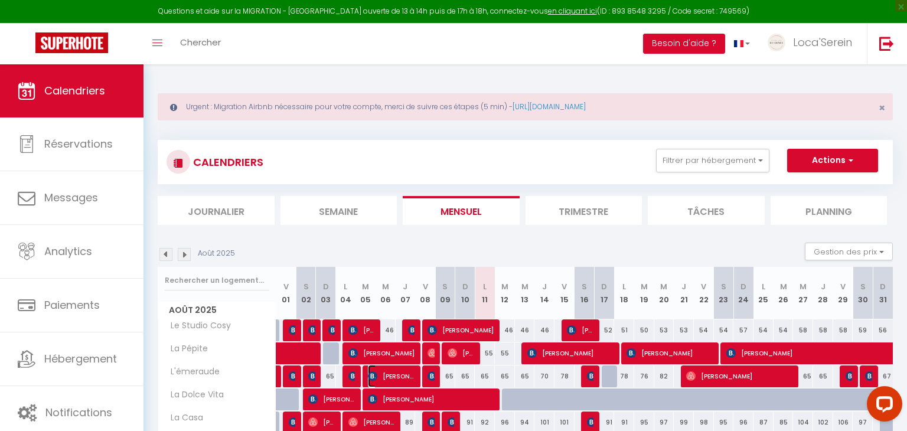
click at [384, 374] on span "[PERSON_NAME]" at bounding box center [391, 376] width 47 height 22
select select "OK"
select select "0"
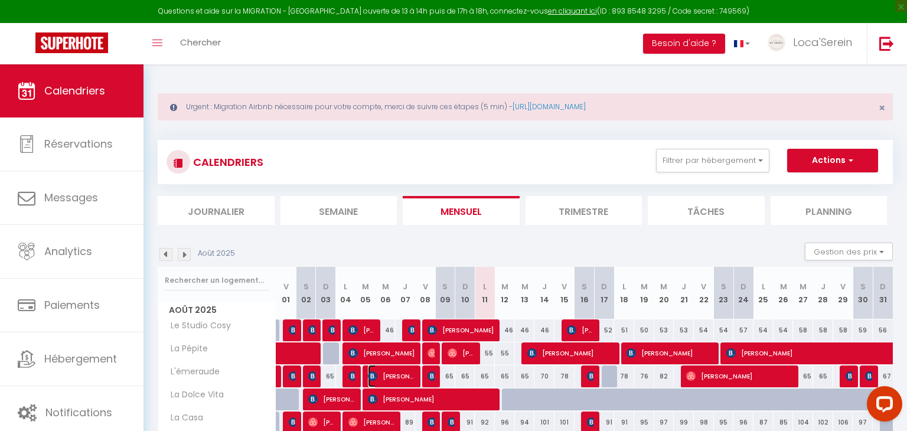
select select "1"
select select
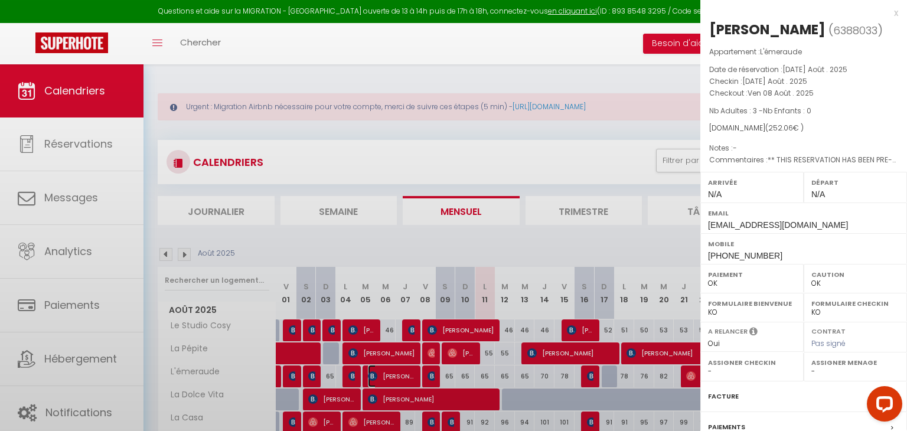
select select "31034"
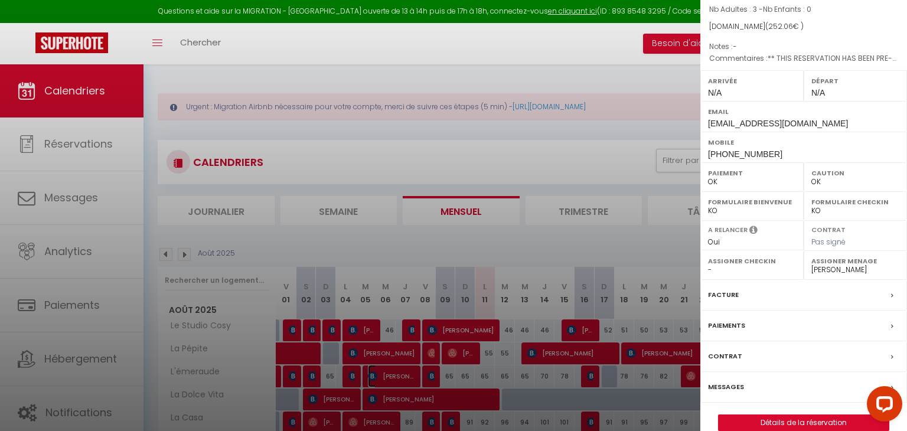
scroll to position [117, 0]
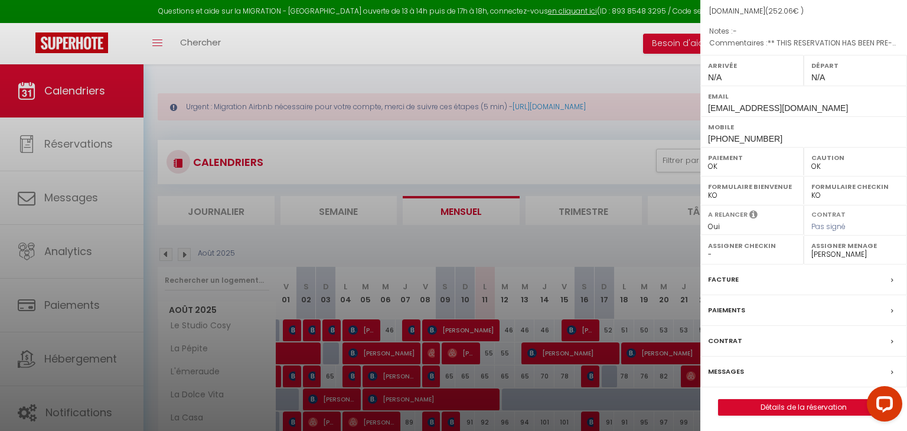
click at [768, 286] on div "Facture" at bounding box center [804, 280] width 207 height 31
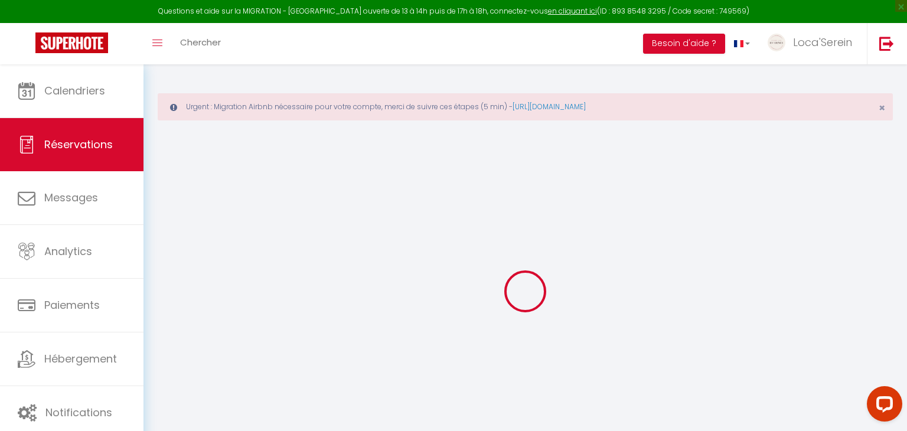
select select "cleaning"
select select "taxes"
select select
checkbox input "false"
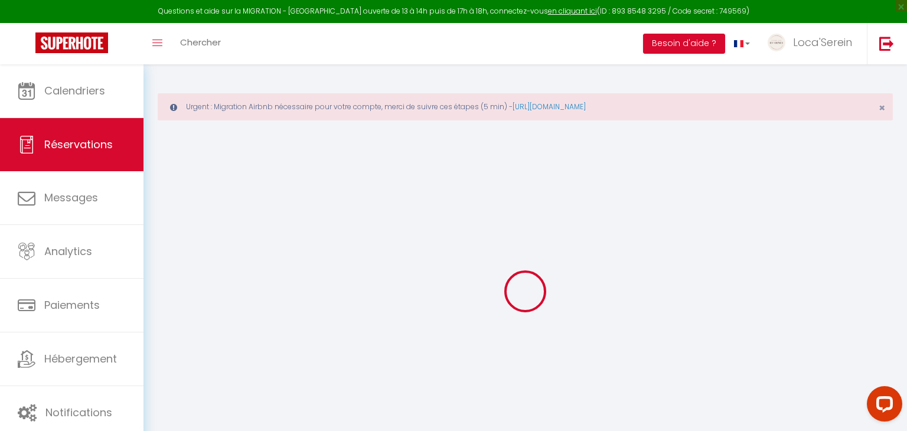
select select
checkbox input "false"
type textarea "** THIS RESERVATION HAS BEEN PRE-PAID ** BOOKING NOTE : Payment charge is EUR 3…"
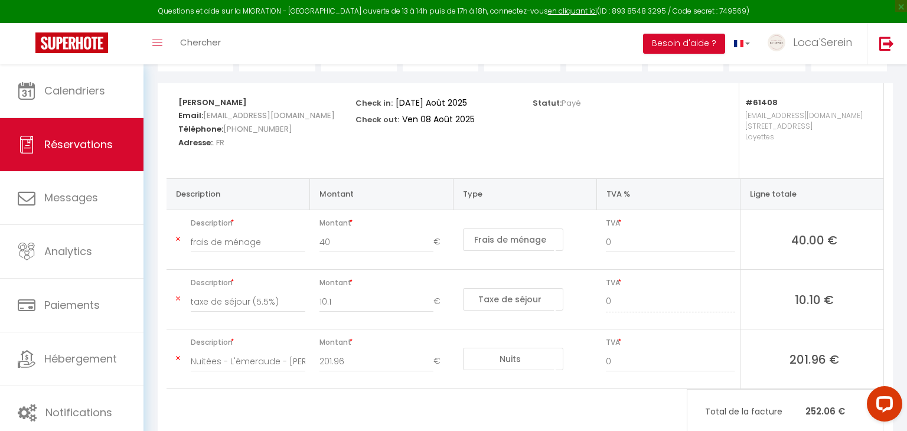
scroll to position [188, 0]
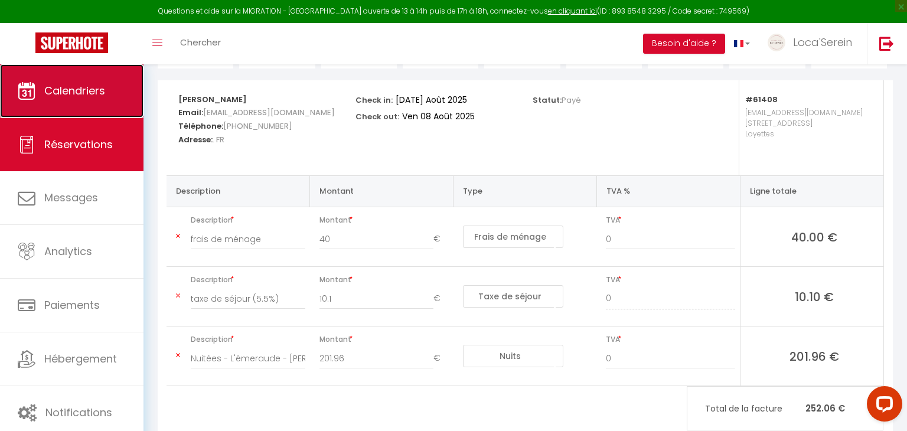
click at [75, 93] on span "Calendriers" at bounding box center [74, 90] width 61 height 15
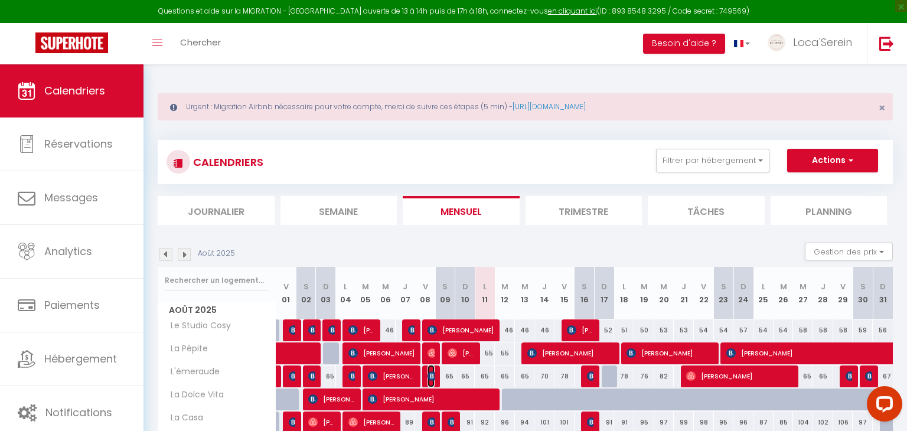
click at [430, 374] on img at bounding box center [432, 376] width 9 height 9
select select "OK"
select select "0"
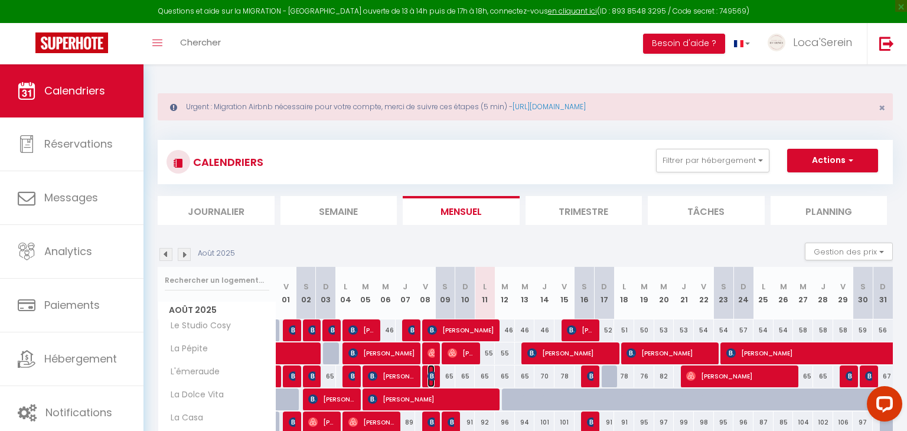
select select "1"
select select
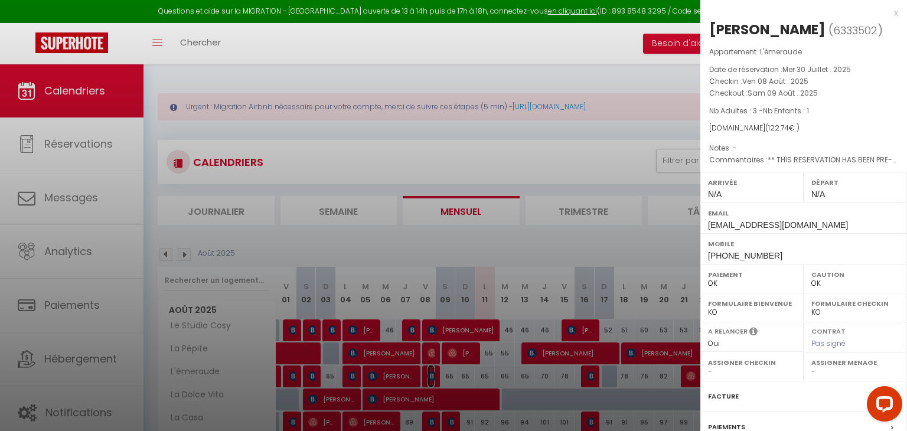
select select "31034"
click at [774, 393] on div "Facture" at bounding box center [804, 397] width 207 height 31
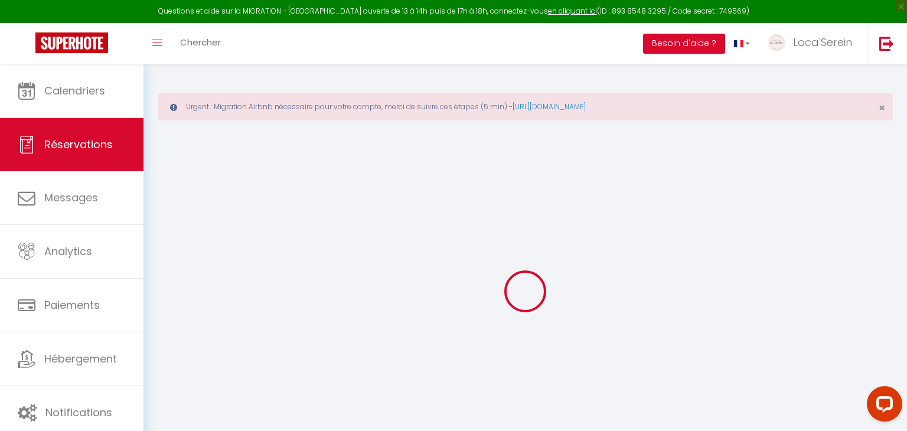
select select "cleaning"
select select "taxes"
select select
checkbox input "false"
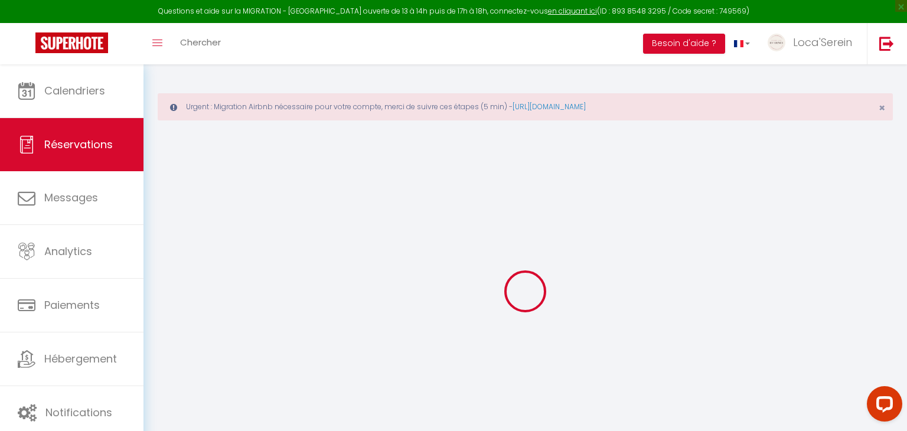
select select
checkbox input "false"
type textarea "** THIS RESERVATION HAS BEEN PRE-PAID ** BOOKING NOTE : Payment charge is EUR 1…"
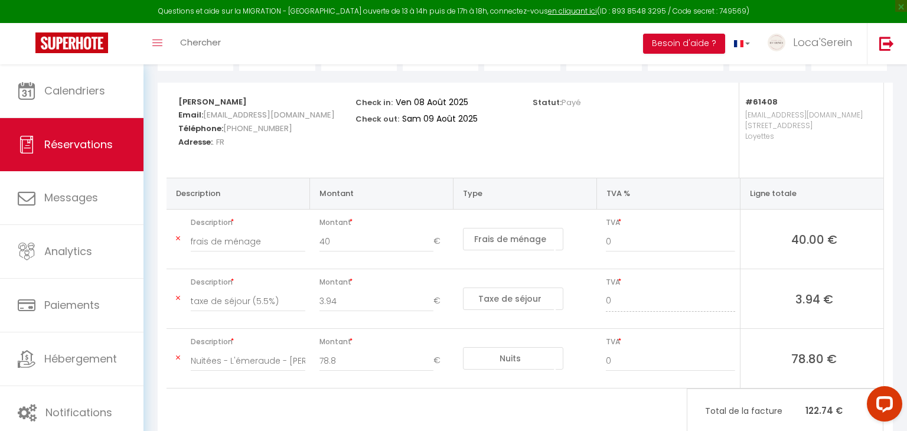
scroll to position [200, 0]
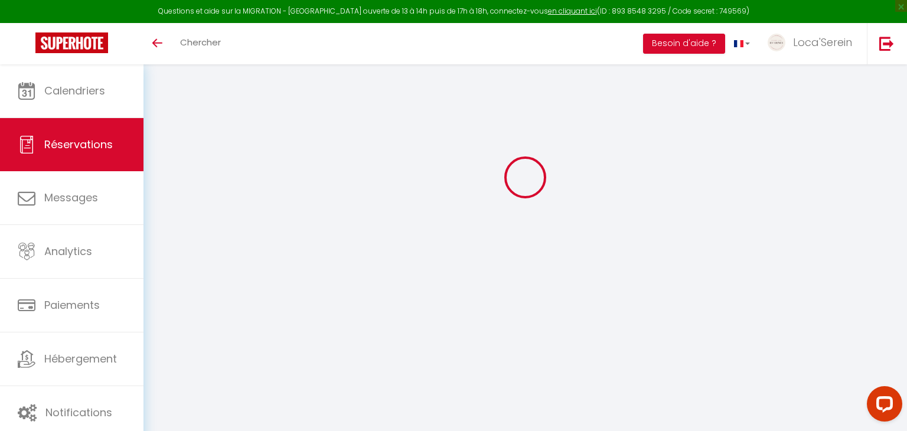
select select
checkbox input "false"
select select
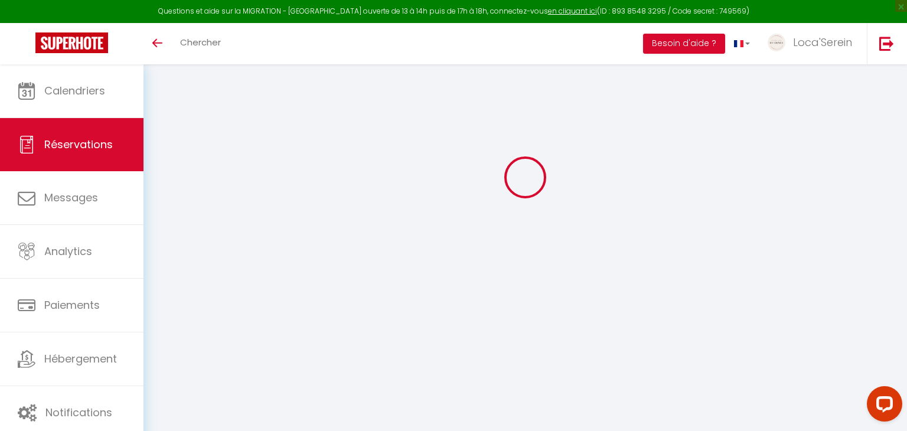
checkbox input "false"
type textarea "** THIS RESERVATION HAS BEEN PRE-PAID ** BOOKING NOTE : Payment charge is EUR 1…"
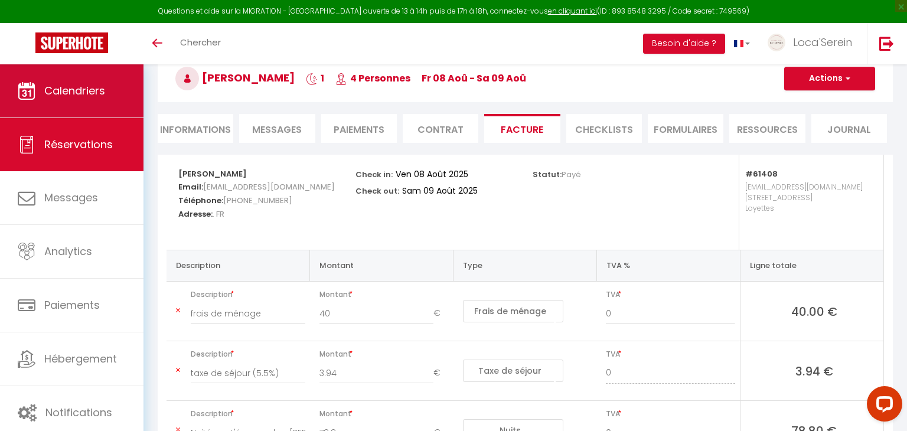
click at [102, 86] on span "Calendriers" at bounding box center [74, 90] width 61 height 15
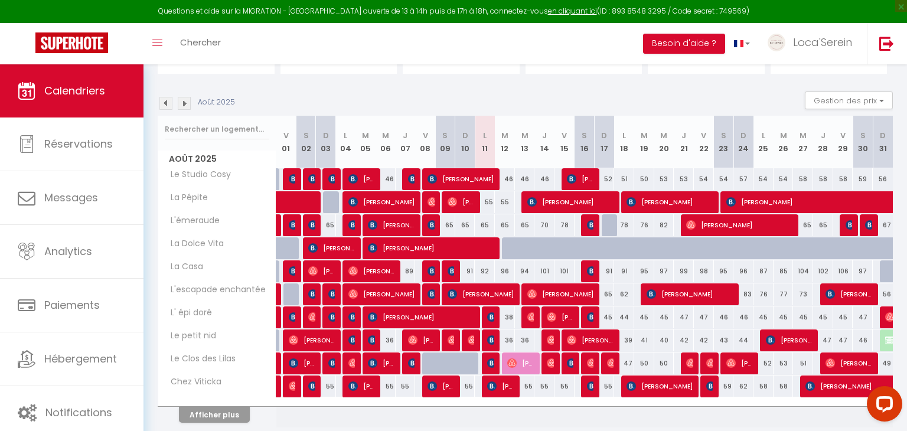
scroll to position [161, 0]
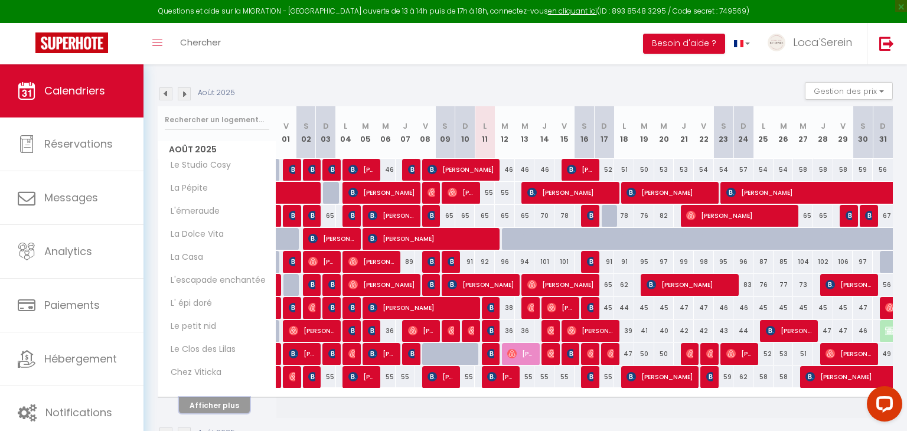
click at [229, 403] on button "Afficher plus" at bounding box center [214, 406] width 71 height 16
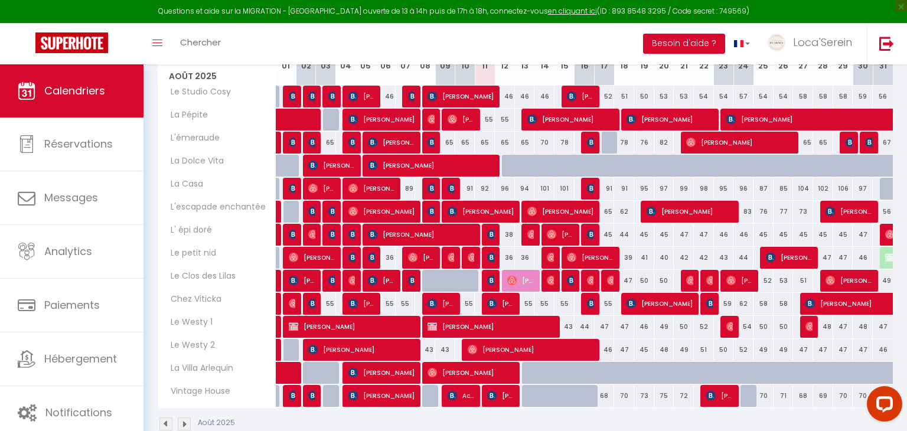
scroll to position [231, 0]
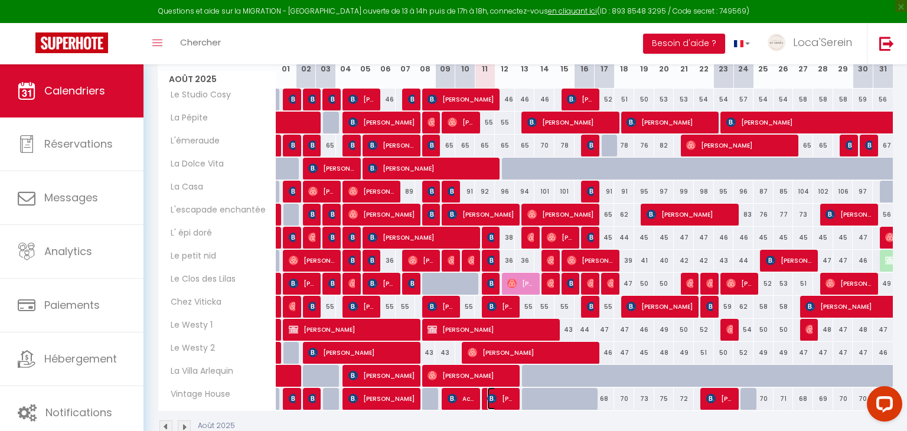
click at [501, 396] on span "[PERSON_NAME]" at bounding box center [500, 398] width 27 height 22
select select "OK"
select select "0"
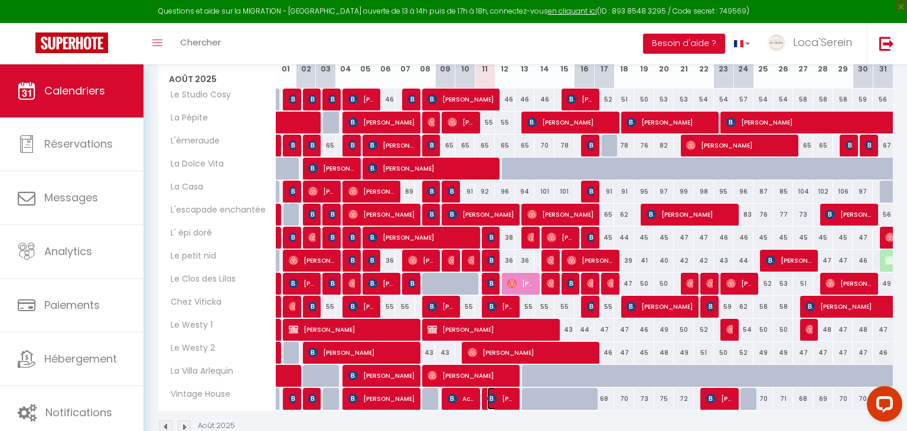
select select "1"
select select
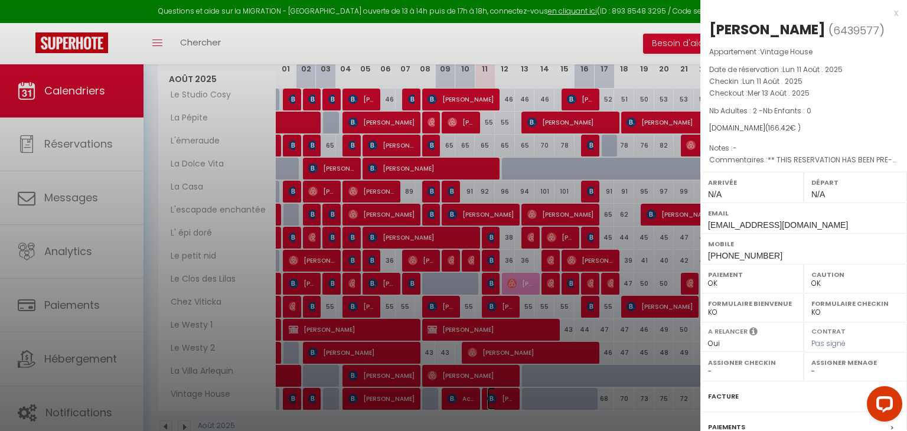
select select "31019"
click at [548, 395] on div at bounding box center [453, 215] width 907 height 431
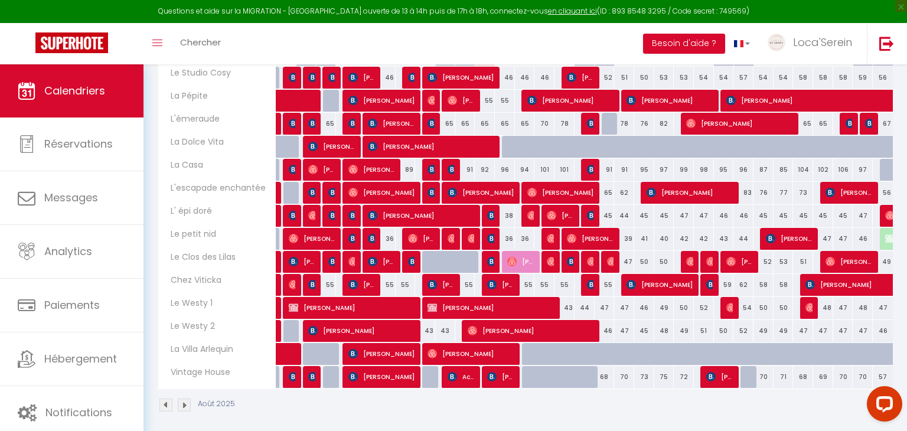
scroll to position [255, 0]
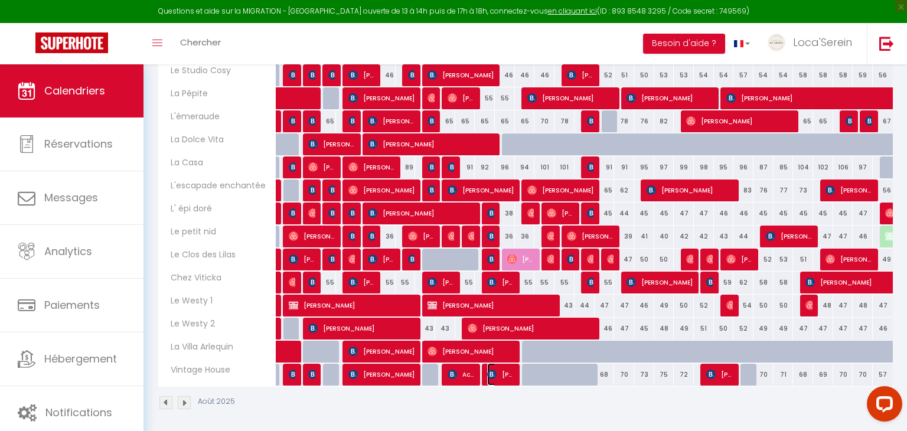
click at [495, 374] on img at bounding box center [491, 374] width 9 height 9
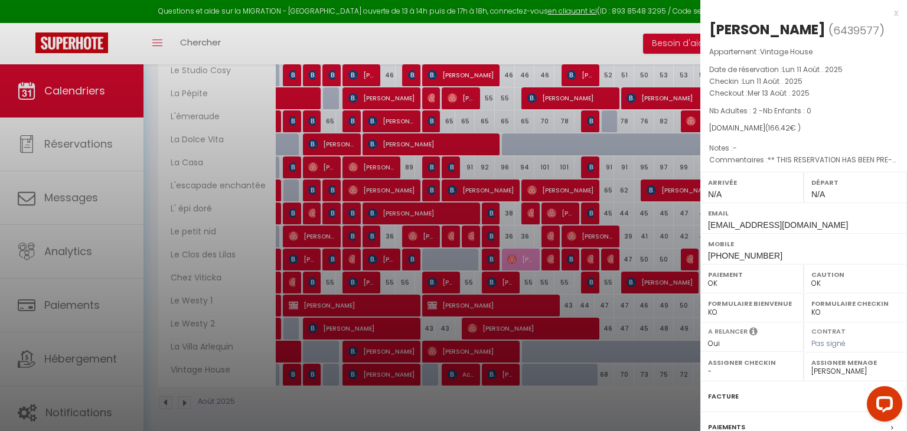
click at [552, 385] on div at bounding box center [453, 215] width 907 height 431
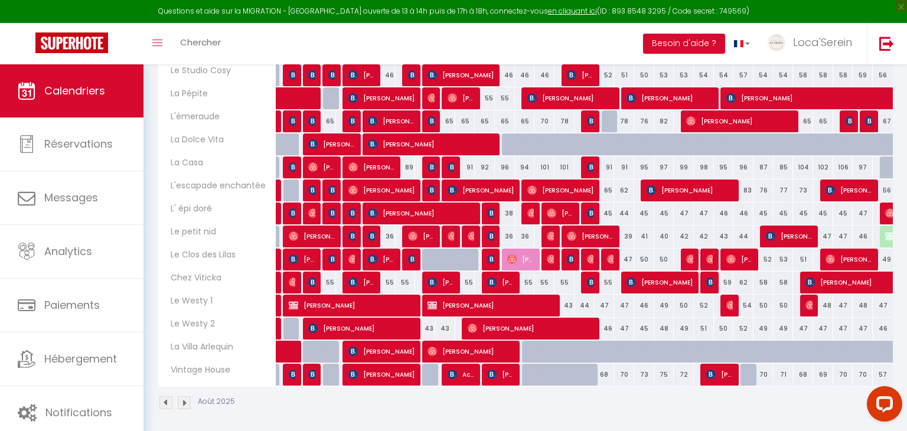
click at [552, 385] on div at bounding box center [453, 215] width 907 height 431
click at [504, 375] on span "[PERSON_NAME]" at bounding box center [500, 374] width 27 height 22
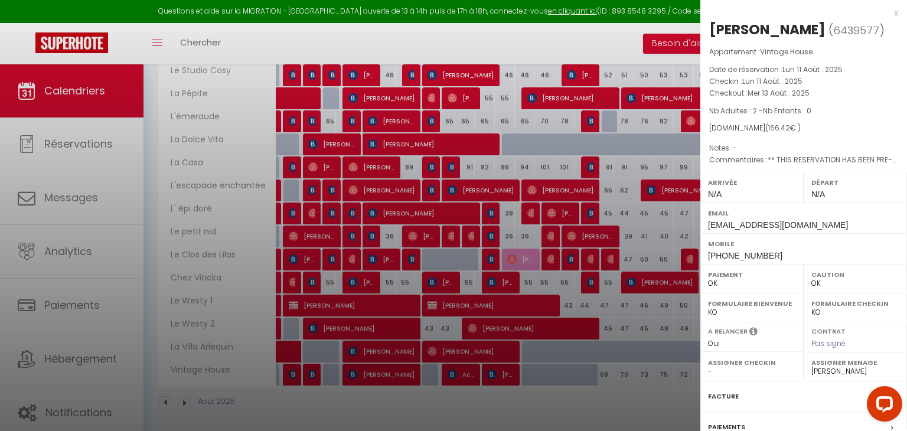
click at [598, 394] on div at bounding box center [453, 215] width 907 height 431
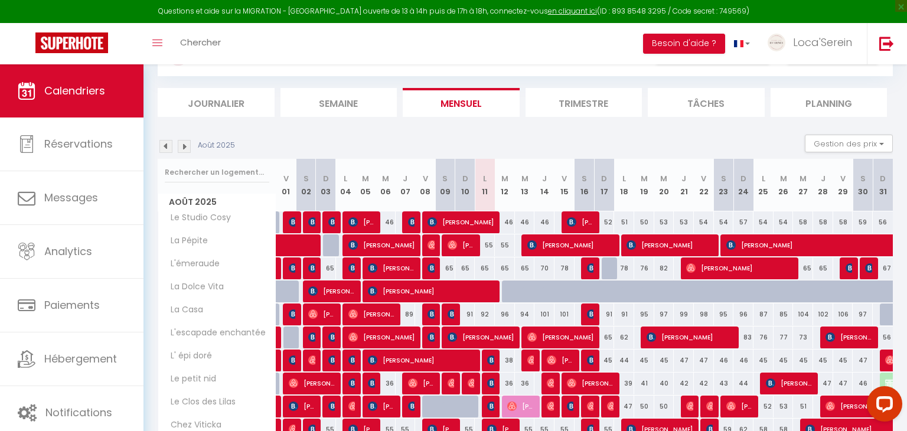
scroll to position [108, 0]
